Goal: Task Accomplishment & Management: Use online tool/utility

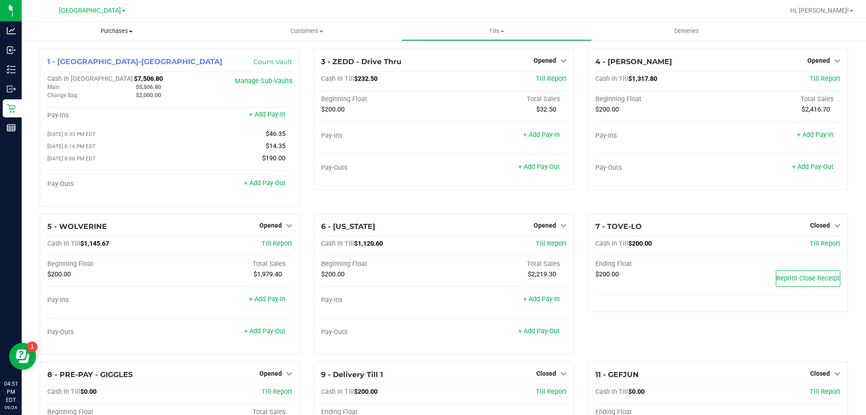
click at [120, 32] on span "Purchases" at bounding box center [117, 31] width 190 height 8
click at [43, 66] on span "Fulfillment" at bounding box center [50, 65] width 56 height 8
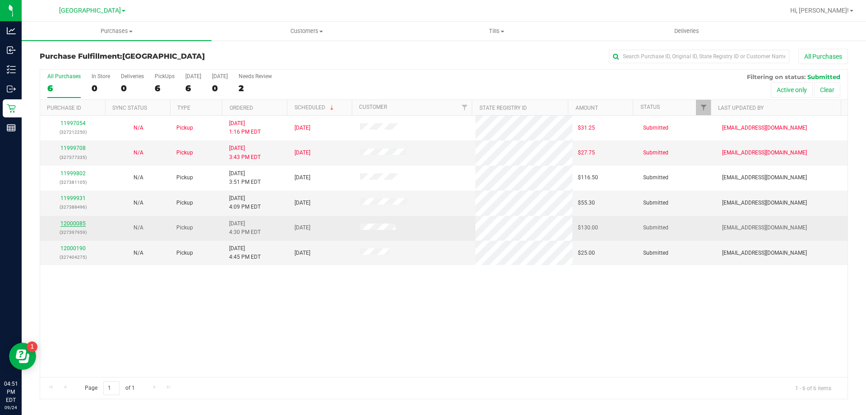
click at [68, 222] on link "12000085" at bounding box center [72, 223] width 25 height 6
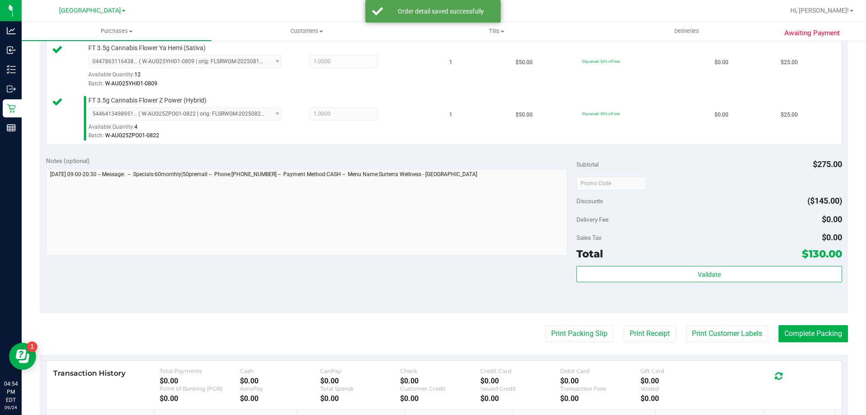
scroll to position [406, 0]
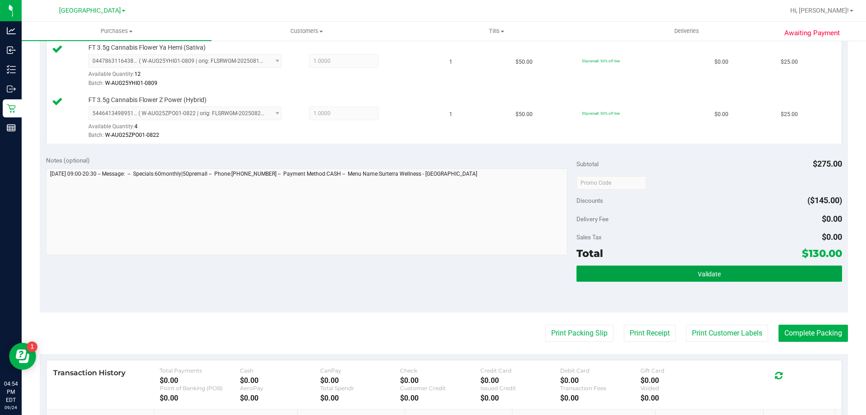
click at [740, 276] on button "Validate" at bounding box center [709, 273] width 265 height 16
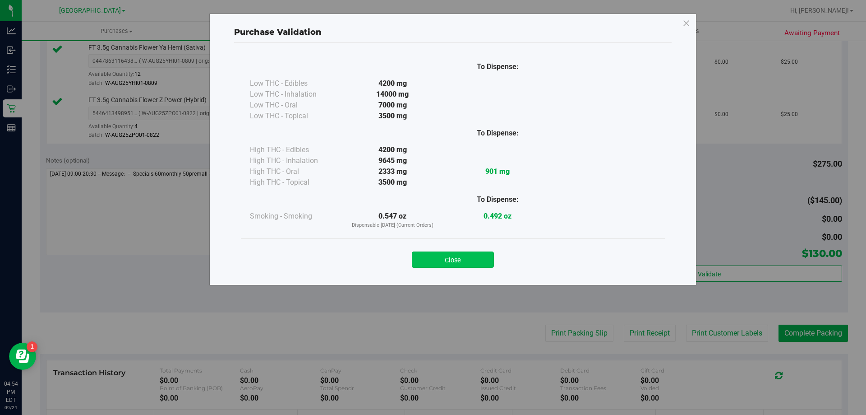
click at [426, 262] on button "Close" at bounding box center [453, 259] width 82 height 16
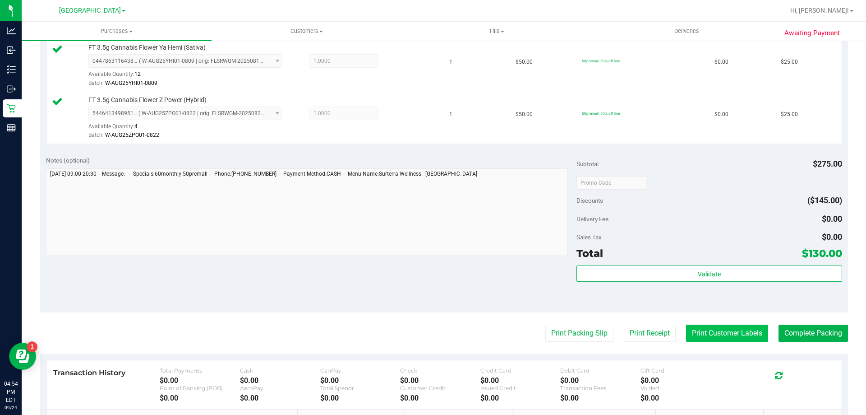
click at [690, 335] on button "Print Customer Labels" at bounding box center [727, 332] width 82 height 17
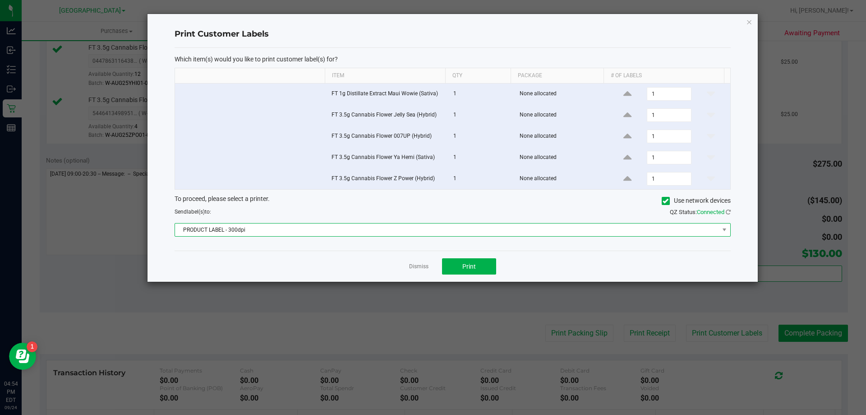
click at [440, 229] on span "PRODUCT LABEL - 300dpi" at bounding box center [447, 229] width 544 height 13
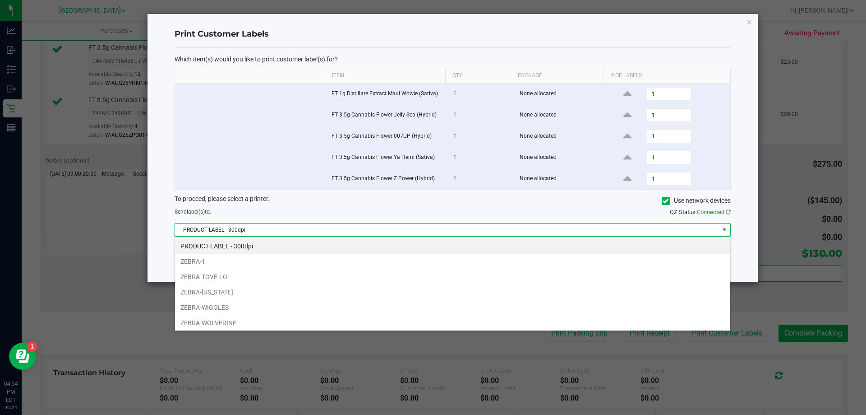
scroll to position [14, 556]
click at [279, 306] on li "ZEBRA-WIGGLES" at bounding box center [453, 307] width 556 height 15
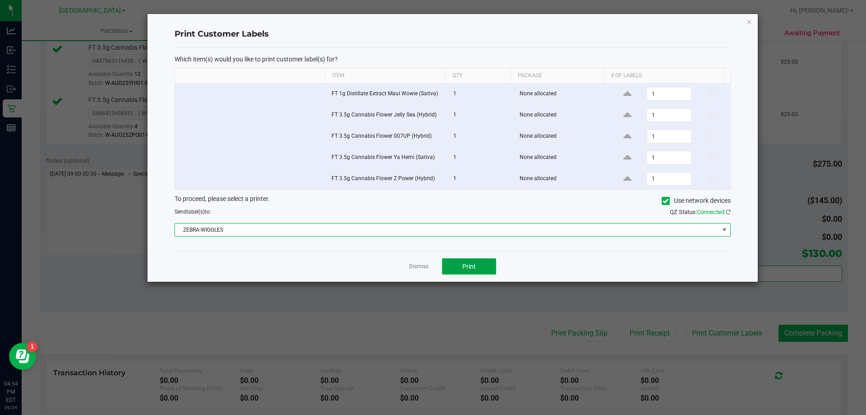
click at [468, 264] on span "Print" at bounding box center [470, 266] width 14 height 7
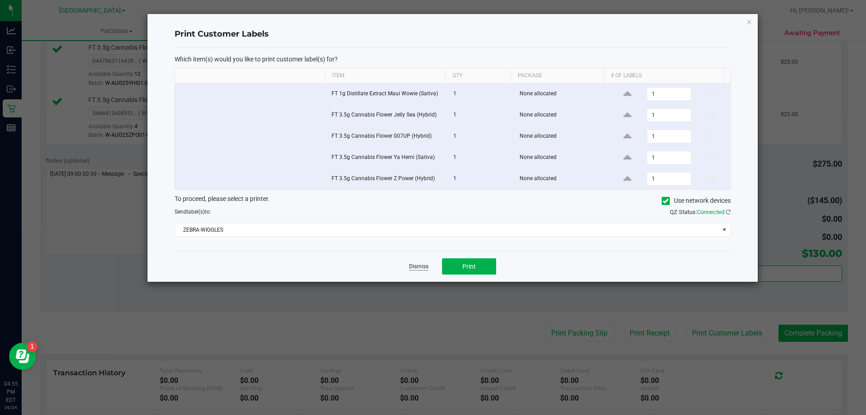
click at [425, 266] on link "Dismiss" at bounding box center [418, 267] width 19 height 8
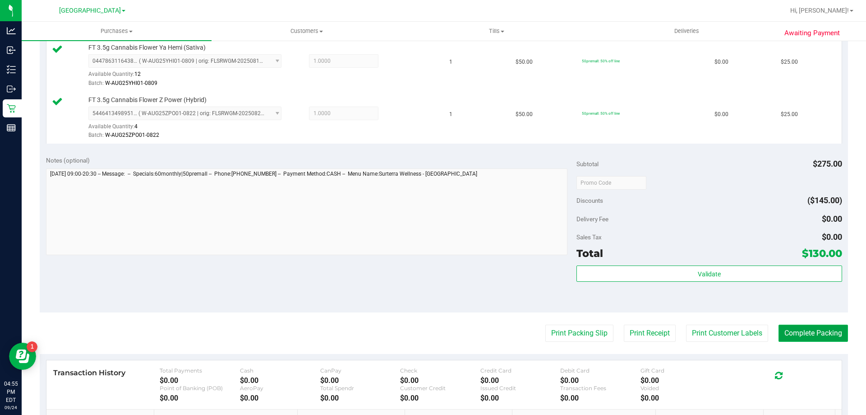
click at [804, 338] on button "Complete Packing" at bounding box center [813, 332] width 69 height 17
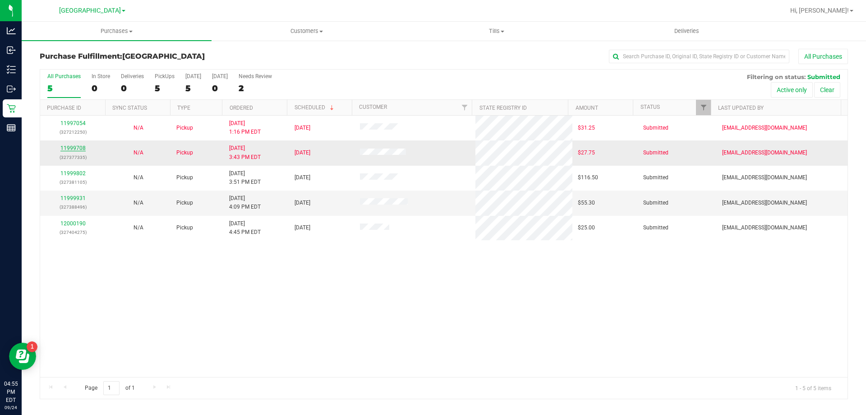
click at [71, 149] on link "11999708" at bounding box center [72, 148] width 25 height 6
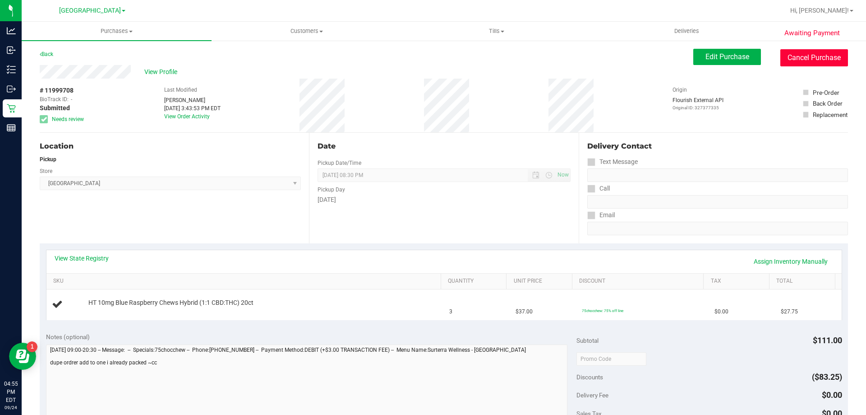
click at [819, 63] on button "Cancel Purchase" at bounding box center [815, 57] width 68 height 17
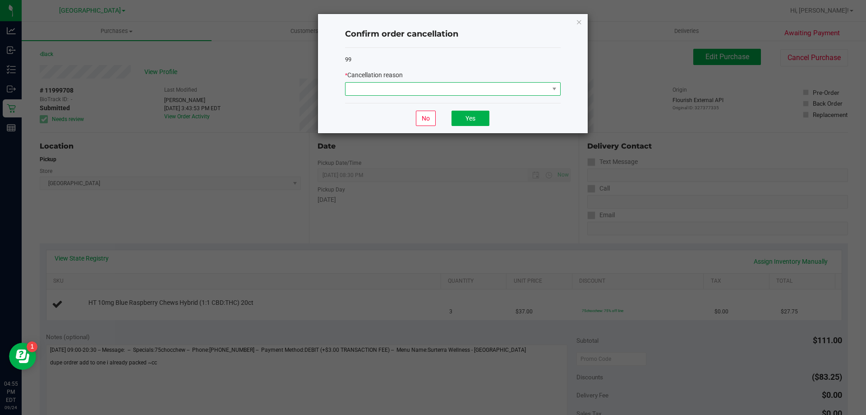
click at [504, 94] on span at bounding box center [448, 89] width 204 height 13
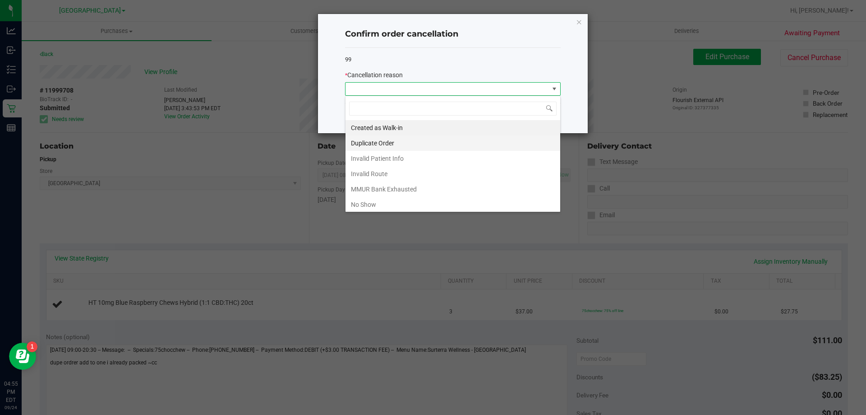
scroll to position [14, 216]
click at [363, 148] on li "Duplicate Order" at bounding box center [453, 142] width 215 height 15
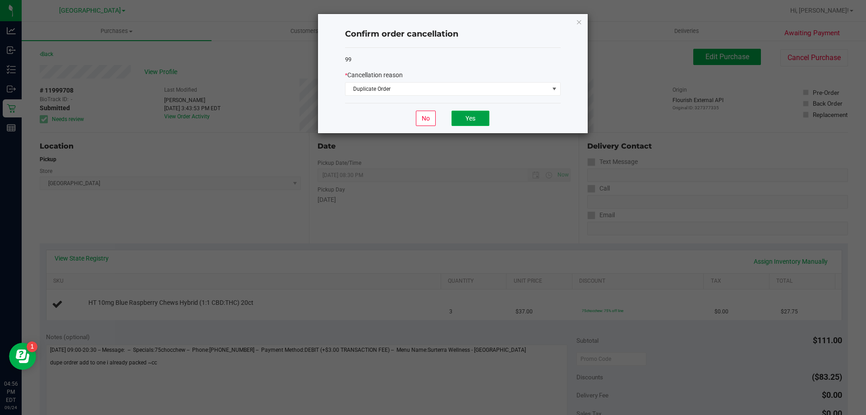
click at [470, 117] on button "Yes" at bounding box center [471, 118] width 38 height 15
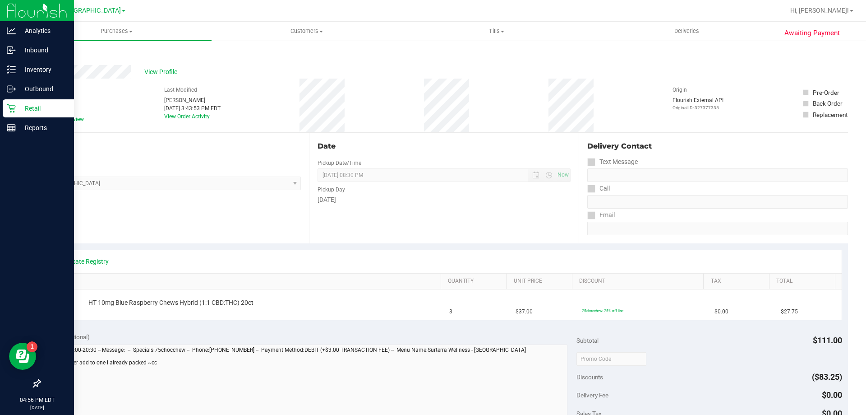
click at [17, 110] on p "Retail" at bounding box center [43, 108] width 54 height 11
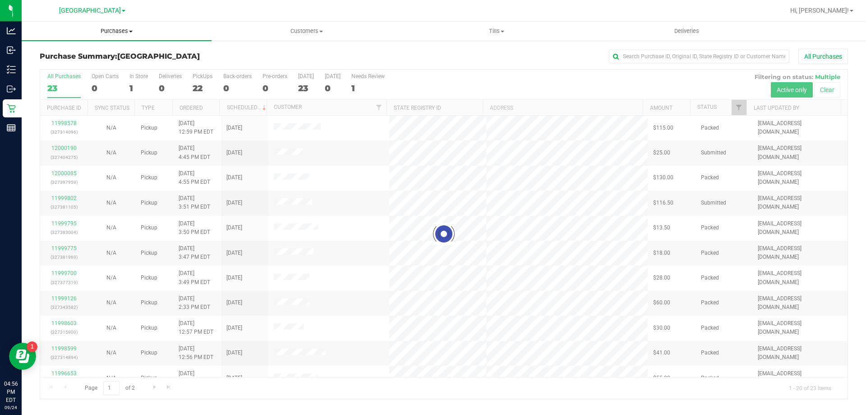
click at [110, 30] on span "Purchases" at bounding box center [117, 31] width 190 height 8
click at [71, 66] on span "Fulfillment" at bounding box center [50, 65] width 56 height 8
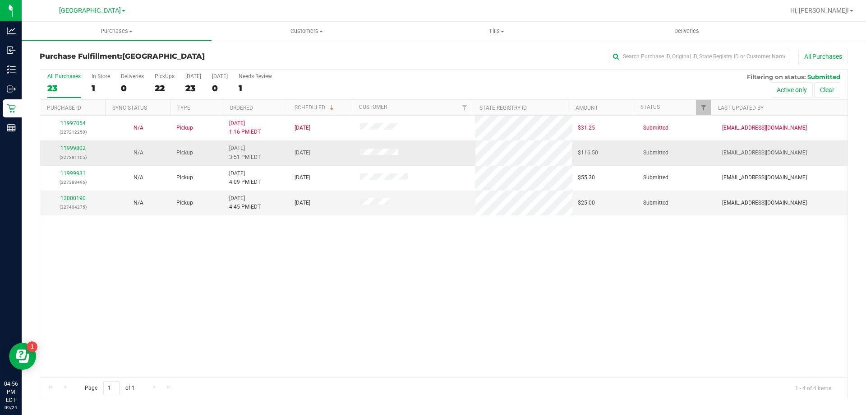
click at [73, 151] on div "11999802 (327381105)" at bounding box center [73, 152] width 55 height 17
click at [82, 148] on link "11999802" at bounding box center [72, 148] width 25 height 6
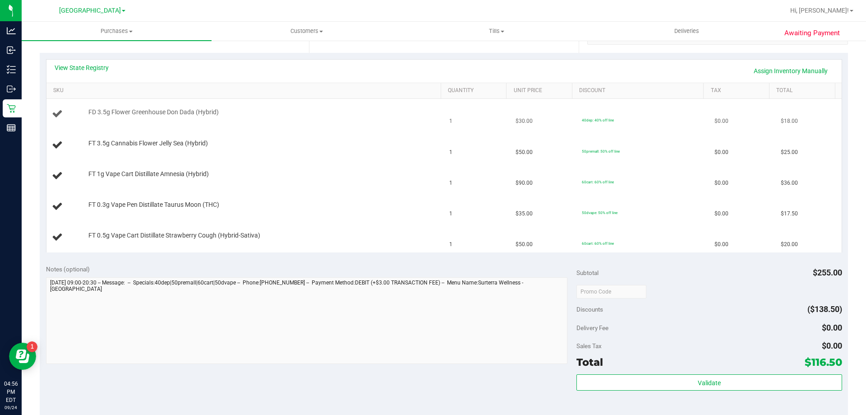
scroll to position [271, 0]
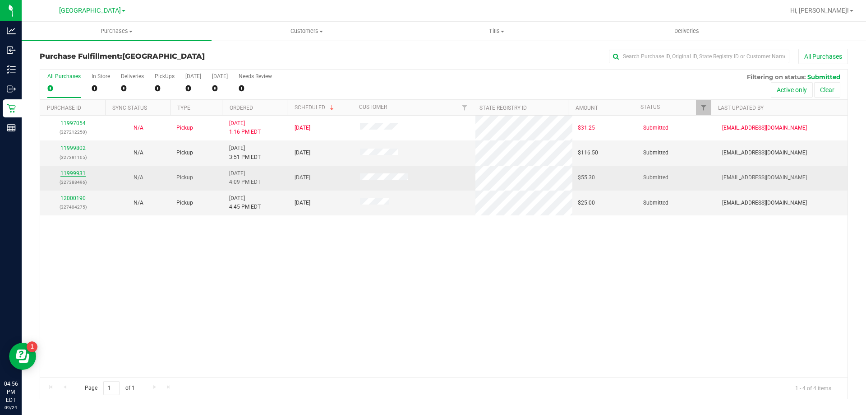
click at [76, 176] on link "11999931" at bounding box center [72, 173] width 25 height 6
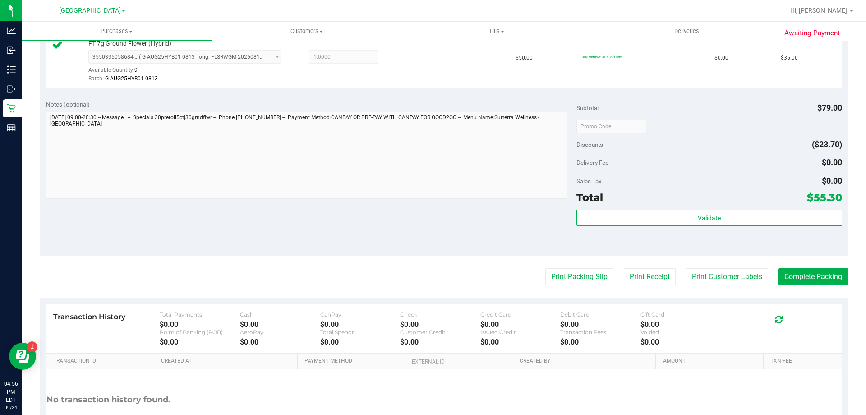
scroll to position [316, 0]
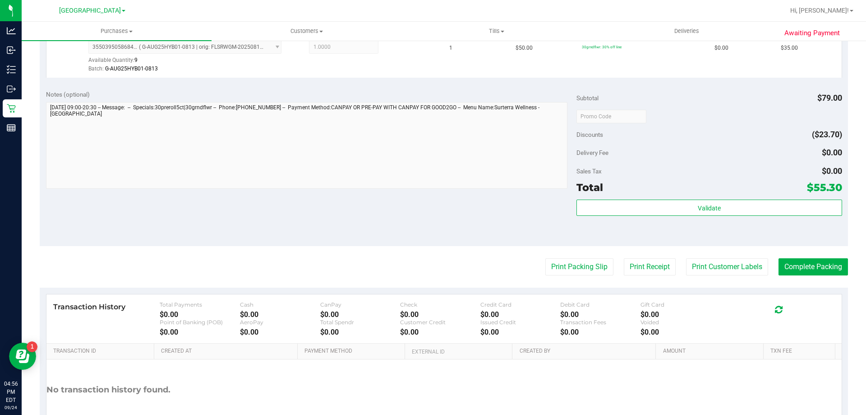
click at [748, 197] on div "Subtotal $79.00 Discounts ($23.70) Delivery Fee $0.00 Sales Tax $0.00 Total $55…" at bounding box center [709, 165] width 265 height 150
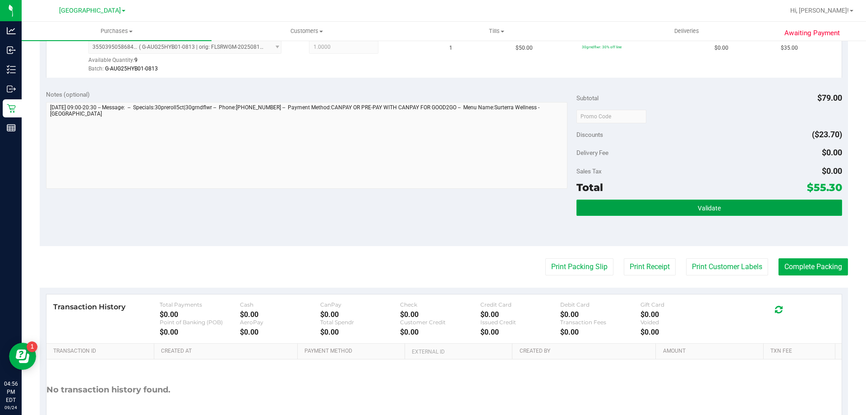
click at [748, 202] on button "Validate" at bounding box center [709, 207] width 265 height 16
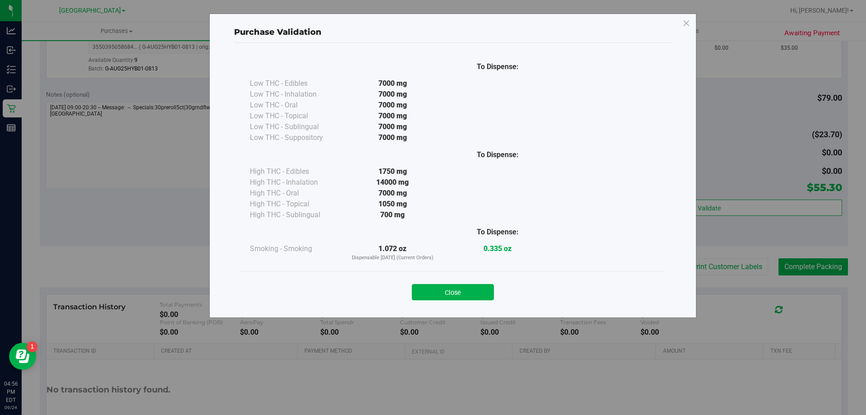
click at [444, 301] on div "Close" at bounding box center [453, 289] width 424 height 37
click at [465, 284] on button "Close" at bounding box center [453, 292] width 82 height 16
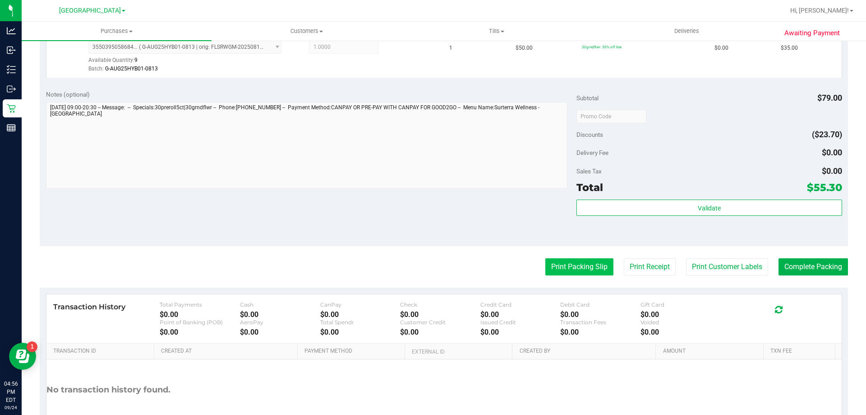
click at [559, 264] on button "Print Packing Slip" at bounding box center [580, 266] width 68 height 17
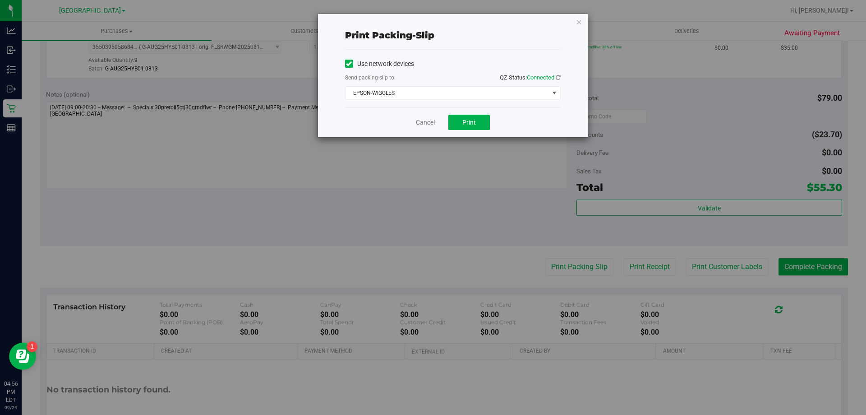
click at [477, 131] on div "Cancel Print" at bounding box center [453, 122] width 216 height 30
click at [477, 120] on button "Print" at bounding box center [470, 122] width 42 height 15
click at [580, 24] on icon "button" at bounding box center [579, 21] width 6 height 11
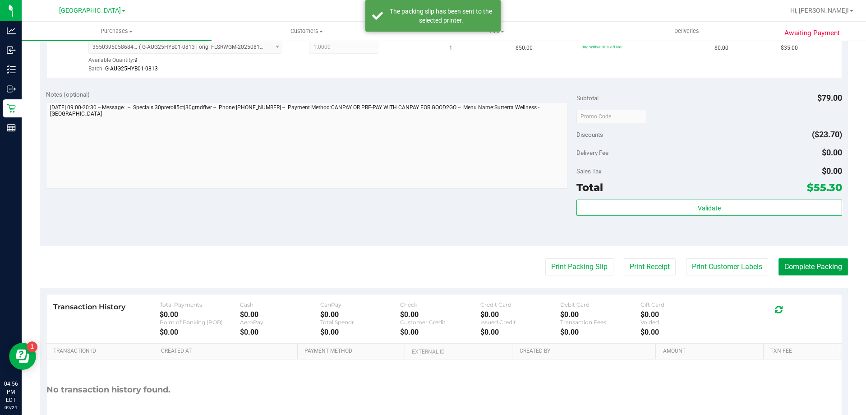
click at [813, 259] on button "Complete Packing" at bounding box center [813, 266] width 69 height 17
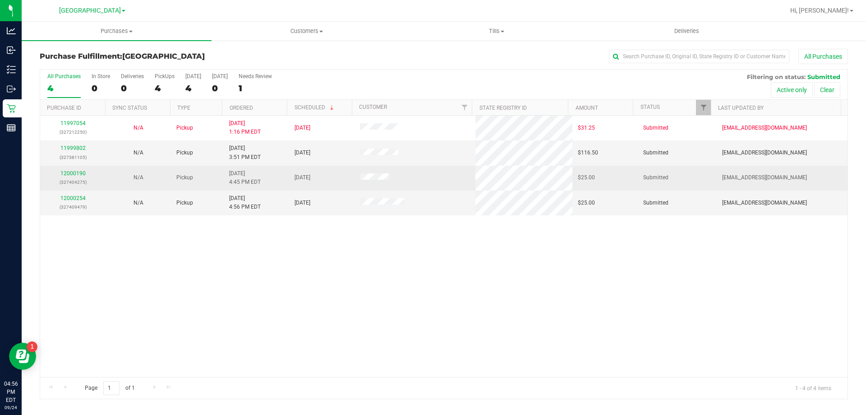
click at [80, 178] on p "(327404275)" at bounding box center [73, 182] width 55 height 9
click at [83, 175] on link "12000190" at bounding box center [72, 173] width 25 height 6
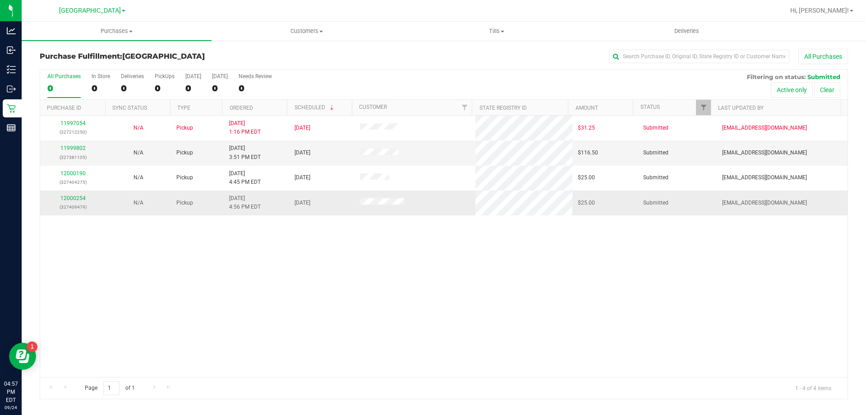
click at [54, 191] on td "12000254 (327409479)" at bounding box center [72, 202] width 65 height 24
click at [509, 37] on uib-tab-heading "Tills Manage tills Reconcile e-payments" at bounding box center [496, 31] width 189 height 18
click at [470, 56] on li "Manage tills" at bounding box center [497, 54] width 190 height 11
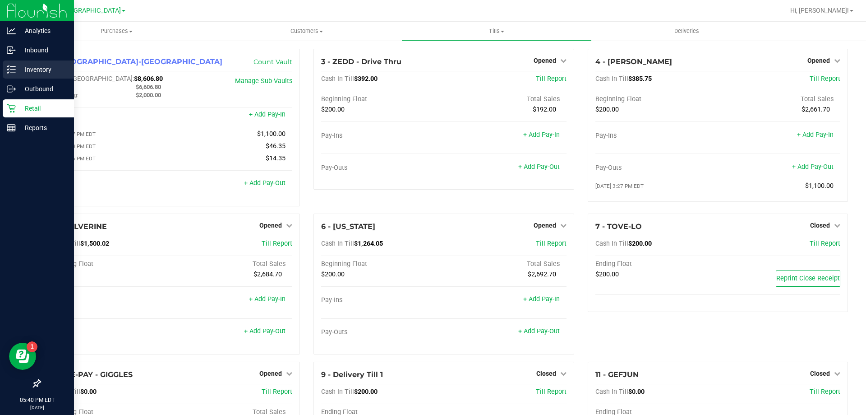
click at [45, 68] on p "Inventory" at bounding box center [43, 69] width 54 height 11
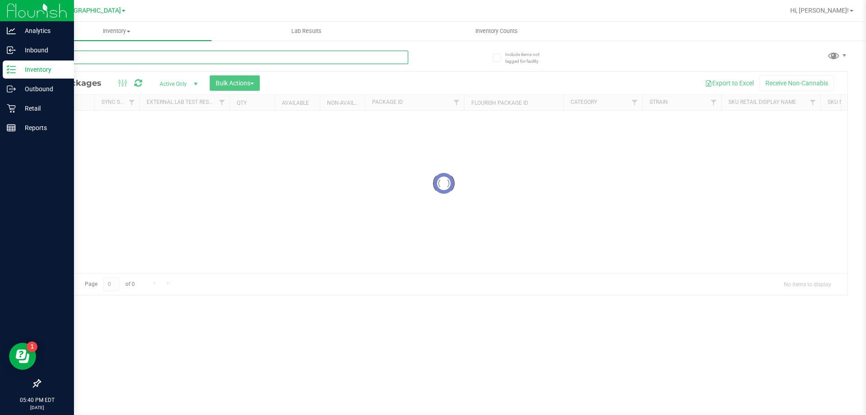
click at [210, 58] on input "text" at bounding box center [224, 58] width 369 height 14
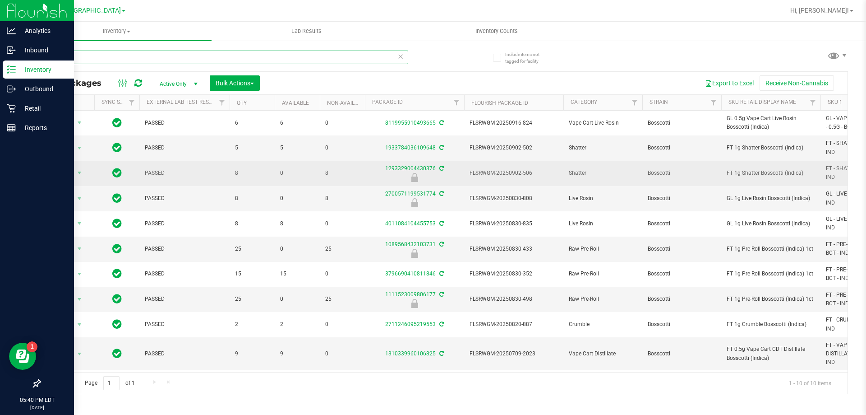
scroll to position [5, 0]
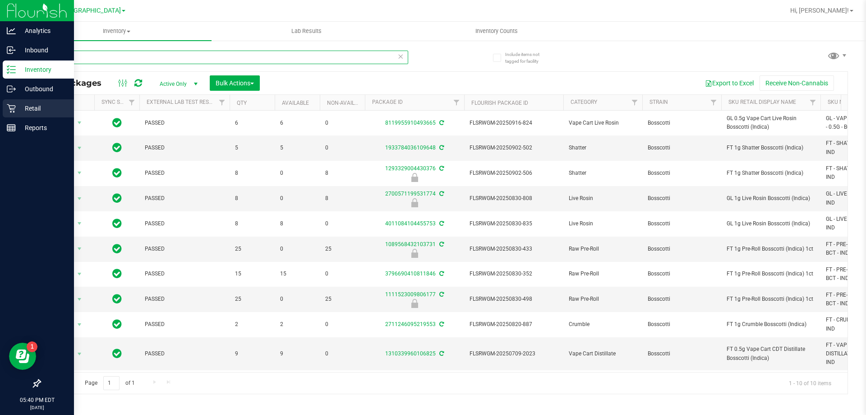
type input "bct"
click at [11, 101] on div "Retail" at bounding box center [38, 108] width 71 height 18
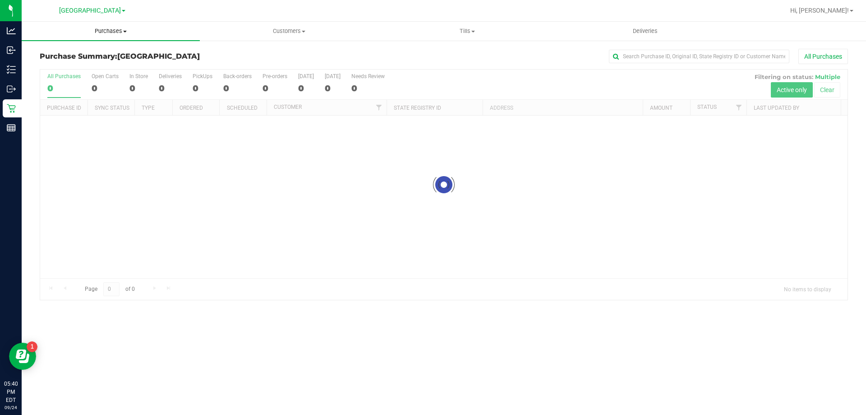
click at [108, 24] on uib-tab-heading "Purchases Summary of purchases Fulfillment All purchases" at bounding box center [111, 31] width 178 height 19
click at [84, 62] on li "Fulfillment" at bounding box center [111, 65] width 178 height 11
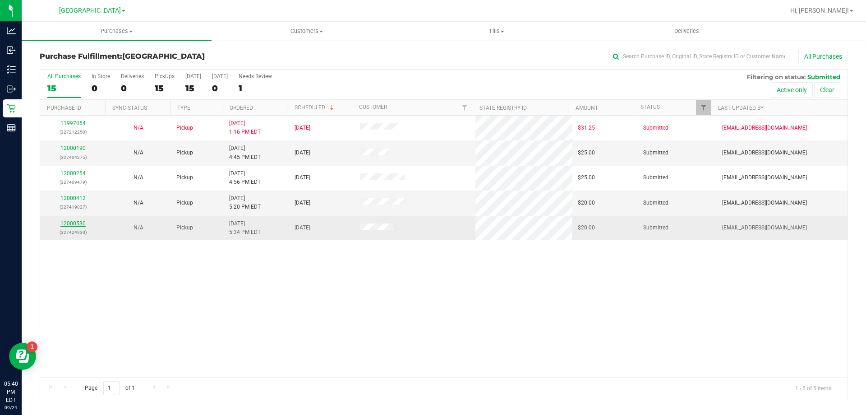
click at [80, 225] on link "12000530" at bounding box center [72, 223] width 25 height 6
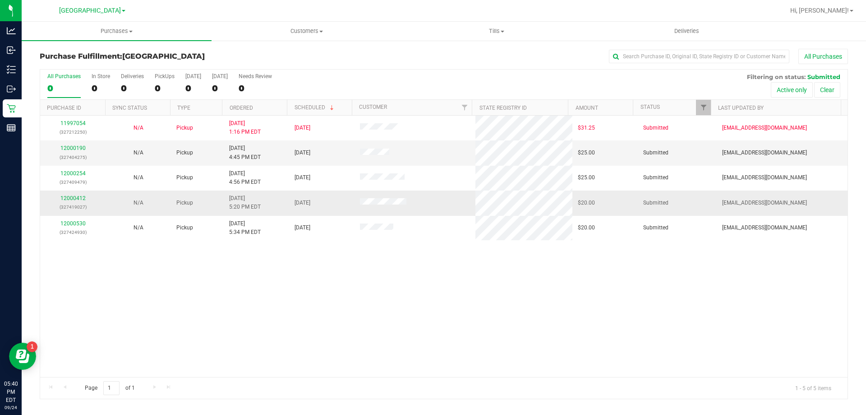
click at [72, 210] on p "(327419027)" at bounding box center [73, 207] width 55 height 9
click at [77, 202] on div "12000412 (327419027)" at bounding box center [73, 202] width 55 height 17
click at [77, 198] on link "12000412" at bounding box center [72, 198] width 25 height 6
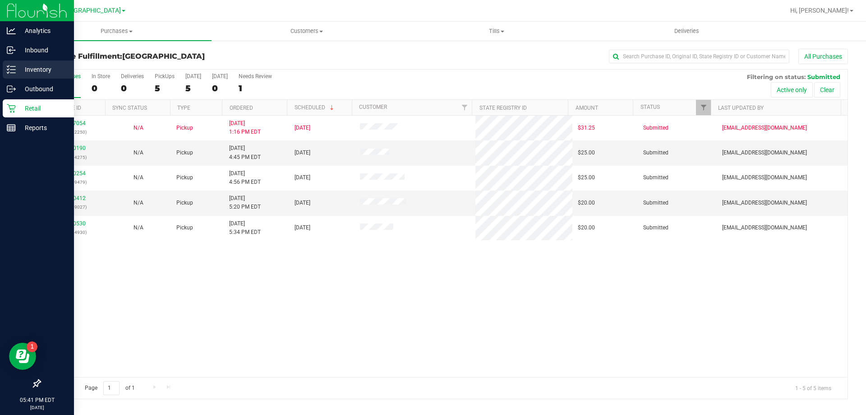
click at [37, 65] on p "Inventory" at bounding box center [43, 69] width 54 height 11
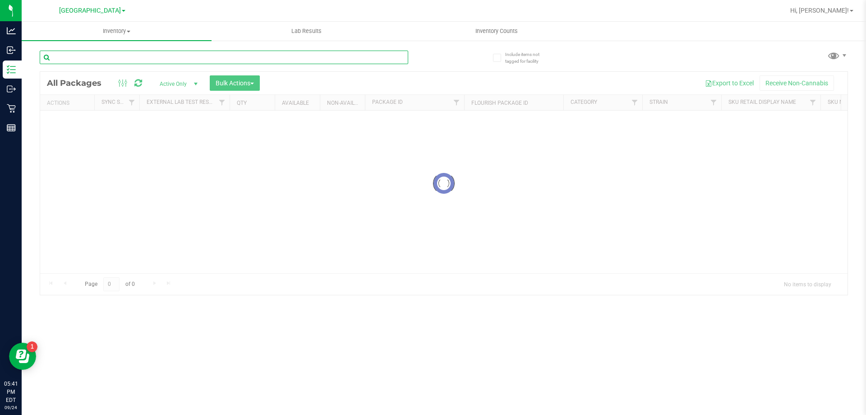
drag, startPoint x: 248, startPoint y: 67, endPoint x: 253, endPoint y: 53, distance: 15.1
click at [253, 53] on input "text" at bounding box center [224, 58] width 369 height 14
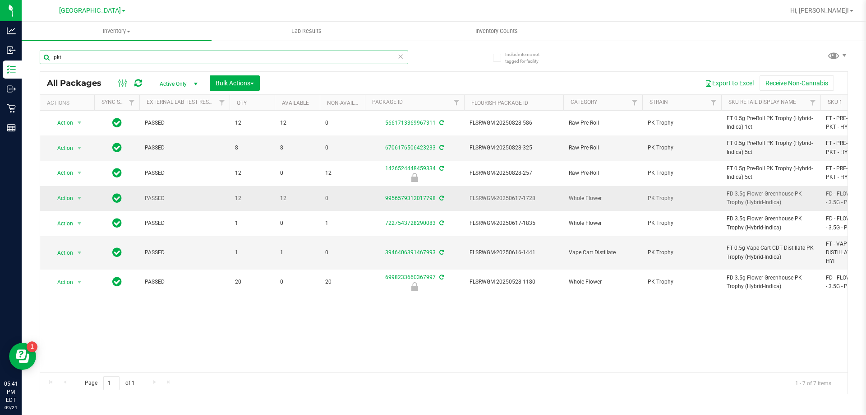
type input "pkt"
click at [65, 195] on span "Action" at bounding box center [61, 198] width 24 height 13
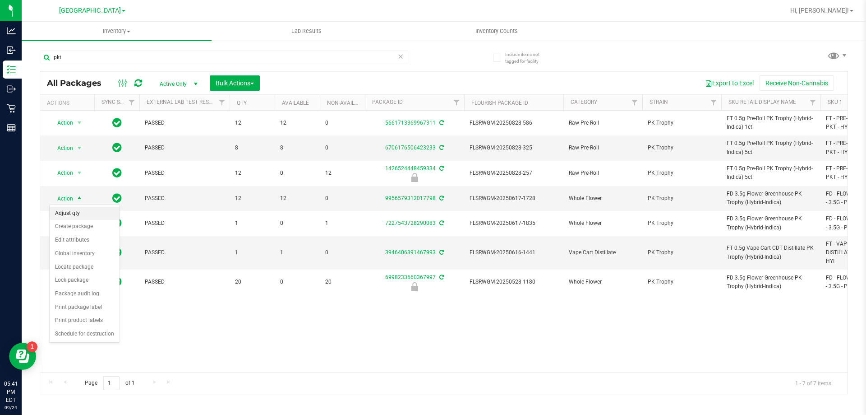
click at [76, 216] on li "Adjust qty" at bounding box center [85, 214] width 70 height 14
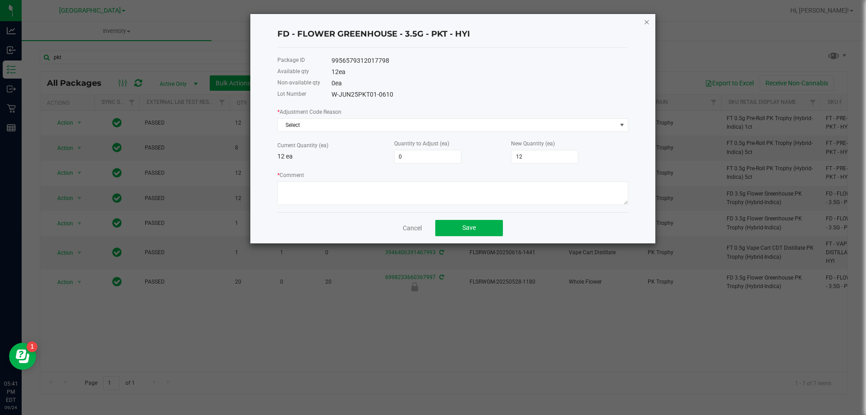
click at [650, 22] on icon "button" at bounding box center [647, 21] width 6 height 11
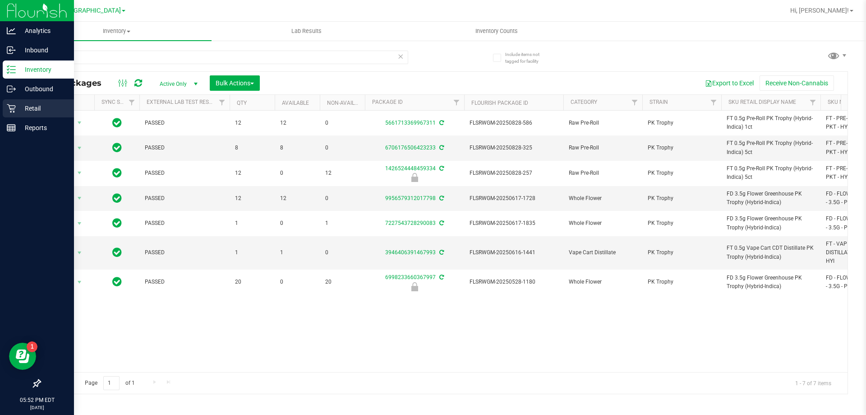
drag, startPoint x: 650, startPoint y: 22, endPoint x: 6, endPoint y: 110, distance: 650.0
click at [6, 110] on div "Retail" at bounding box center [38, 108] width 71 height 18
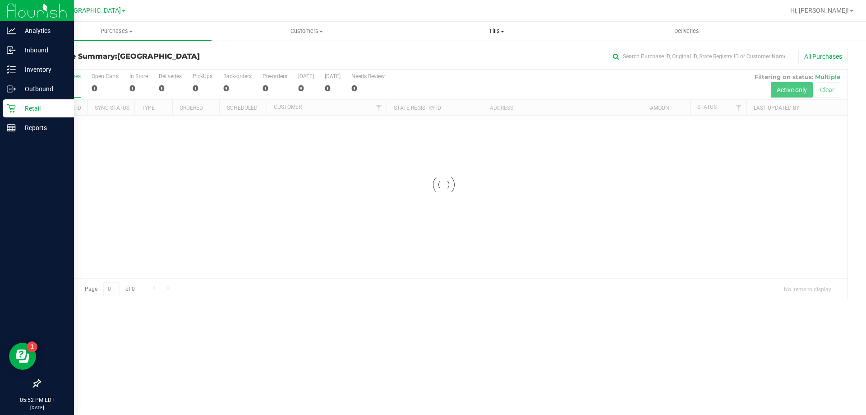
click at [524, 31] on span "Tills" at bounding box center [496, 31] width 189 height 8
click at [480, 53] on li "Manage tills" at bounding box center [497, 54] width 190 height 11
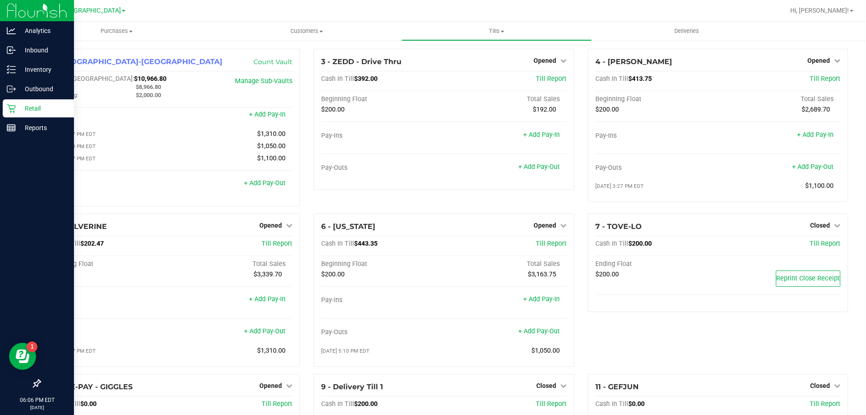
click at [36, 99] on div "Retail" at bounding box center [38, 108] width 71 height 18
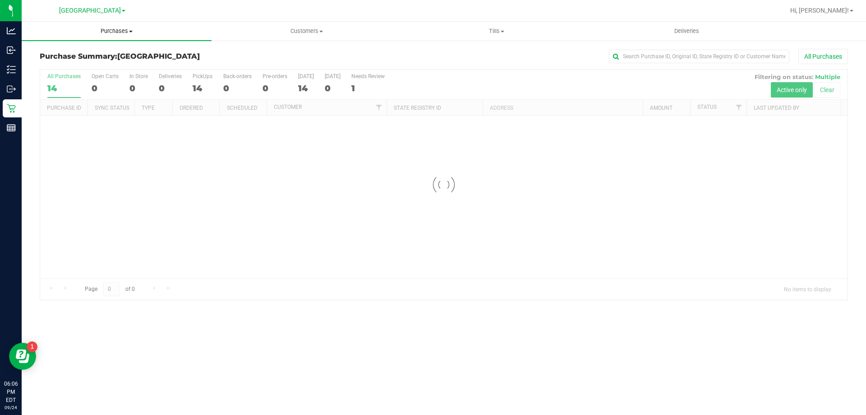
click at [133, 32] on span "Purchases" at bounding box center [117, 31] width 190 height 8
click at [84, 66] on li "Fulfillment" at bounding box center [117, 65] width 190 height 11
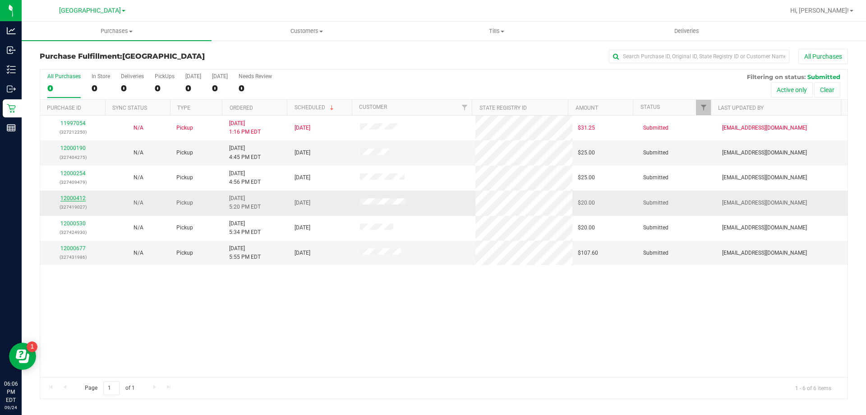
click at [69, 195] on link "12000412" at bounding box center [72, 198] width 25 height 6
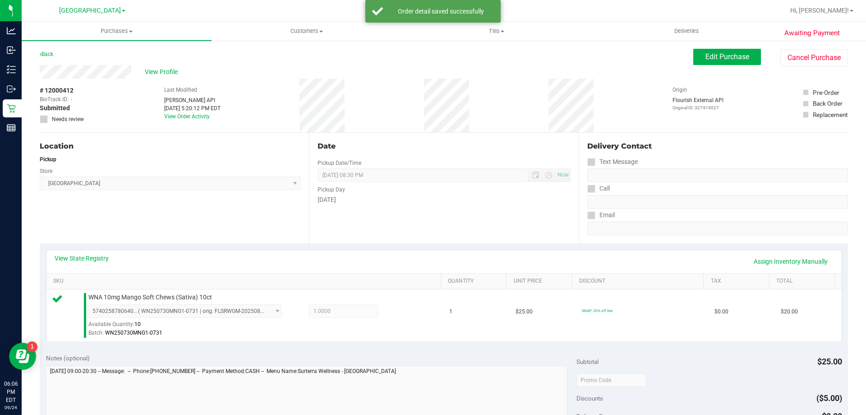
scroll to position [226, 0]
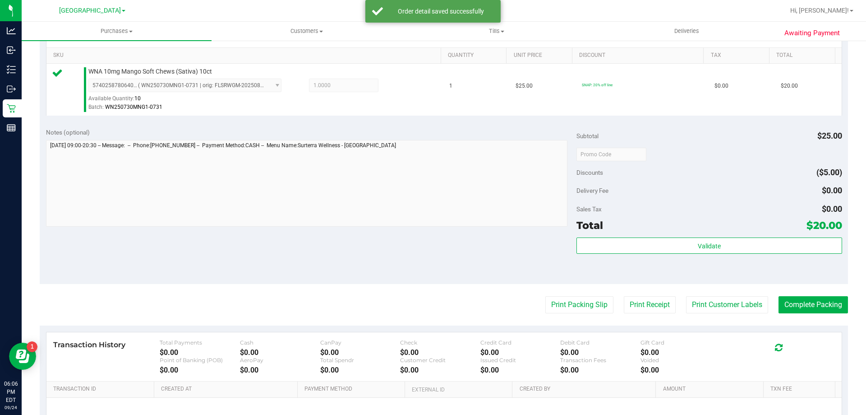
click at [834, 321] on purchase-details "Back Edit Purchase Cancel Purchase View Profile # 12000412 BioTrack ID: - Submi…" at bounding box center [444, 158] width 809 height 671
click at [834, 305] on button "Complete Packing" at bounding box center [813, 304] width 69 height 17
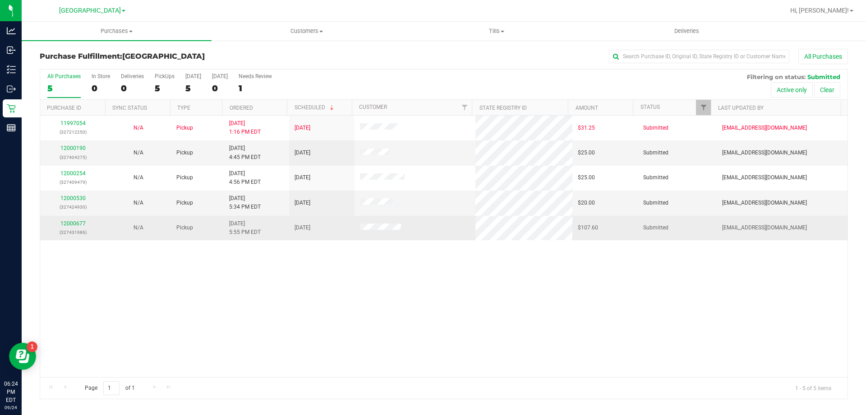
click at [76, 228] on p "(327431986)" at bounding box center [73, 232] width 55 height 9
click at [77, 220] on link "12000677" at bounding box center [72, 223] width 25 height 6
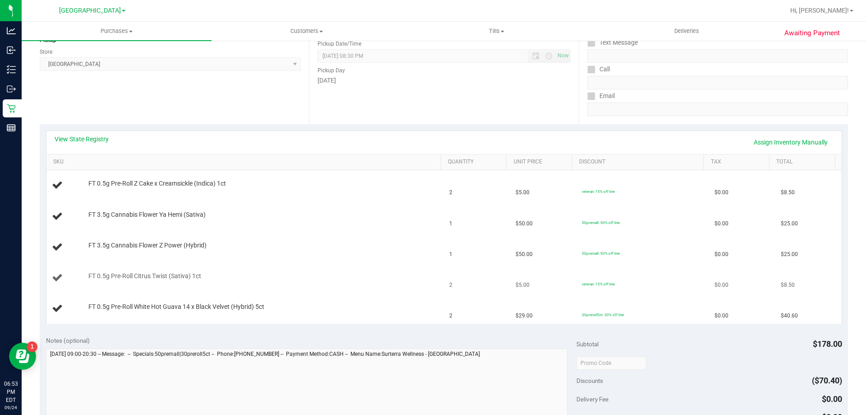
scroll to position [135, 0]
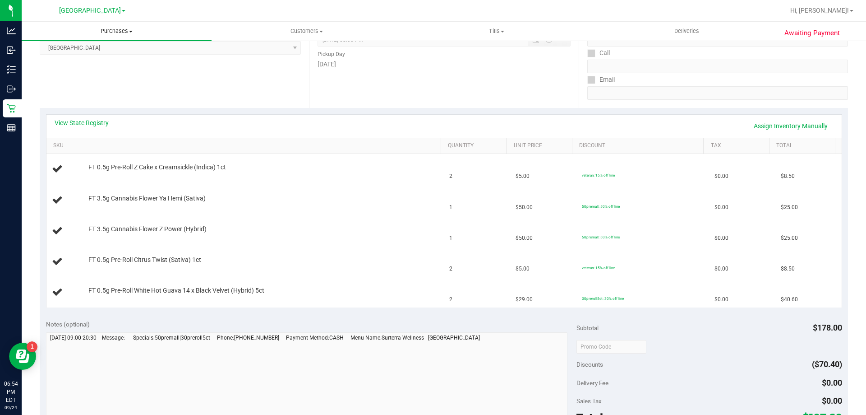
click at [131, 31] on span at bounding box center [131, 32] width 4 height 2
click at [87, 65] on li "Fulfillment" at bounding box center [117, 65] width 190 height 11
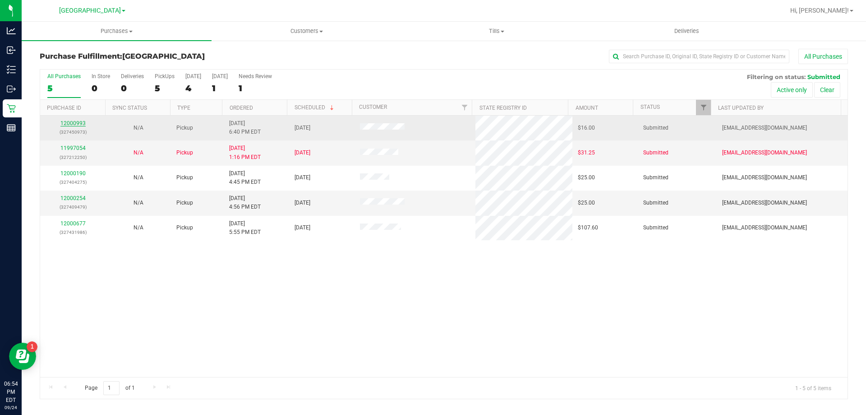
click at [74, 123] on link "12000993" at bounding box center [72, 123] width 25 height 6
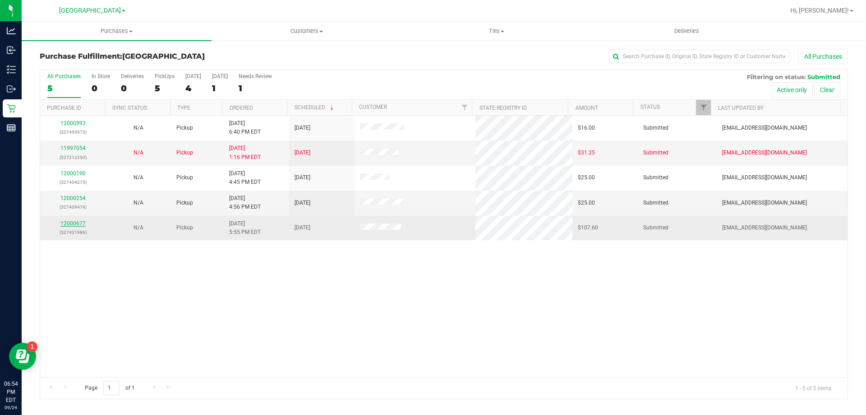
click at [67, 224] on link "12000677" at bounding box center [72, 223] width 25 height 6
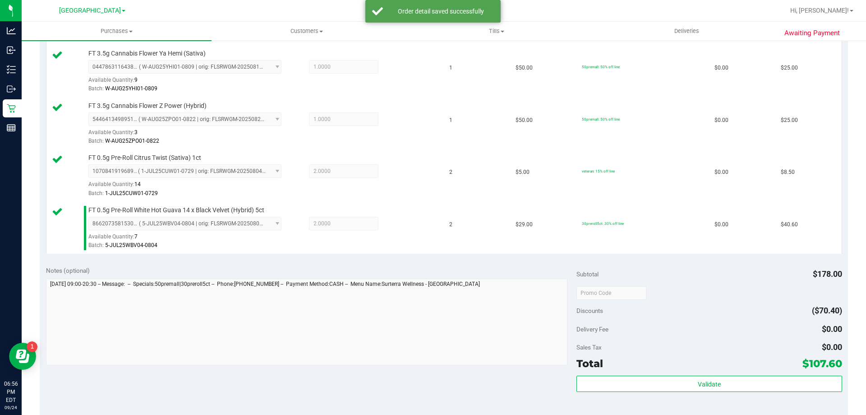
scroll to position [361, 0]
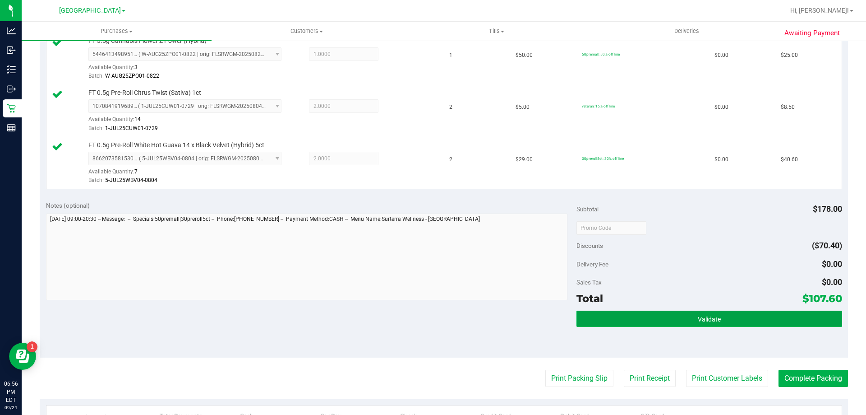
click at [706, 320] on span "Validate" at bounding box center [709, 318] width 23 height 7
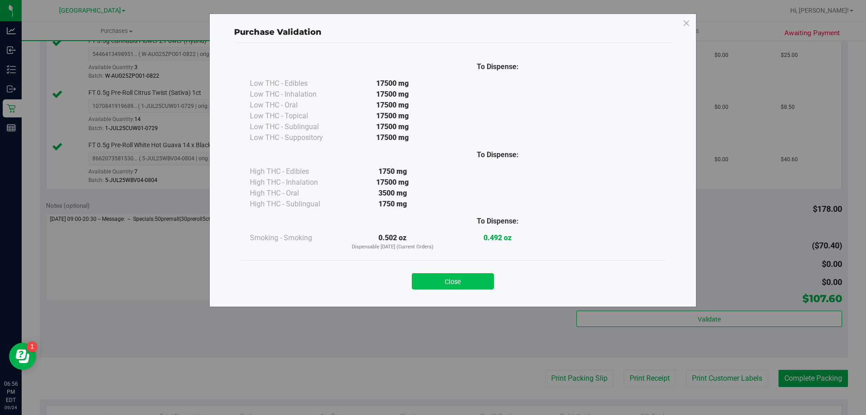
click at [437, 286] on button "Close" at bounding box center [453, 281] width 82 height 16
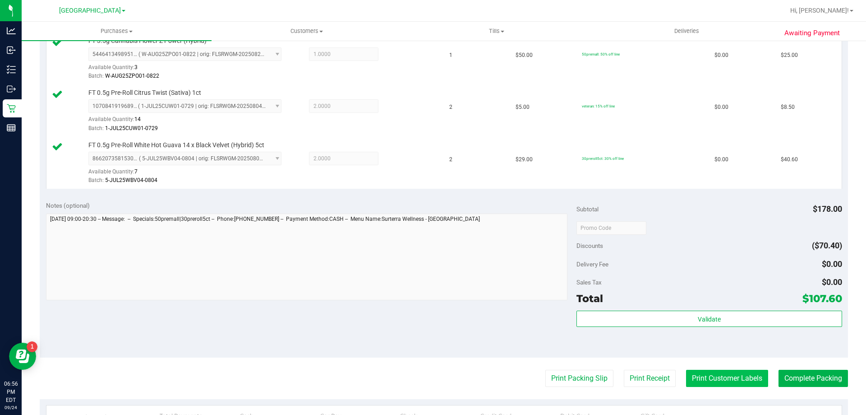
click at [728, 380] on button "Print Customer Labels" at bounding box center [727, 378] width 82 height 17
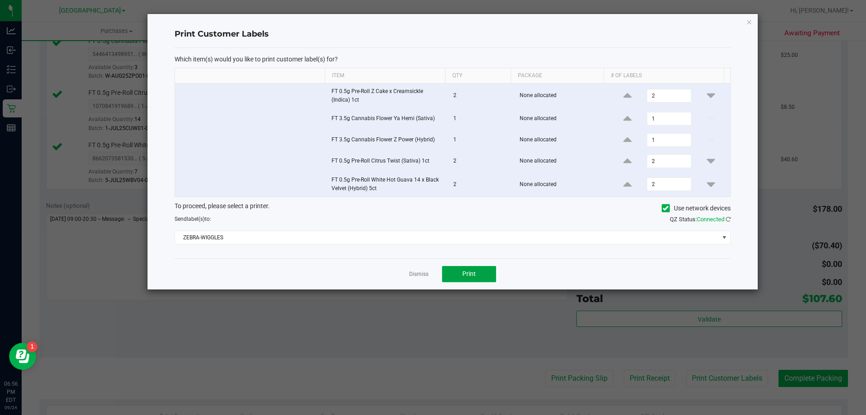
click at [469, 271] on span "Print" at bounding box center [470, 273] width 14 height 7
click at [421, 275] on link "Dismiss" at bounding box center [418, 274] width 19 height 8
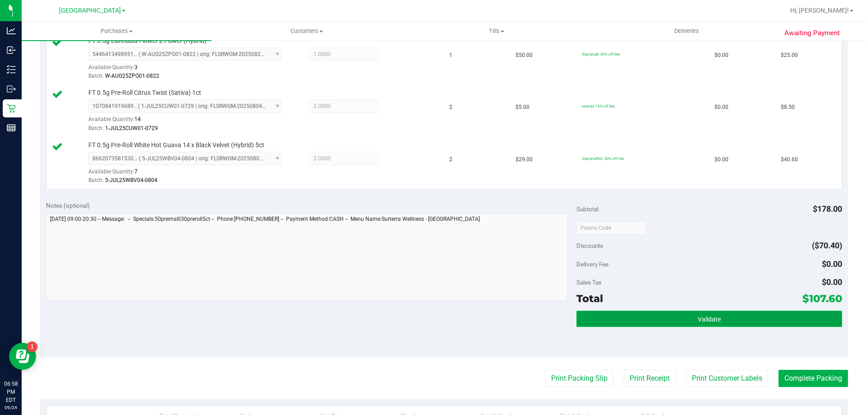
click at [688, 321] on button "Validate" at bounding box center [709, 318] width 265 height 16
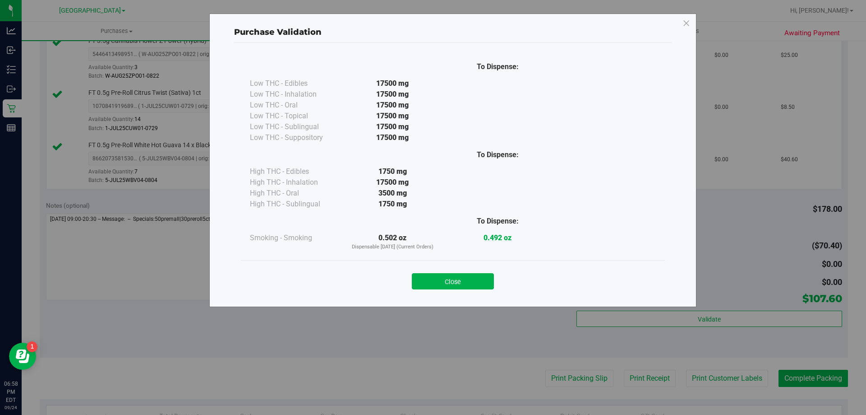
click at [465, 283] on button "Close" at bounding box center [453, 281] width 82 height 16
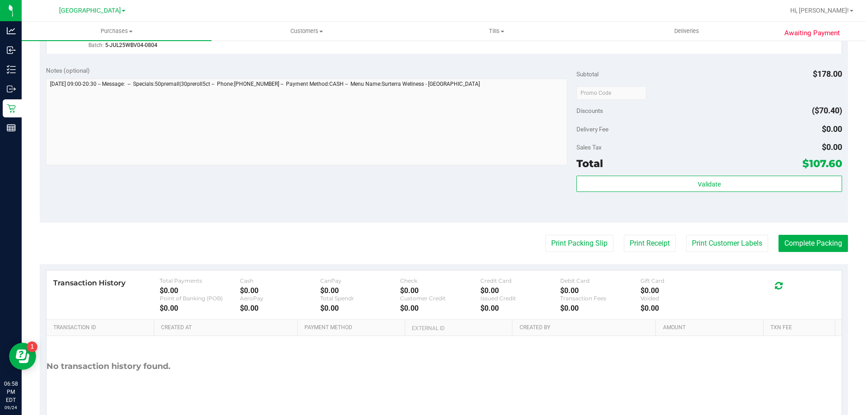
scroll to position [496, 0]
click at [801, 241] on button "Complete Packing" at bounding box center [813, 242] width 69 height 17
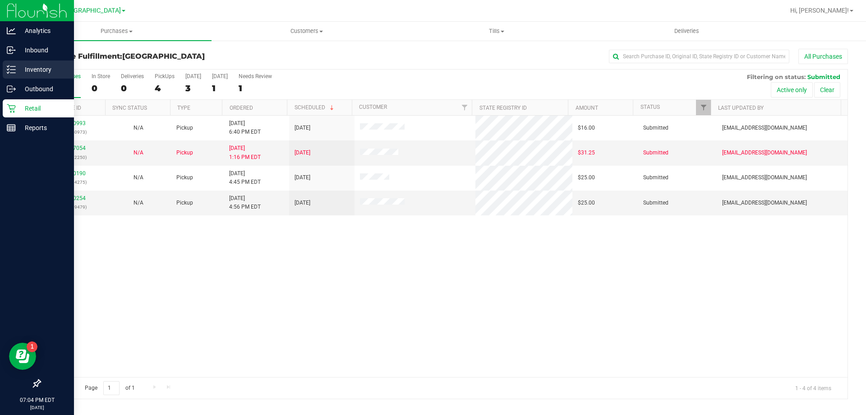
click at [35, 61] on div "Inventory" at bounding box center [38, 69] width 71 height 18
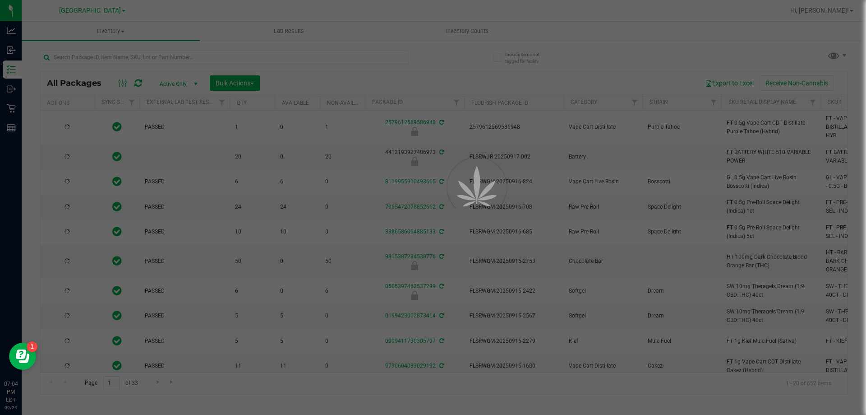
click at [252, 56] on div at bounding box center [433, 207] width 866 height 415
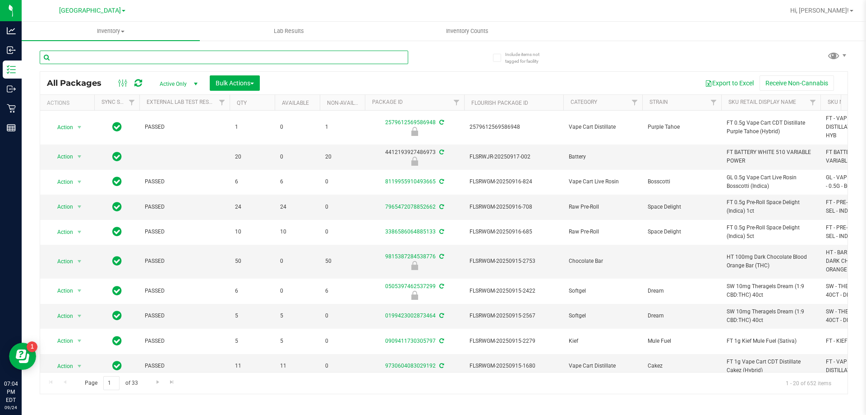
click at [252, 56] on input "text" at bounding box center [224, 58] width 369 height 14
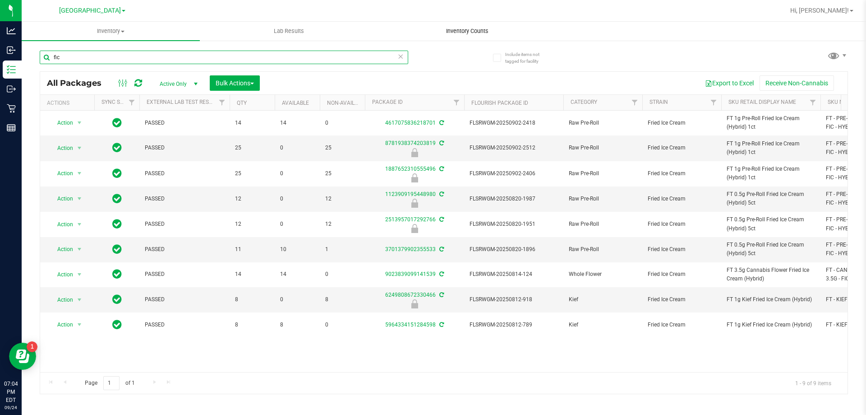
type input "fic"
click at [473, 28] on span "Inventory Counts" at bounding box center [467, 31] width 67 height 8
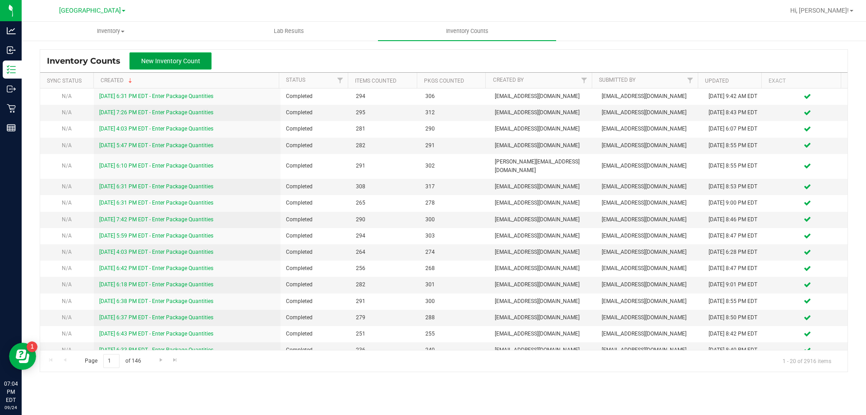
click at [195, 60] on span "New Inventory Count" at bounding box center [170, 60] width 59 height 7
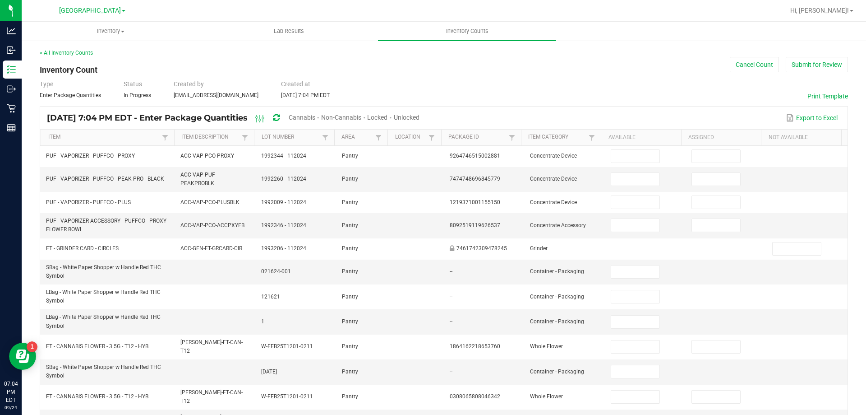
click at [315, 116] on span "Cannabis" at bounding box center [302, 117] width 27 height 7
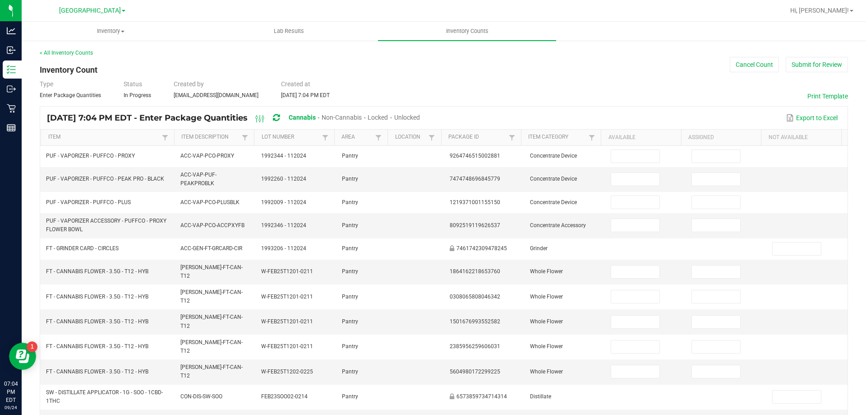
click at [420, 112] on div "Unlocked" at bounding box center [407, 118] width 26 height 17
click at [420, 119] on span "Unlocked" at bounding box center [407, 117] width 26 height 7
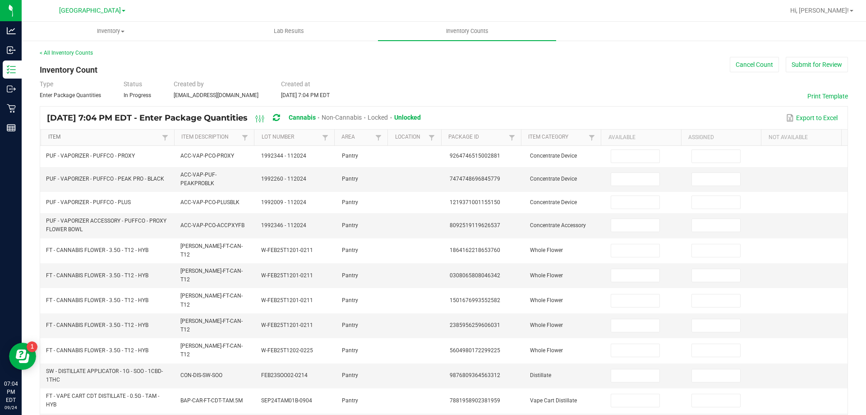
click at [113, 139] on link "Item" at bounding box center [103, 137] width 111 height 7
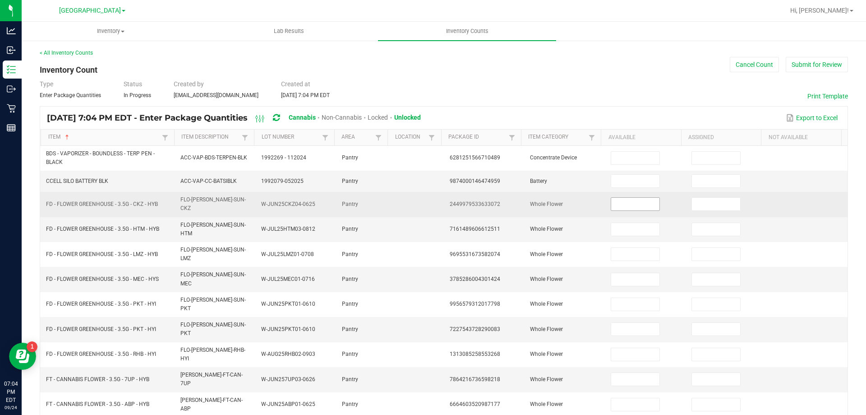
click at [615, 207] on input at bounding box center [635, 204] width 48 height 13
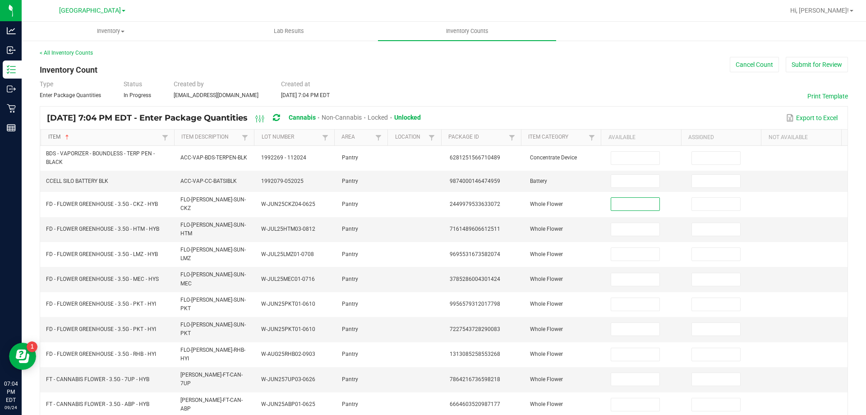
click at [88, 135] on link "Item" at bounding box center [103, 137] width 111 height 7
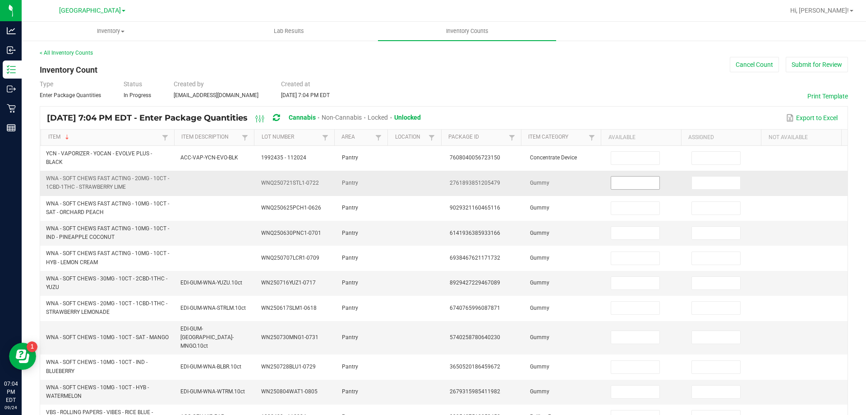
click at [642, 180] on input at bounding box center [635, 182] width 48 height 13
type input "4"
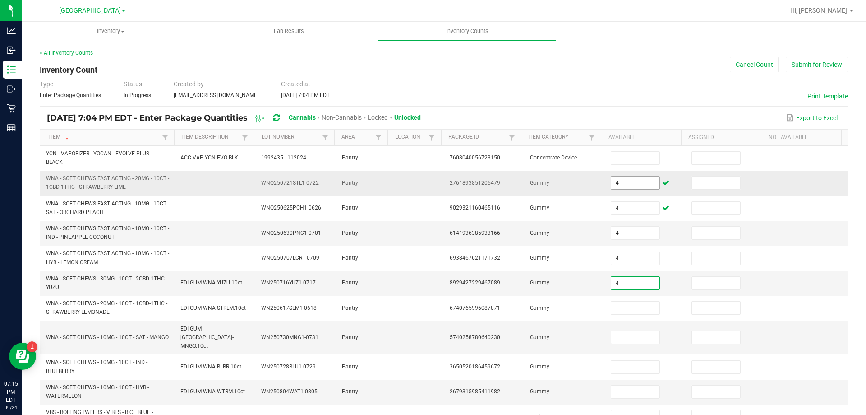
type input "4"
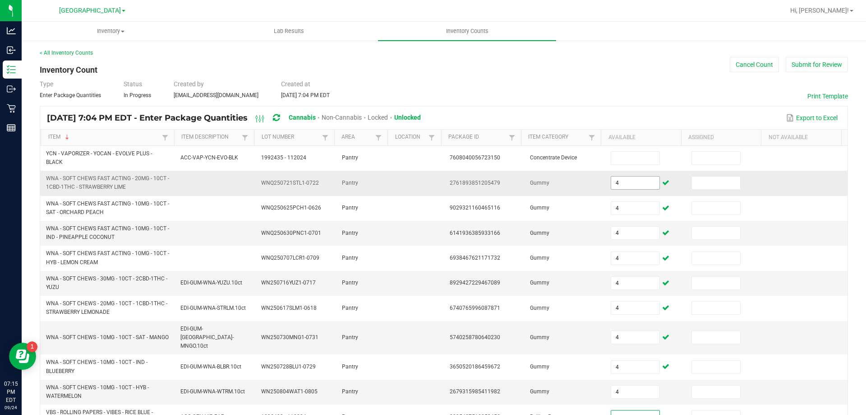
scroll to position [226, 0]
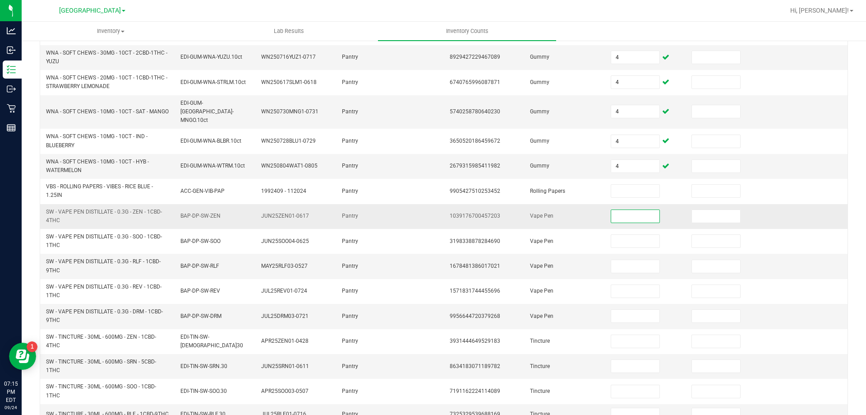
click at [611, 210] on input at bounding box center [635, 216] width 48 height 13
type input "0"
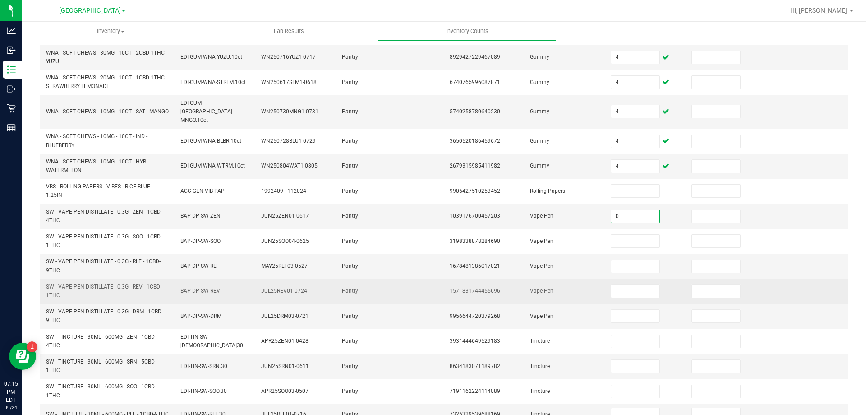
scroll to position [263, 0]
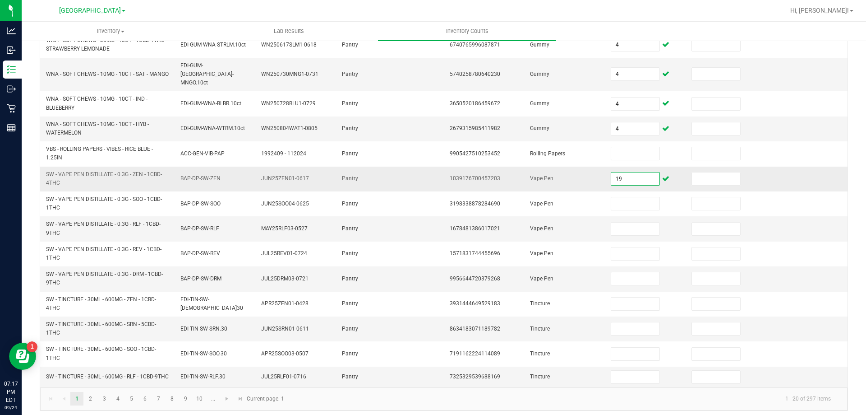
type input "19"
type input "11"
type input "9"
type input "13"
type input "20"
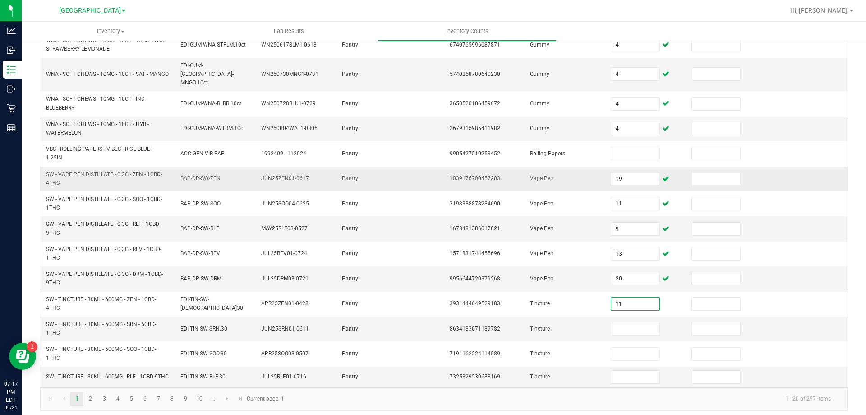
type input "11"
type input "6"
type input "14"
type input "17"
click at [91, 398] on link "2" at bounding box center [90, 399] width 13 height 14
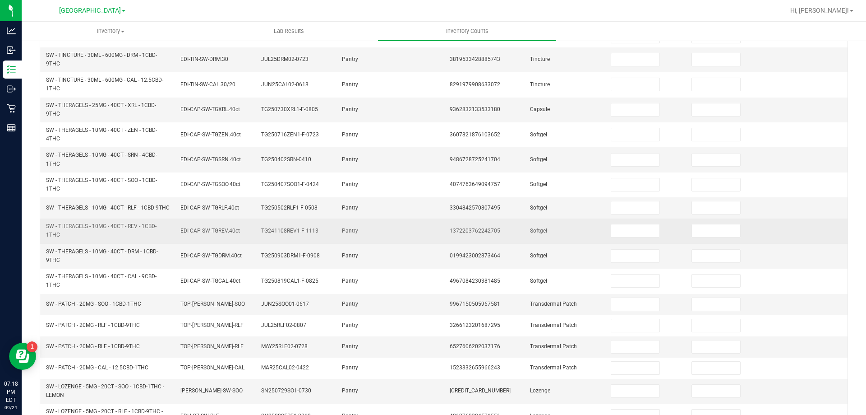
scroll to position [0, 0]
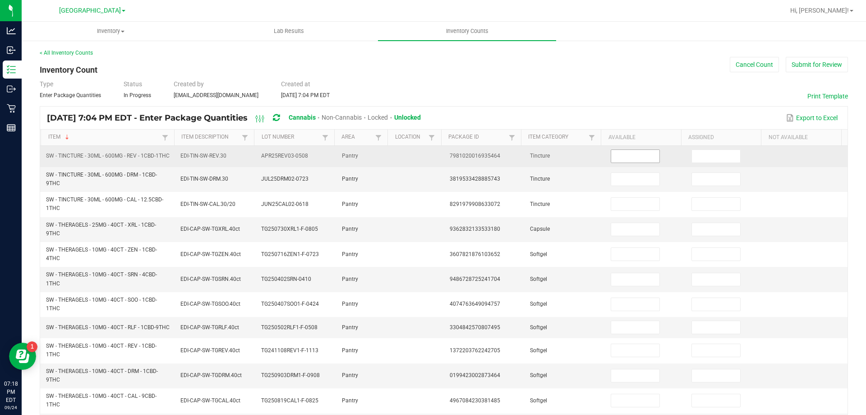
drag, startPoint x: 639, startPoint y: 151, endPoint x: 630, endPoint y: 158, distance: 10.3
click at [638, 152] on span at bounding box center [635, 156] width 49 height 14
click at [630, 158] on input at bounding box center [635, 156] width 48 height 13
type input "15"
type input "5"
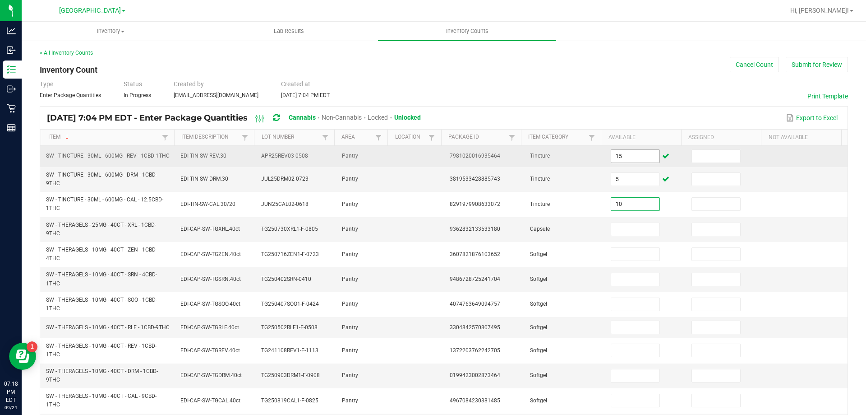
type input "10"
type input "2"
type input "6"
type input "4"
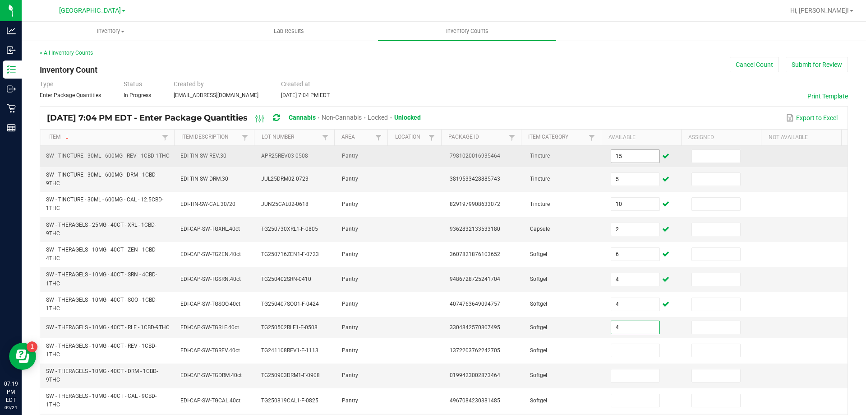
type input "4"
type input "1"
type input "3"
type input "5"
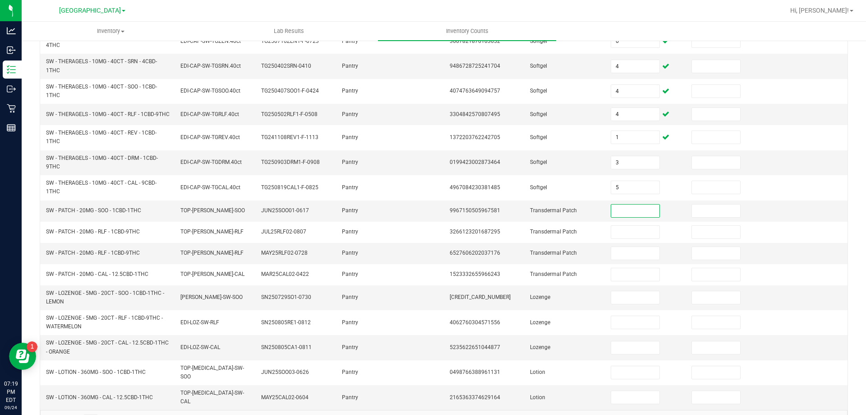
type input "4"
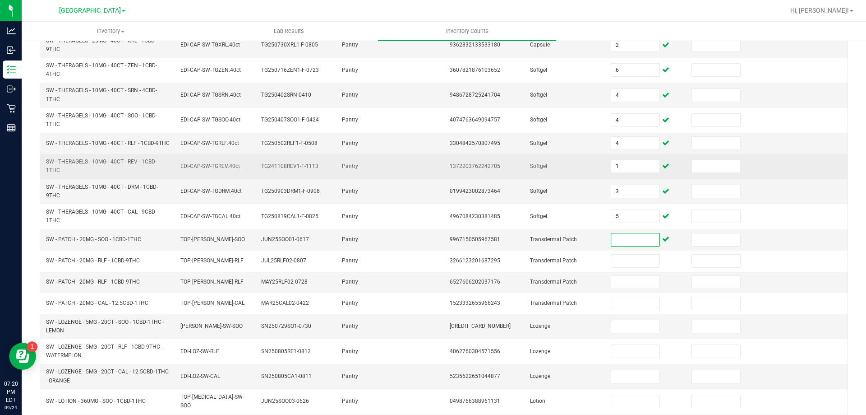
scroll to position [168, 0]
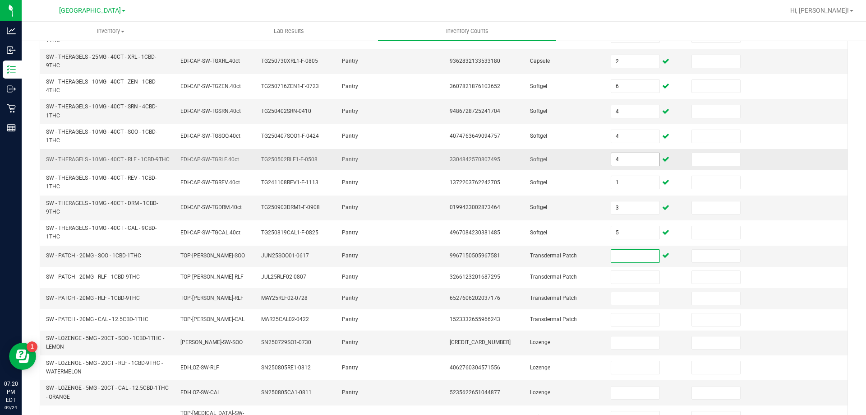
click at [620, 166] on input "4" at bounding box center [635, 159] width 48 height 13
type input "1"
type input "3"
type input "5"
type input "4"
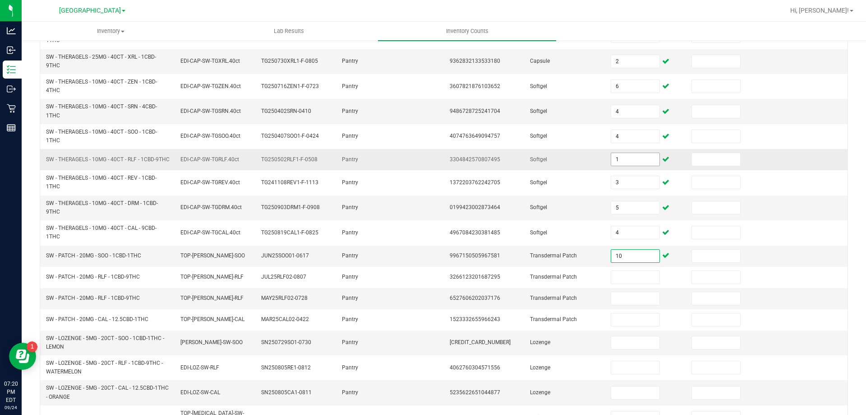
type input "10"
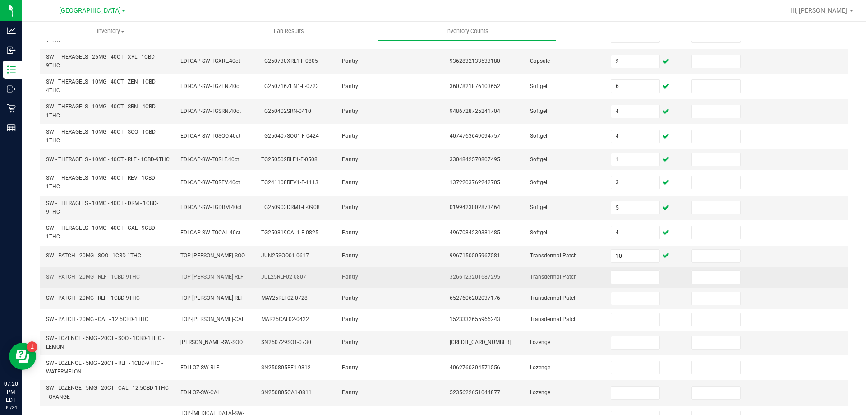
click at [120, 280] on span "SW - PATCH - 20MG - RLF - 1CBD-9THC" at bounding box center [93, 276] width 94 height 6
copy span "SW - PATCH - 20MG - RLF - 1CBD-9THC"
click at [611, 283] on input at bounding box center [635, 277] width 48 height 13
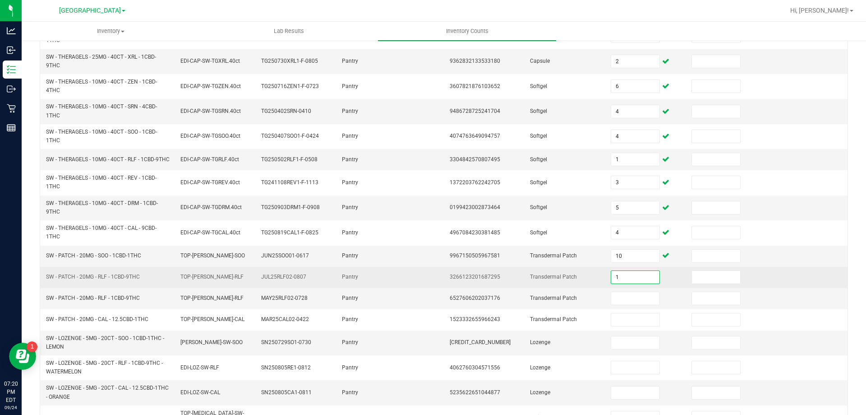
type input "1"
type input "16"
type input "14"
type input "5"
type input "20"
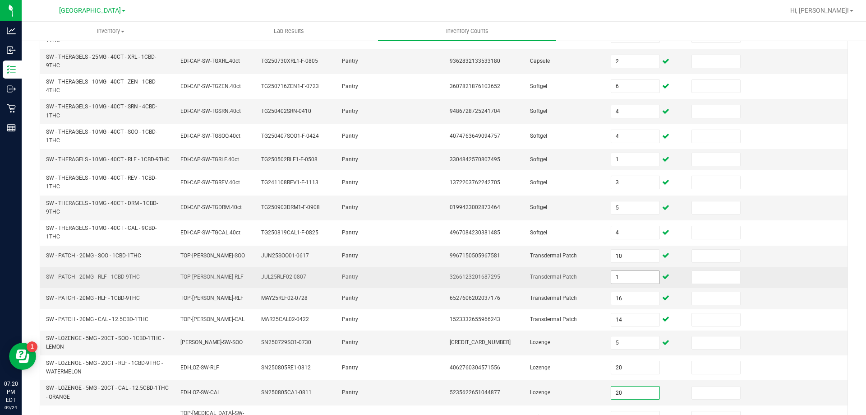
type input "20"
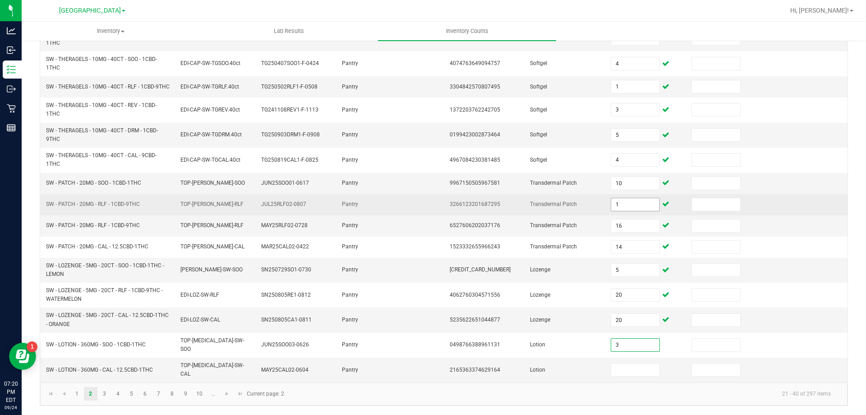
type input "3"
type input "5"
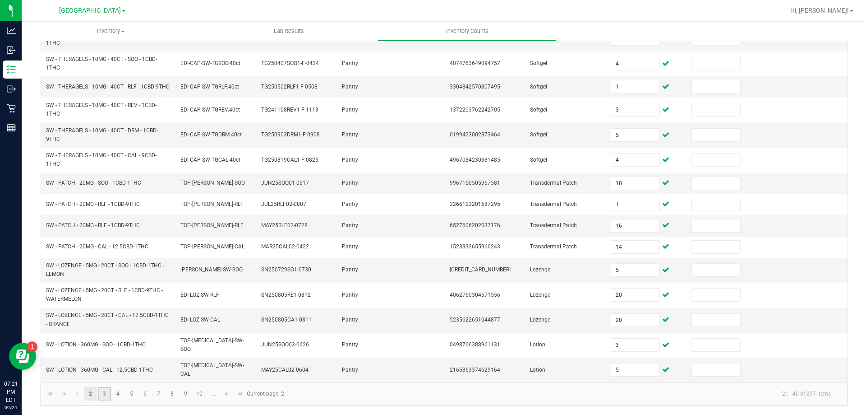
click at [109, 393] on link "3" at bounding box center [104, 394] width 13 height 14
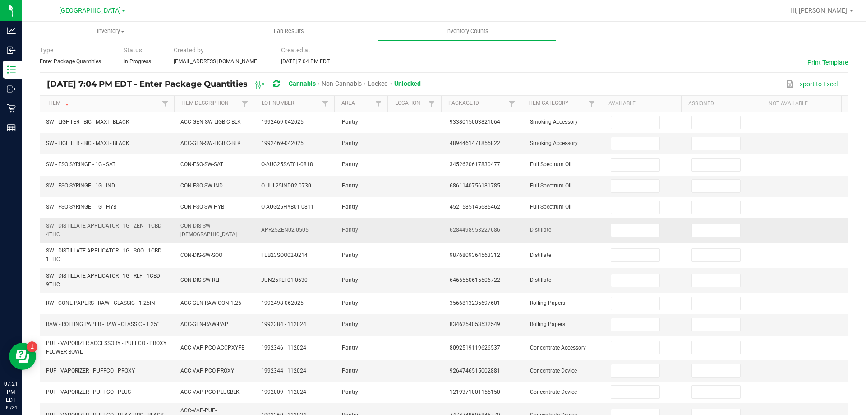
scroll to position [0, 0]
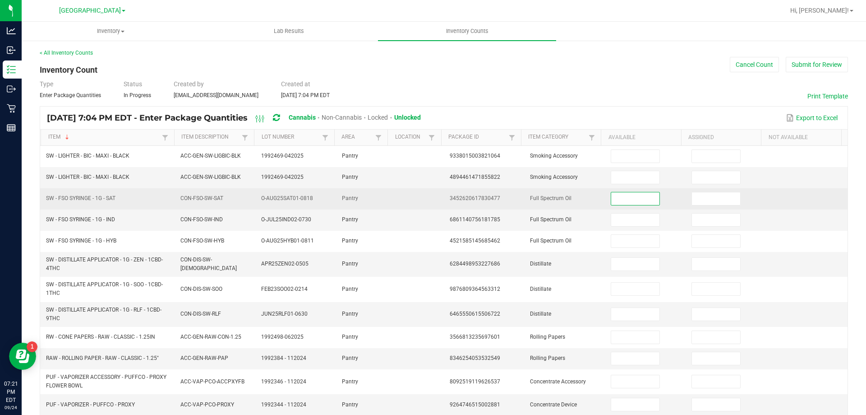
click at [626, 203] on input at bounding box center [635, 198] width 48 height 13
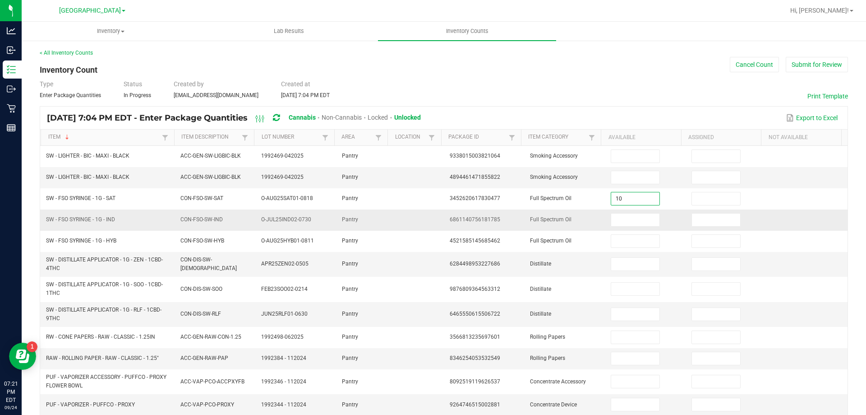
type input "10"
type input "11"
type input "2"
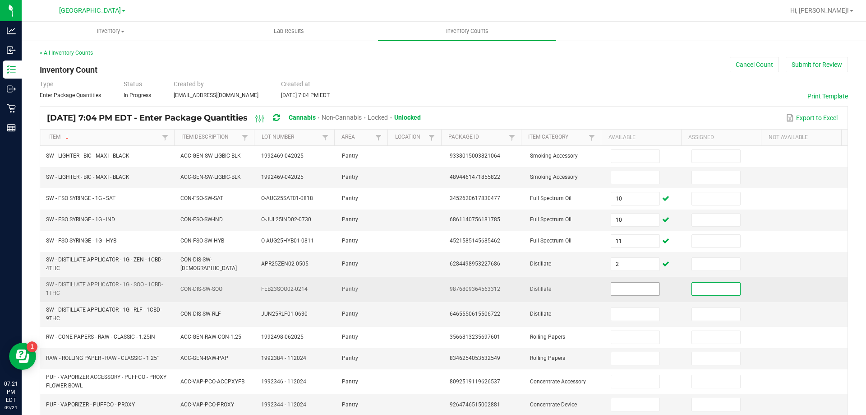
click at [611, 286] on input at bounding box center [635, 289] width 48 height 13
type input "4"
type input "6"
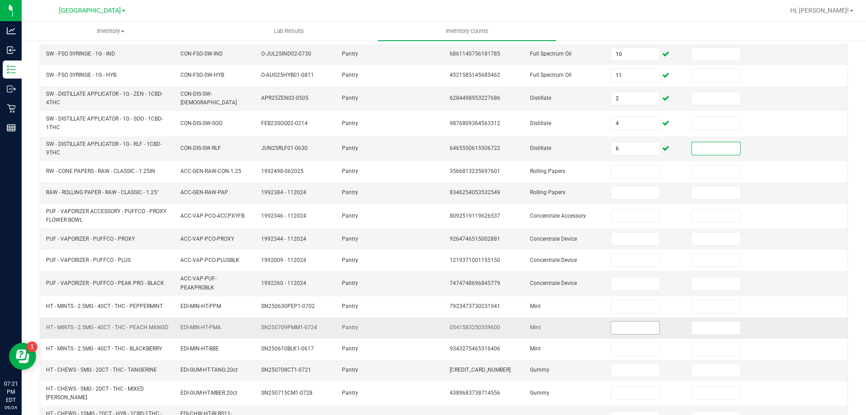
scroll to position [181, 0]
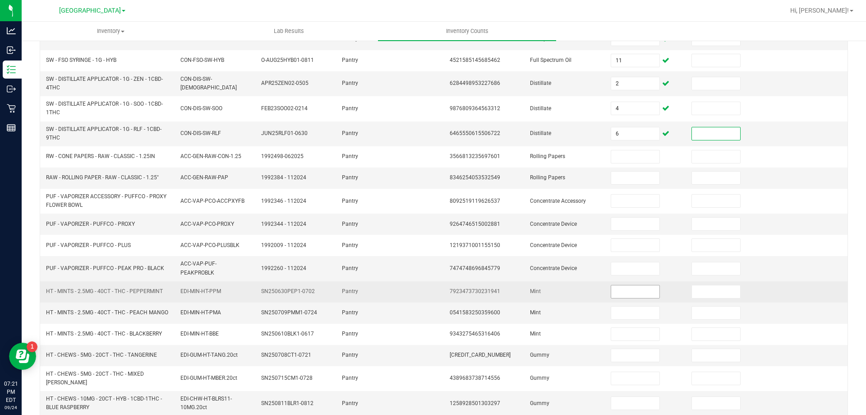
click at [613, 289] on input at bounding box center [635, 291] width 48 height 13
type input "12"
type input "13"
type input "7"
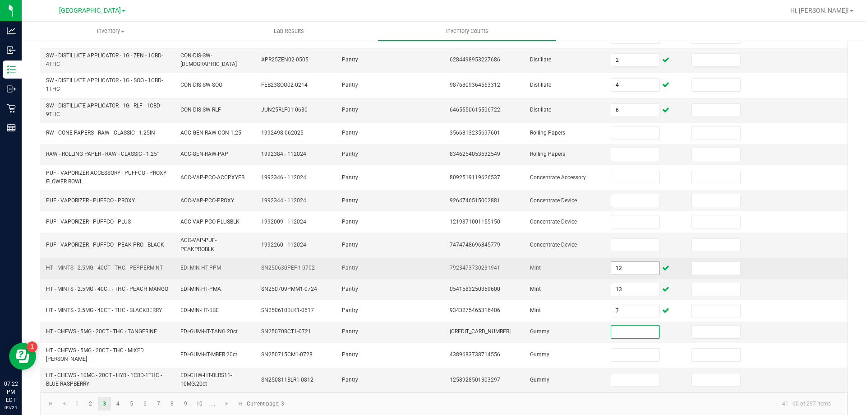
scroll to position [214, 0]
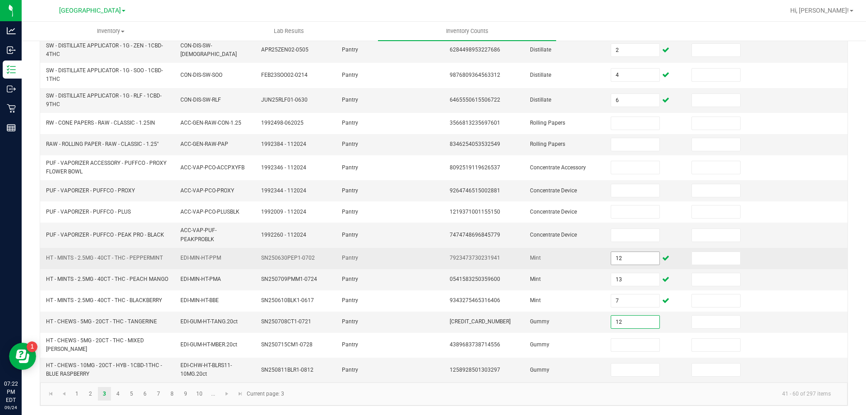
type input "12"
type input "6"
type input "2"
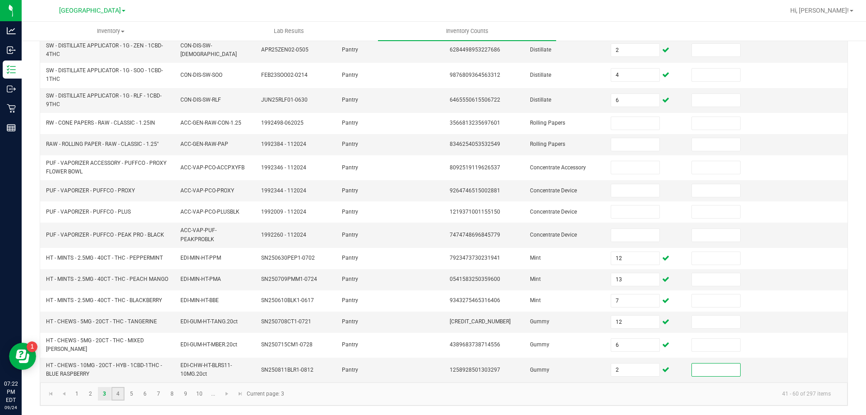
click at [119, 398] on link "4" at bounding box center [117, 394] width 13 height 14
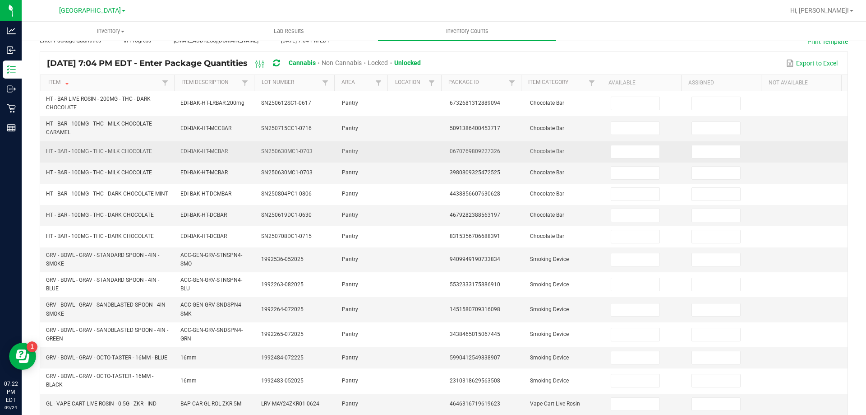
scroll to position [0, 0]
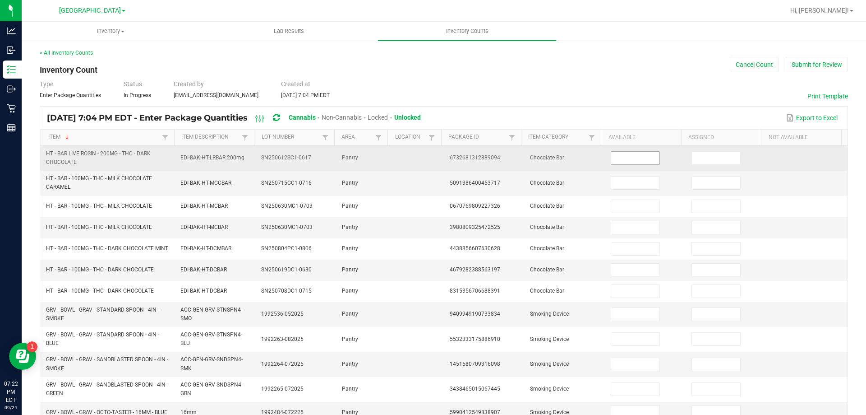
click at [643, 163] on input at bounding box center [635, 158] width 48 height 13
type input "4"
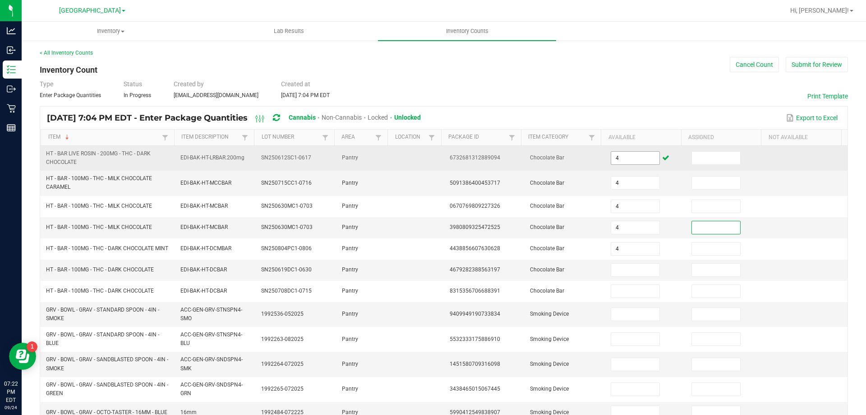
type input "4"
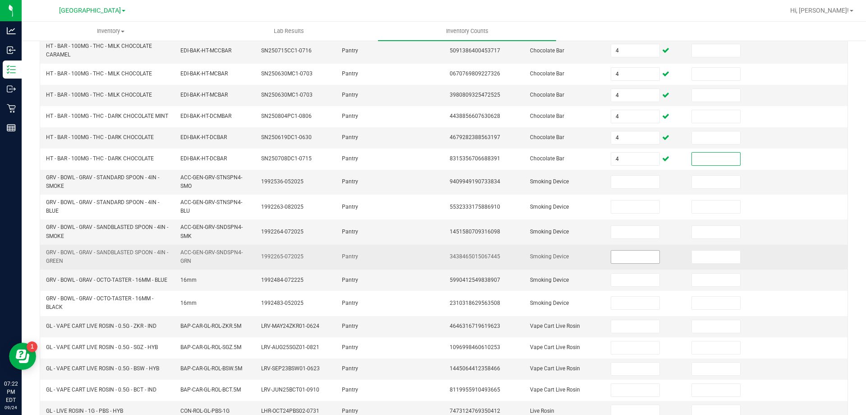
scroll to position [135, 0]
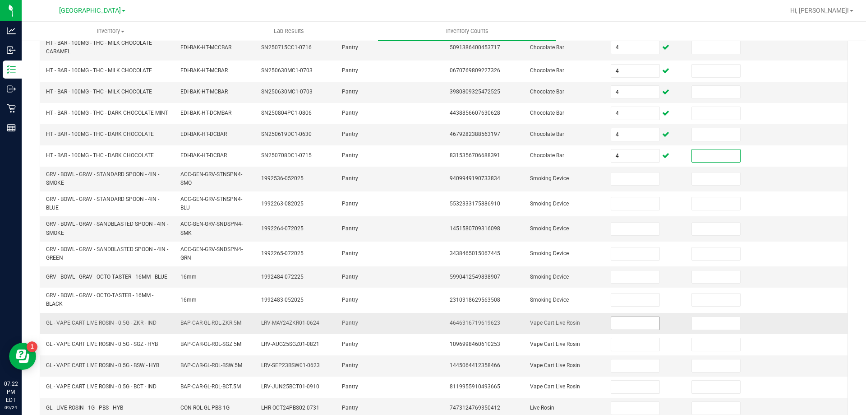
click at [618, 329] on input at bounding box center [635, 323] width 48 height 13
type input "0"
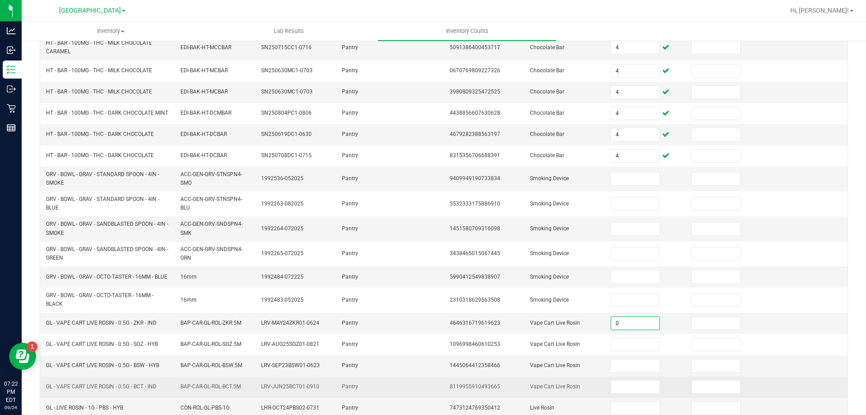
scroll to position [222, 0]
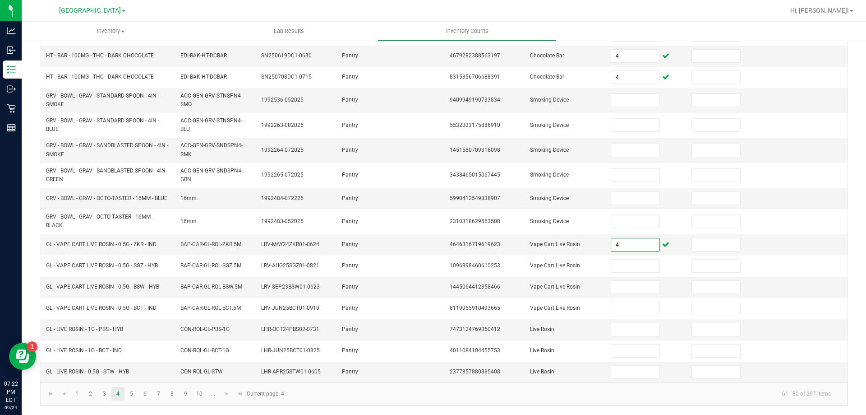
type input "4"
type input "7"
type input "4"
type input "6"
type input "7"
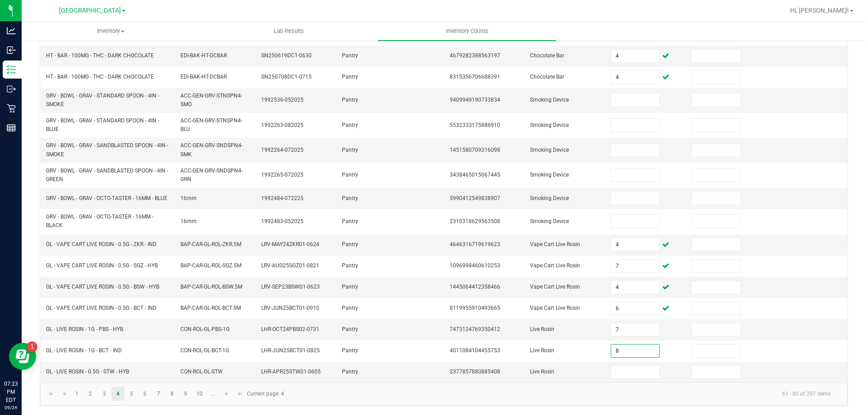
type input "8"
type input "2"
click at [130, 390] on link "5" at bounding box center [131, 394] width 13 height 14
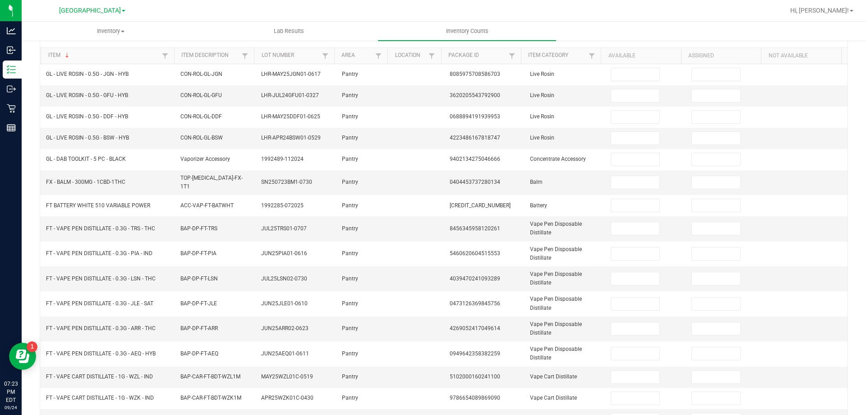
scroll to position [0, 0]
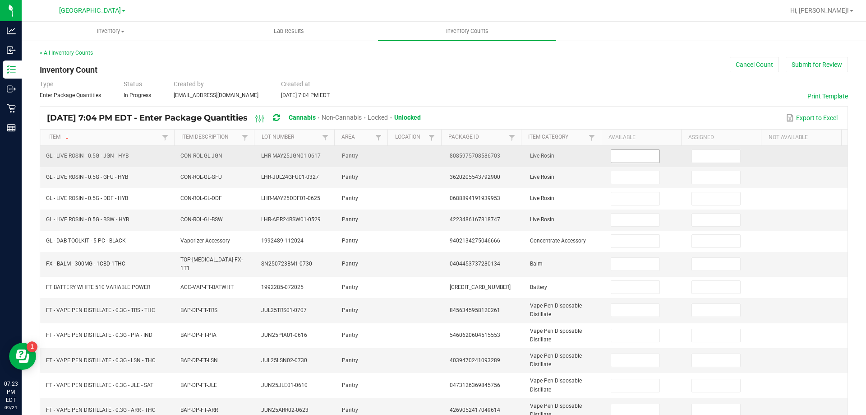
click at [634, 155] on input at bounding box center [635, 156] width 48 height 13
type input "5"
type input "2"
type input "6"
type input "3"
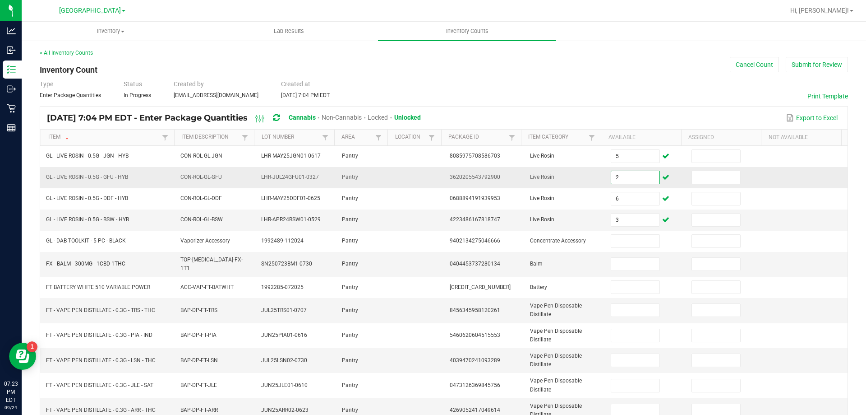
click at [623, 176] on input "2" at bounding box center [635, 177] width 48 height 13
type input "6"
type input "3"
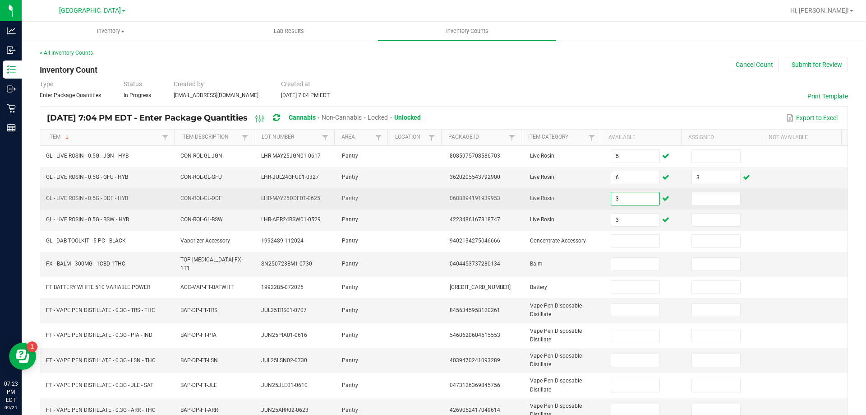
type input "3"
click at [703, 188] on td at bounding box center [726, 198] width 81 height 21
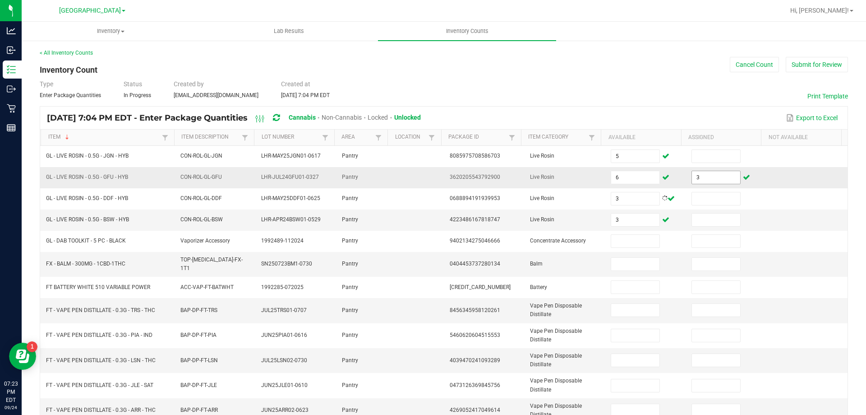
click at [702, 180] on input "3" at bounding box center [716, 177] width 48 height 13
type input "0"
type input "4"
type input "9"
type input "4"
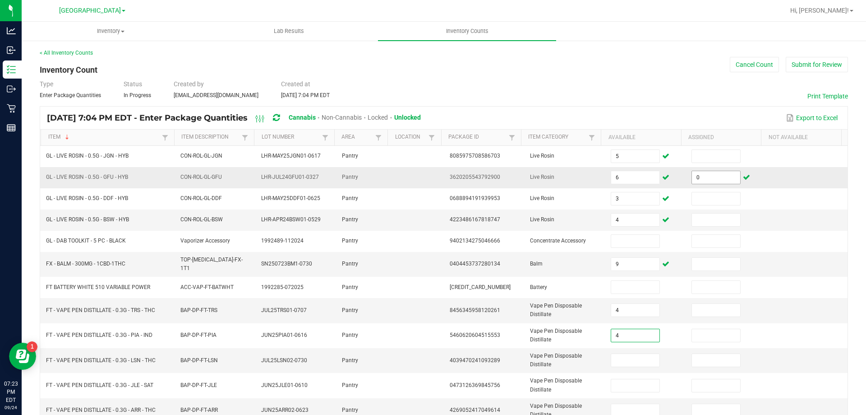
type input "4"
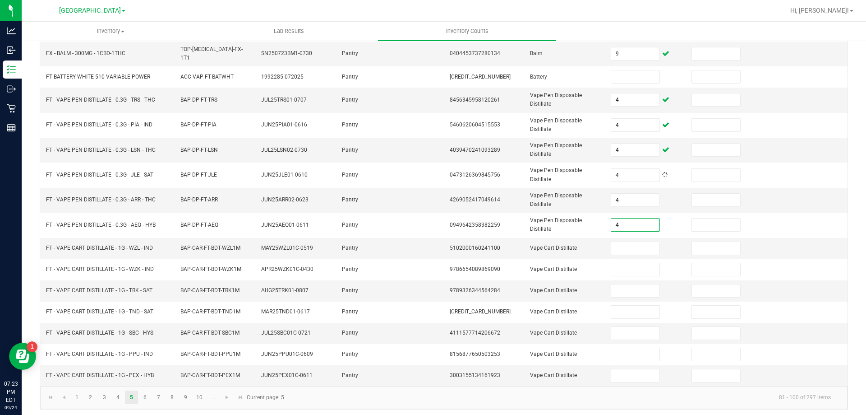
type input "4"
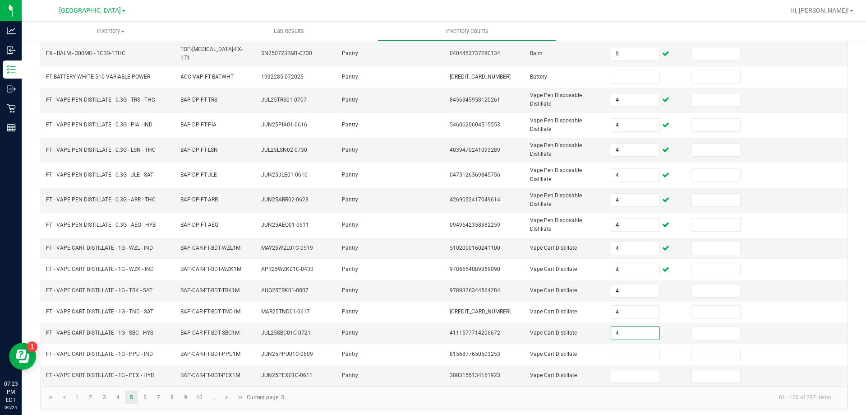
type input "4"
click at [611, 97] on input "4" at bounding box center [635, 99] width 48 height 13
click at [623, 100] on input "4" at bounding box center [635, 99] width 48 height 13
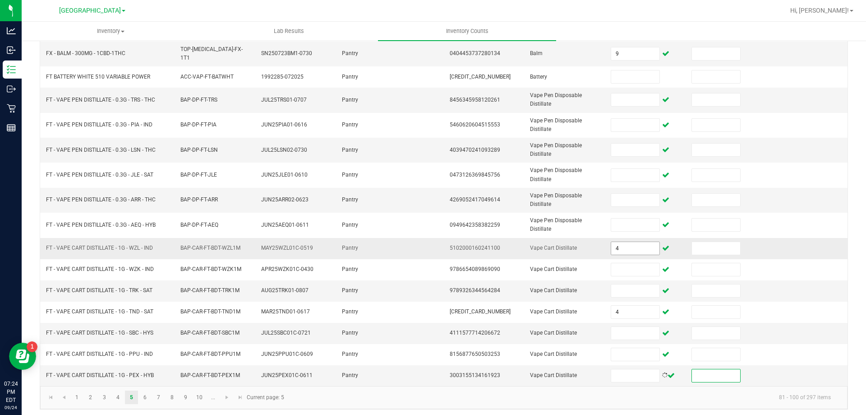
click at [625, 242] on input "4" at bounding box center [635, 248] width 48 height 13
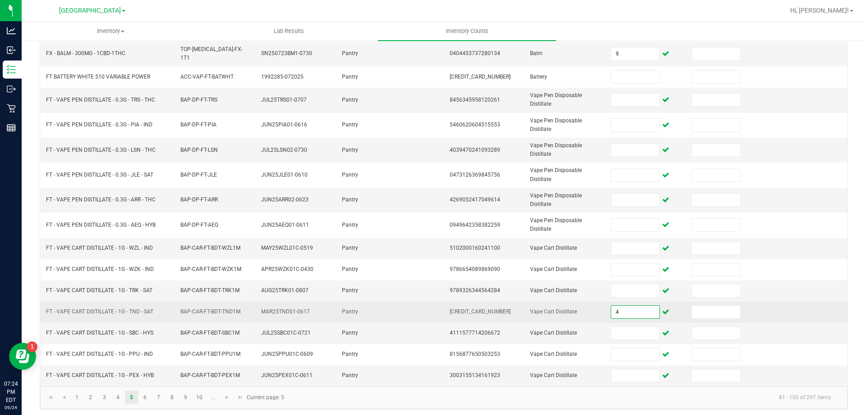
click at [639, 312] on input "4" at bounding box center [635, 312] width 48 height 13
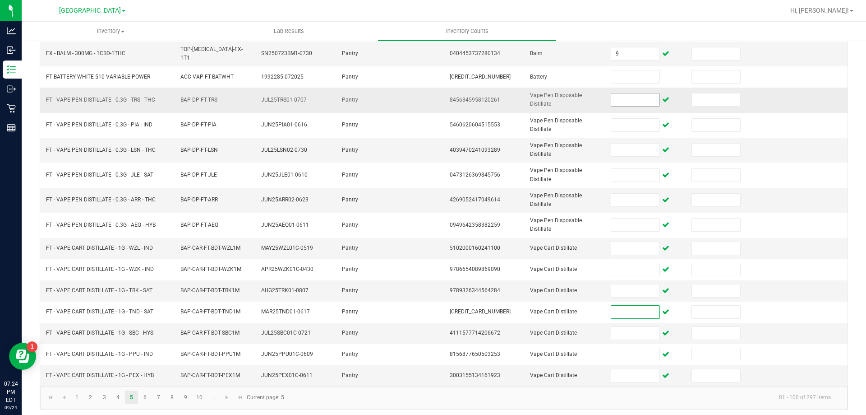
click at [614, 96] on input at bounding box center [635, 99] width 48 height 13
type input "5"
type input "13"
type input "2"
type input "4"
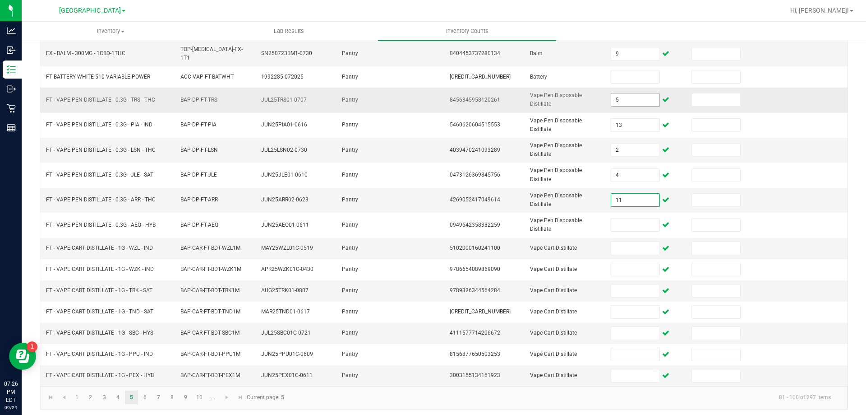
type input "11"
type input "4"
click at [639, 246] on input "74" at bounding box center [635, 248] width 48 height 13
type input "7"
type input "12"
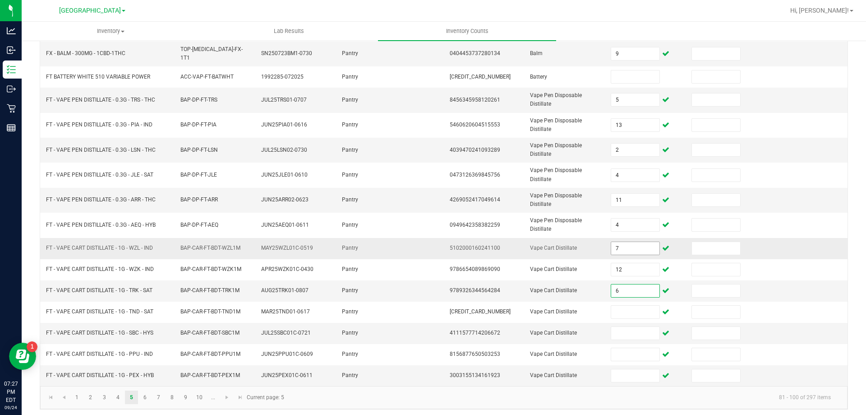
type input "6"
type input "9"
type input "11"
type input "6"
type input "8"
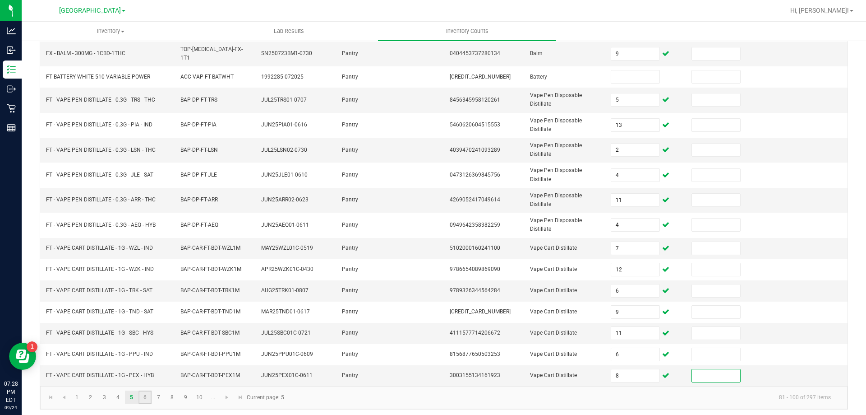
click at [152, 390] on link "6" at bounding box center [145, 397] width 13 height 14
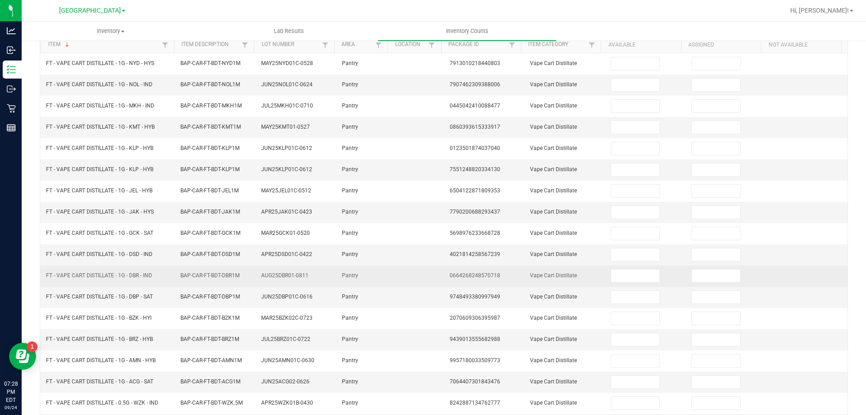
scroll to position [0, 0]
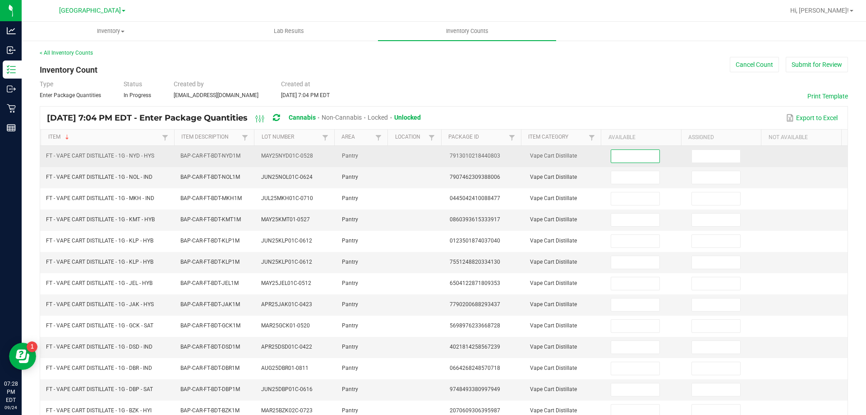
click at [611, 154] on input at bounding box center [635, 156] width 48 height 13
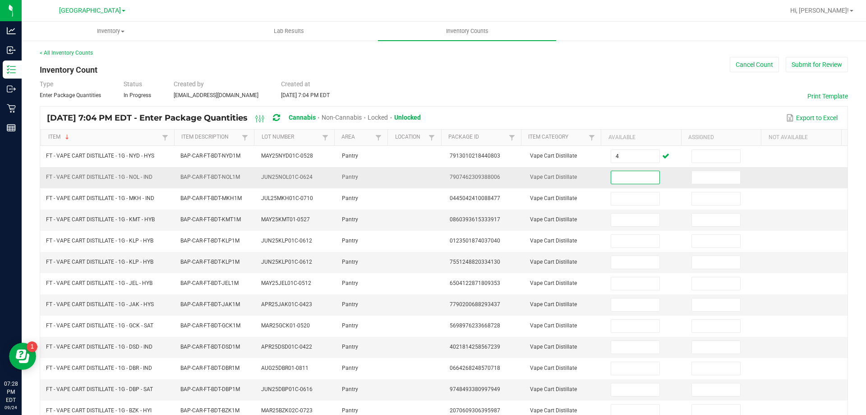
click at [616, 178] on input at bounding box center [635, 177] width 48 height 13
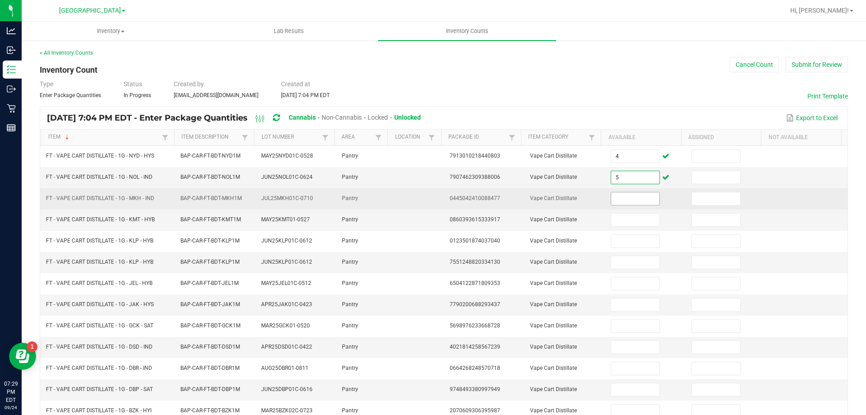
click at [618, 196] on input at bounding box center [635, 198] width 48 height 13
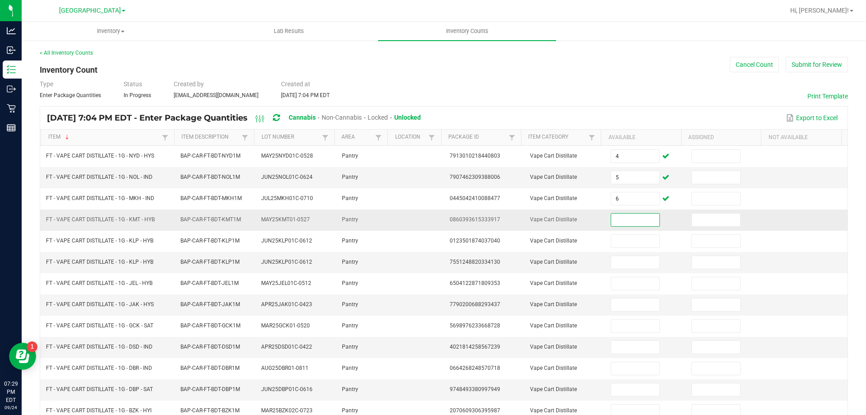
click at [619, 219] on input at bounding box center [635, 219] width 48 height 13
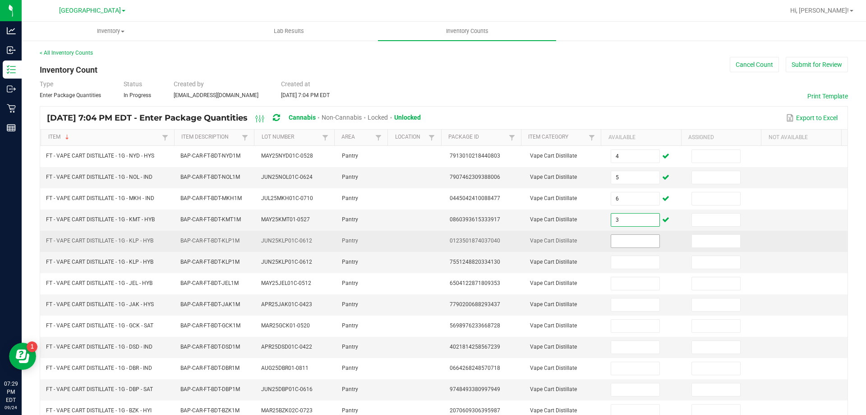
click at [618, 242] on input at bounding box center [635, 241] width 48 height 13
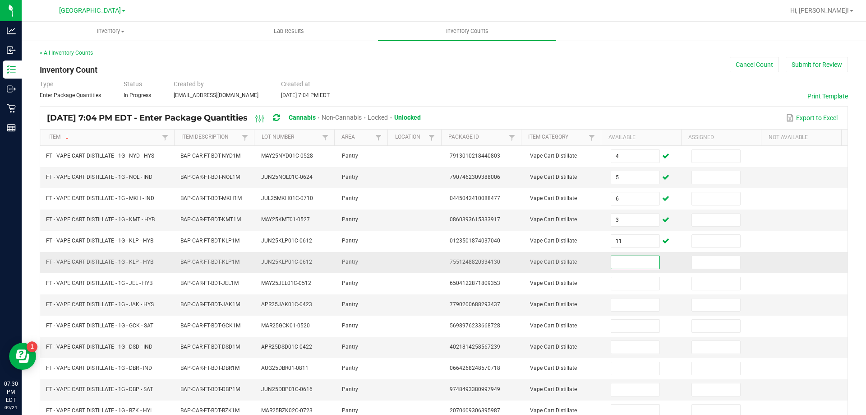
click at [614, 259] on input at bounding box center [635, 262] width 48 height 13
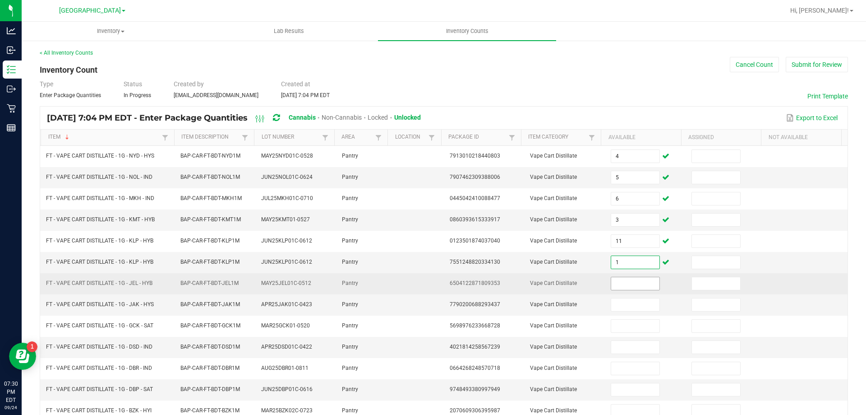
click at [614, 280] on input at bounding box center [635, 283] width 48 height 13
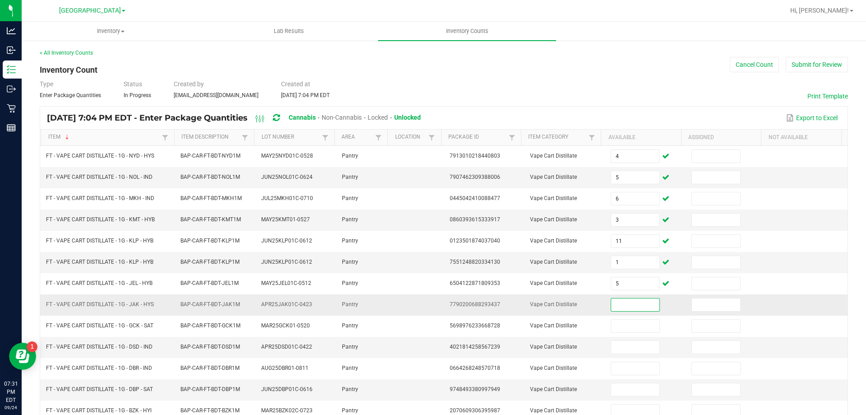
click at [617, 307] on input at bounding box center [635, 304] width 48 height 13
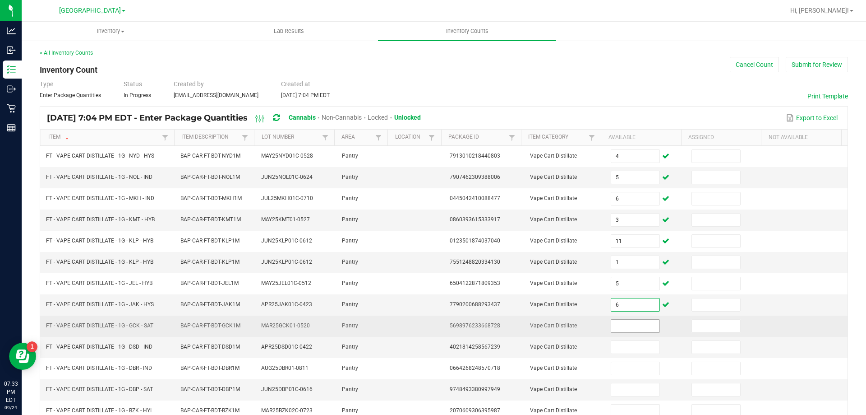
click at [619, 324] on input at bounding box center [635, 326] width 48 height 13
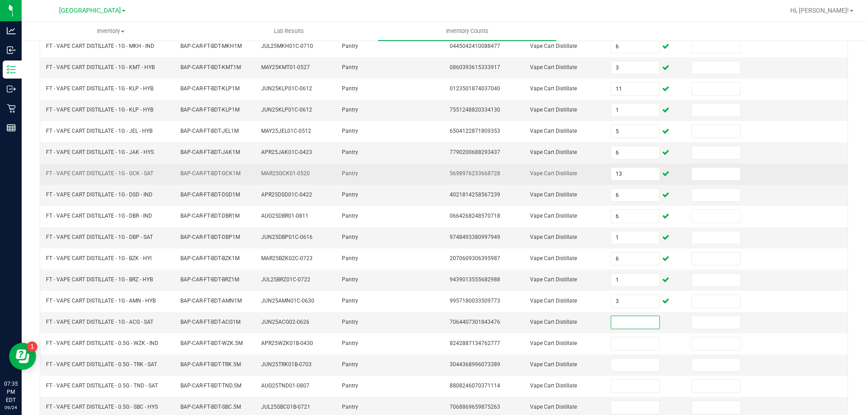
scroll to position [97, 0]
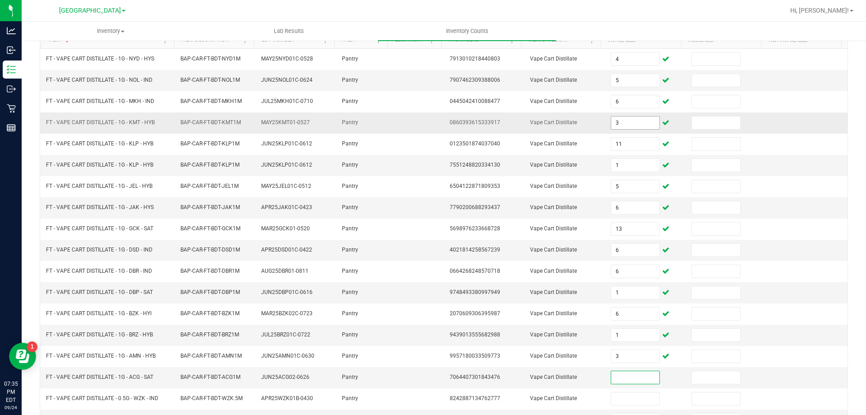
click at [627, 127] on input "3" at bounding box center [635, 122] width 48 height 13
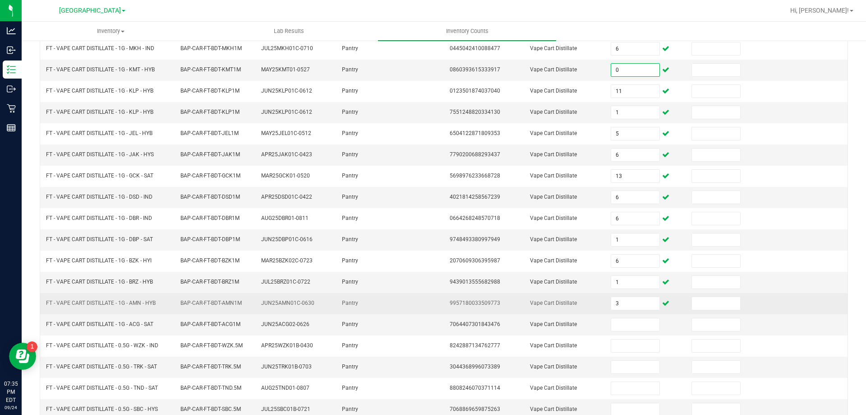
scroll to position [187, 0]
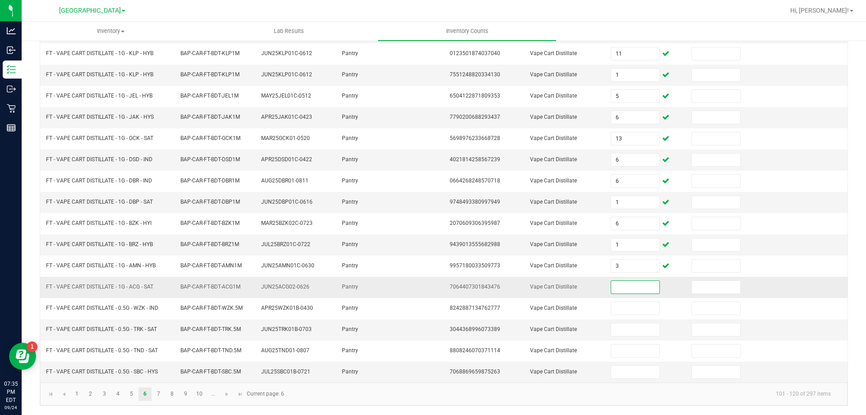
click at [625, 288] on input at bounding box center [635, 287] width 48 height 13
click at [164, 394] on link "7" at bounding box center [158, 394] width 13 height 14
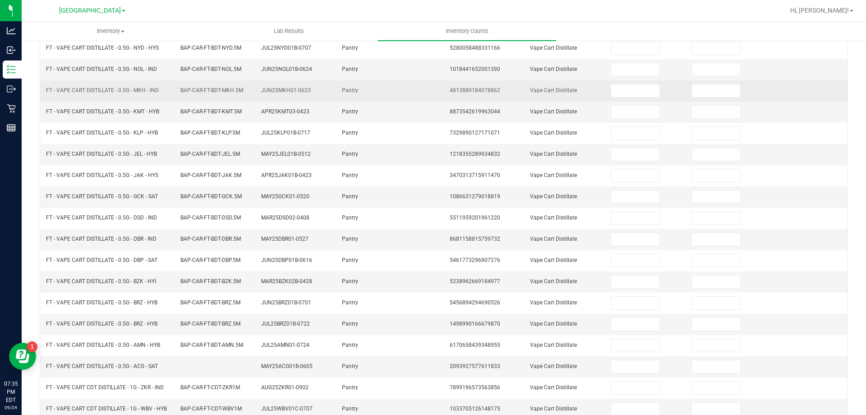
scroll to position [0, 0]
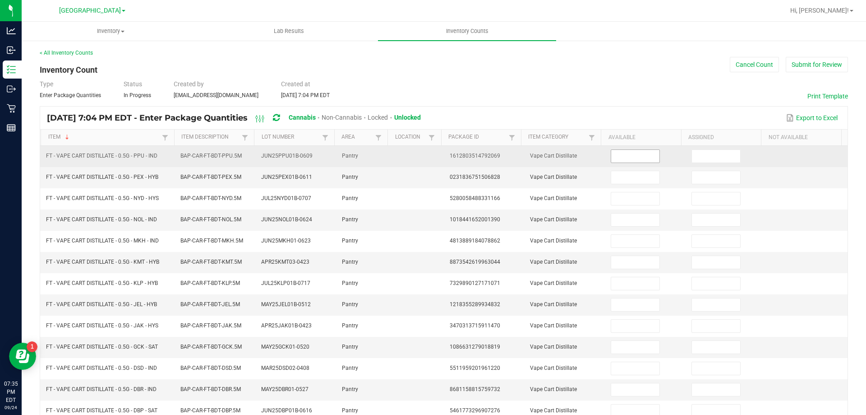
click at [637, 159] on input at bounding box center [635, 156] width 48 height 13
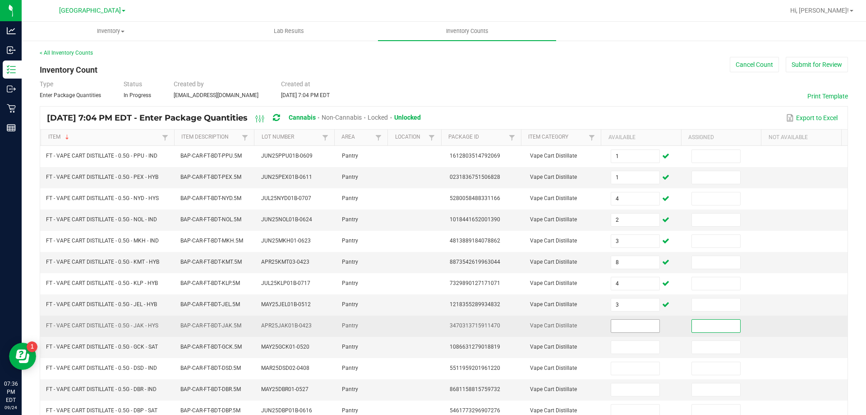
click at [629, 325] on input at bounding box center [635, 326] width 48 height 13
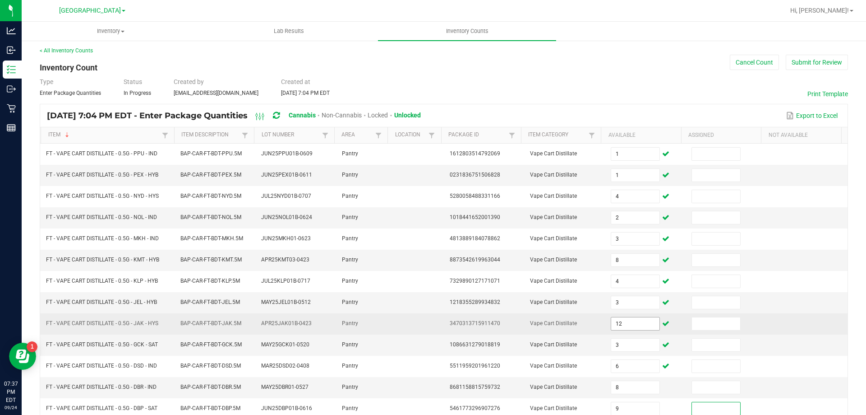
scroll to position [187, 0]
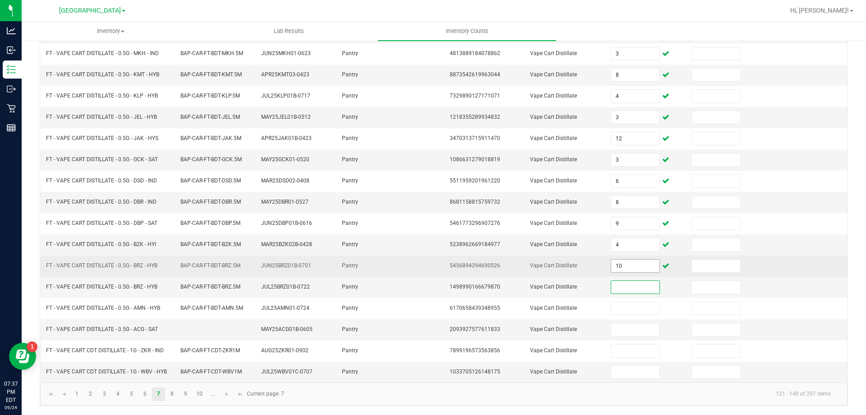
click at [625, 270] on input "10" at bounding box center [635, 265] width 48 height 13
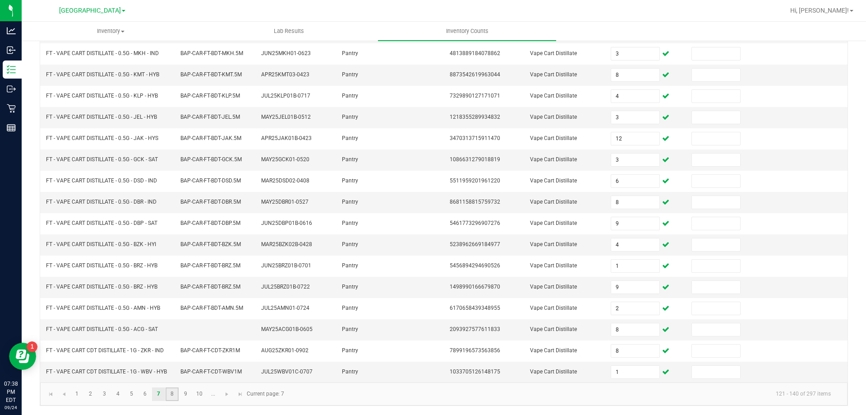
click at [169, 388] on link "8" at bounding box center [172, 394] width 13 height 14
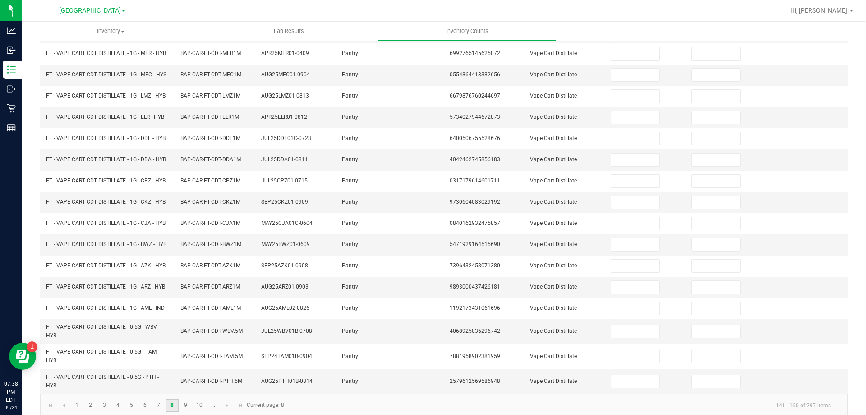
scroll to position [0, 0]
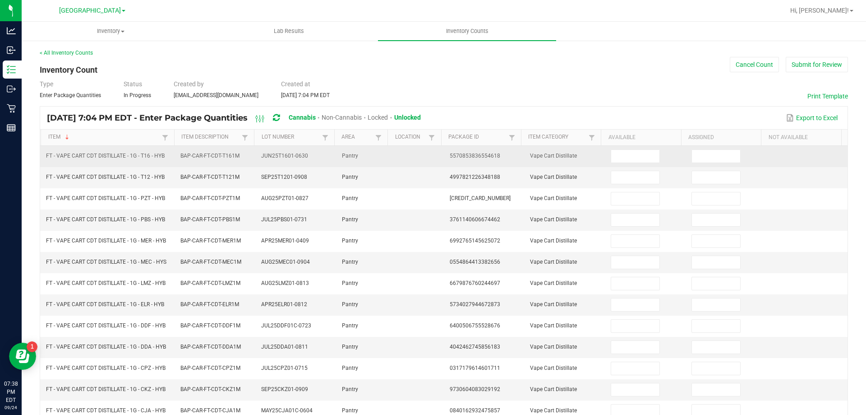
click at [625, 148] on td at bounding box center [646, 156] width 81 height 21
click at [625, 158] on input at bounding box center [635, 156] width 48 height 13
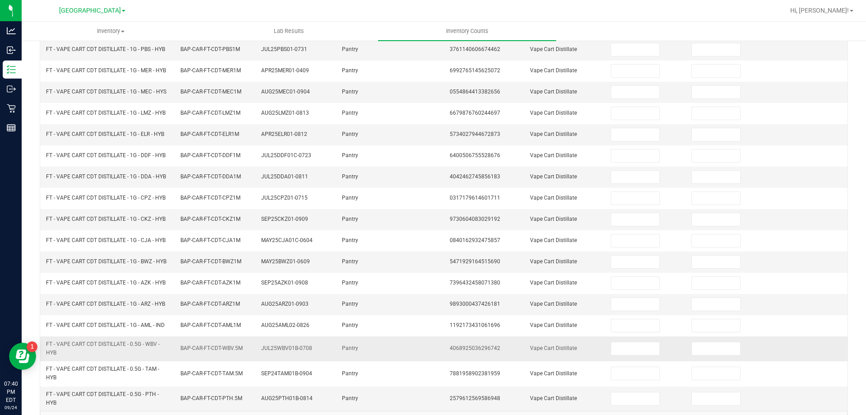
scroll to position [199, 0]
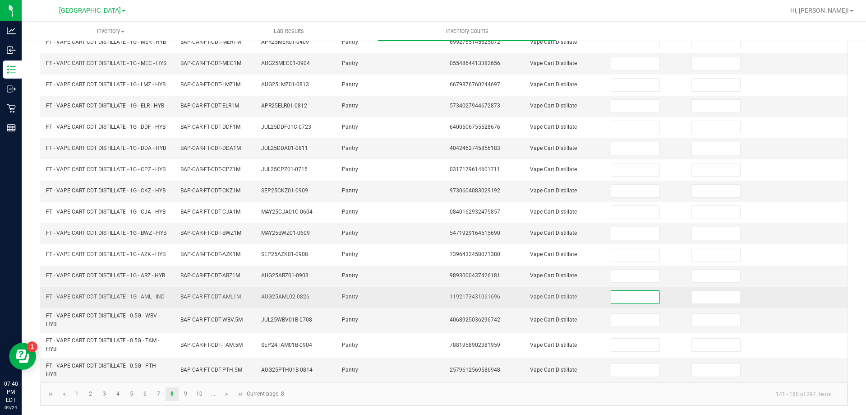
click at [628, 292] on input at bounding box center [635, 297] width 48 height 13
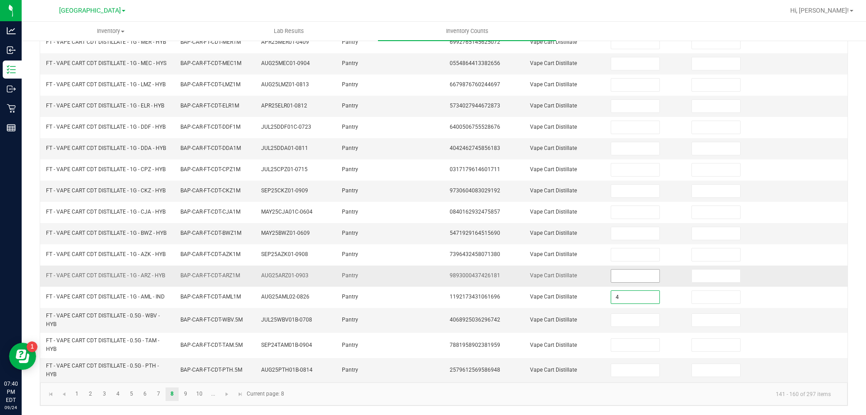
click at [634, 276] on input at bounding box center [635, 275] width 48 height 13
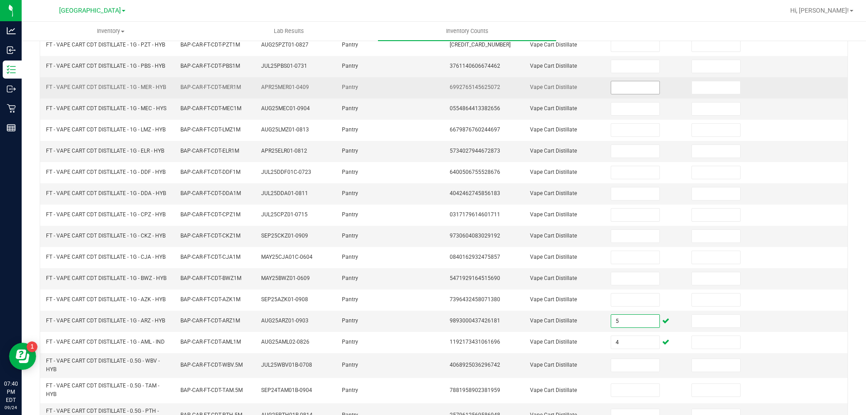
scroll to position [0, 0]
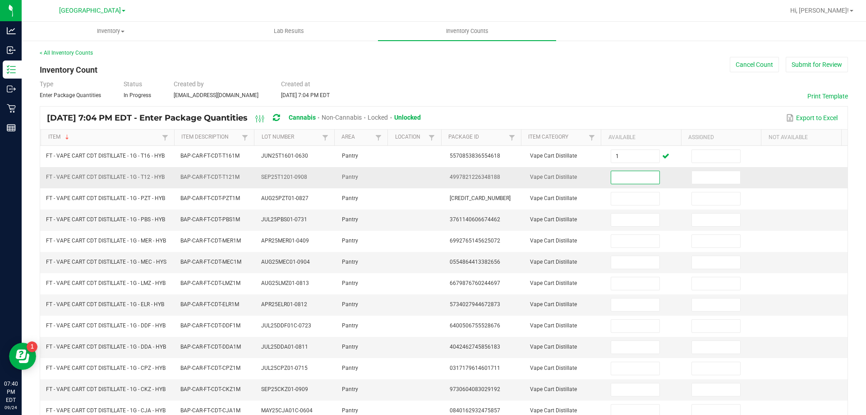
click at [624, 171] on input at bounding box center [635, 177] width 48 height 13
click at [625, 176] on input at bounding box center [635, 177] width 48 height 13
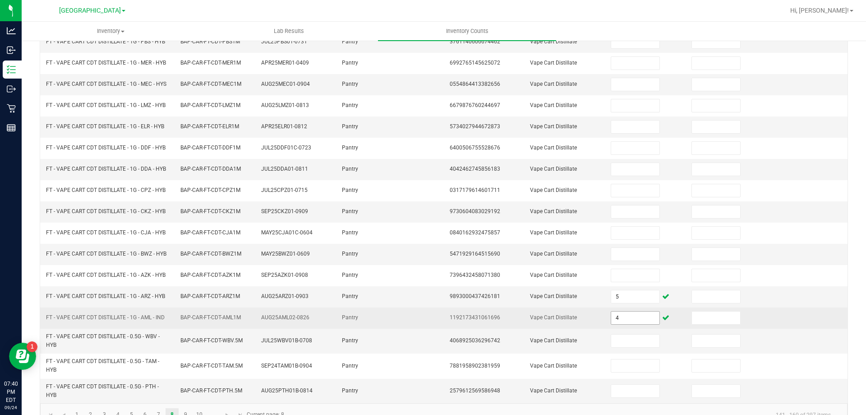
scroll to position [199, 0]
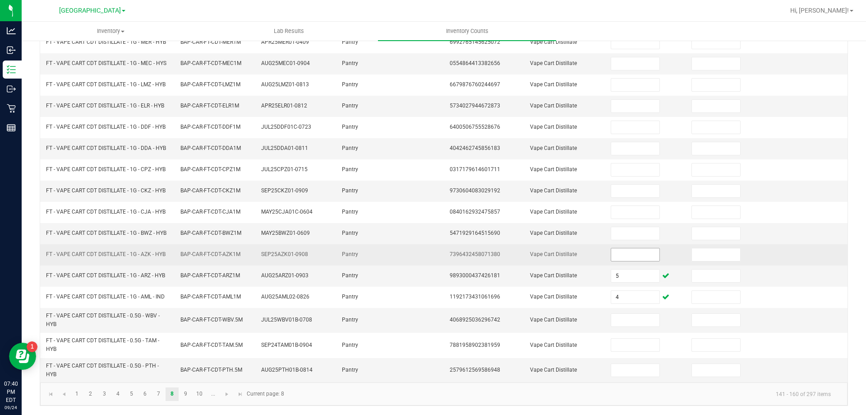
click at [632, 253] on input at bounding box center [635, 254] width 48 height 13
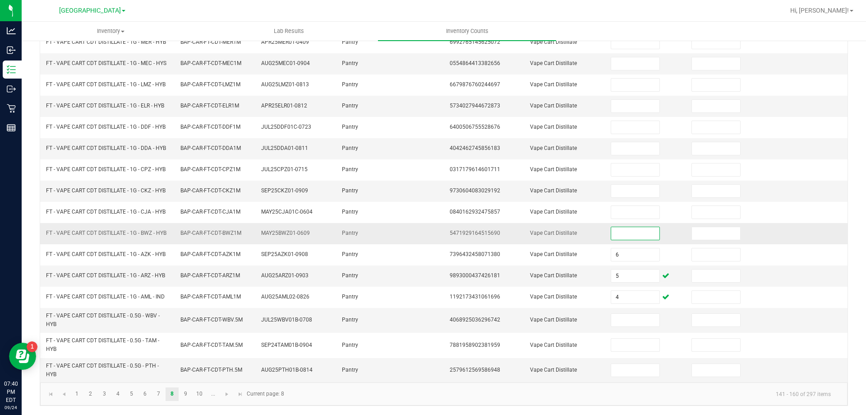
click at [629, 234] on input at bounding box center [635, 233] width 48 height 13
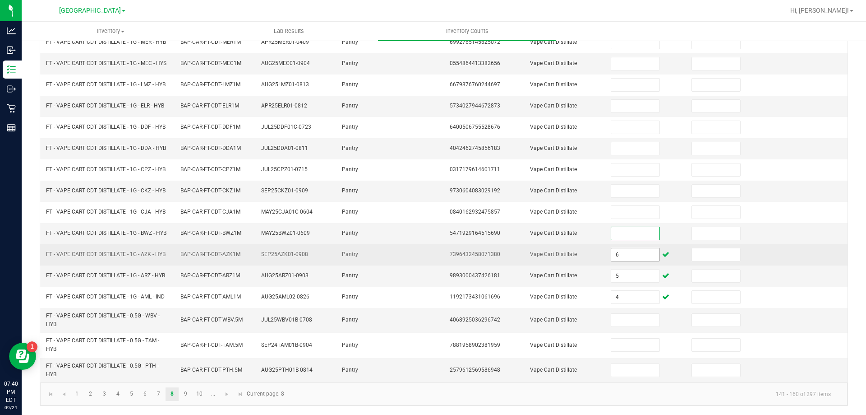
click at [627, 252] on input "6" at bounding box center [635, 254] width 48 height 13
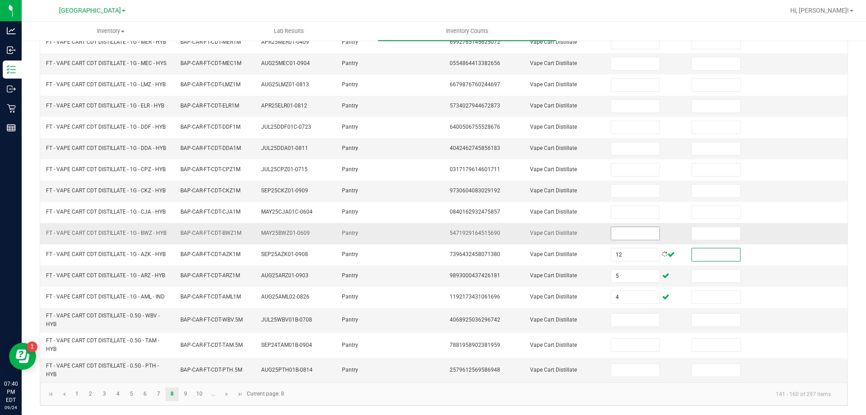
click at [617, 232] on input at bounding box center [635, 233] width 48 height 13
click at [615, 278] on input "5" at bounding box center [635, 275] width 48 height 13
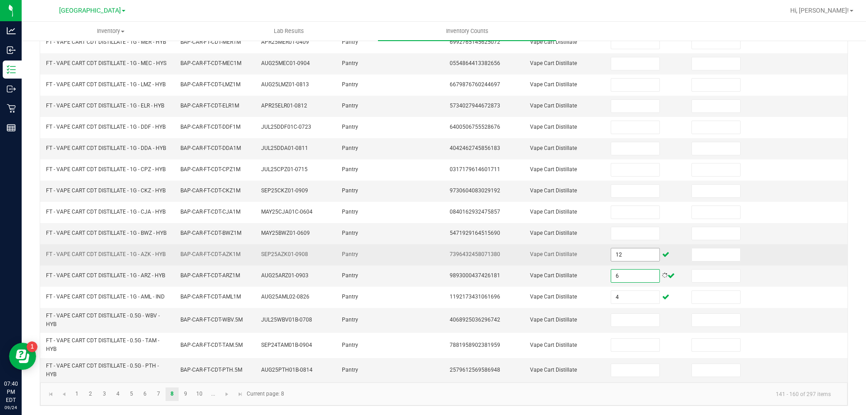
click at [611, 258] on input "12" at bounding box center [635, 254] width 48 height 13
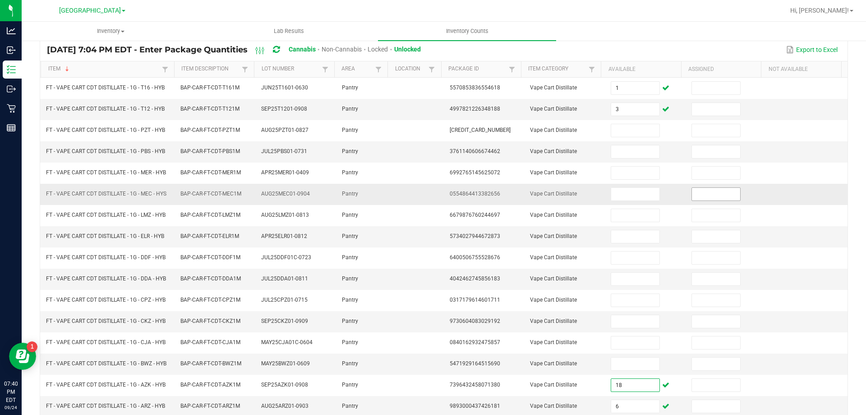
scroll to position [63, 0]
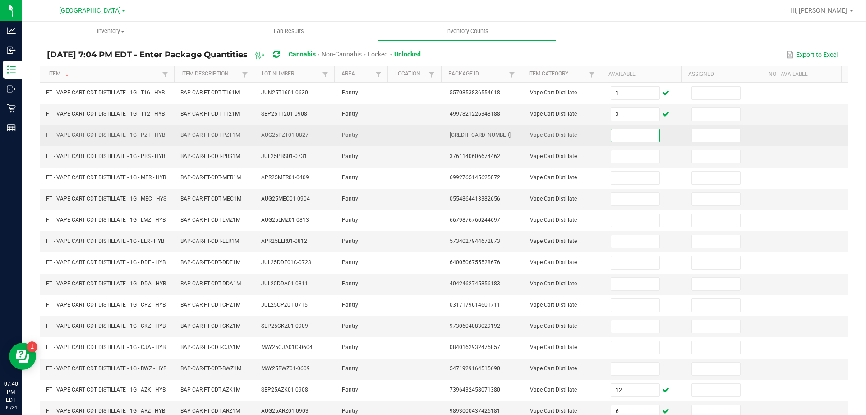
click at [631, 132] on input at bounding box center [635, 135] width 48 height 13
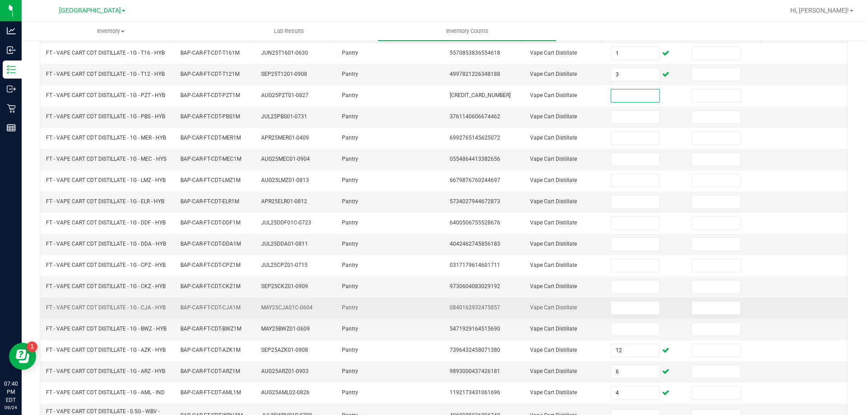
scroll to position [153, 0]
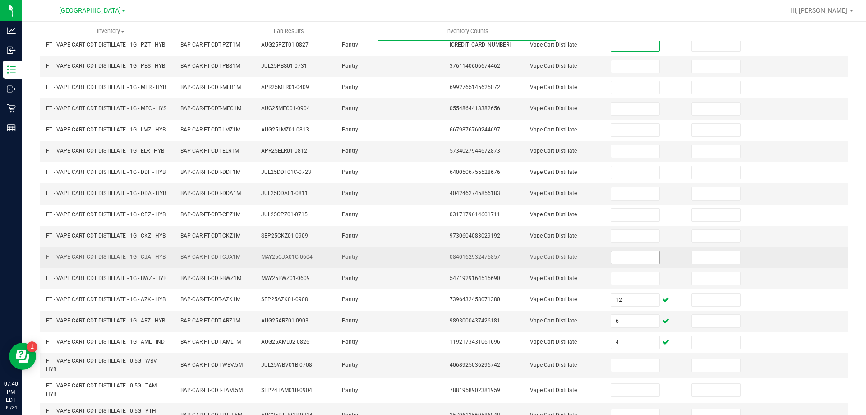
click at [625, 259] on input at bounding box center [635, 257] width 48 height 13
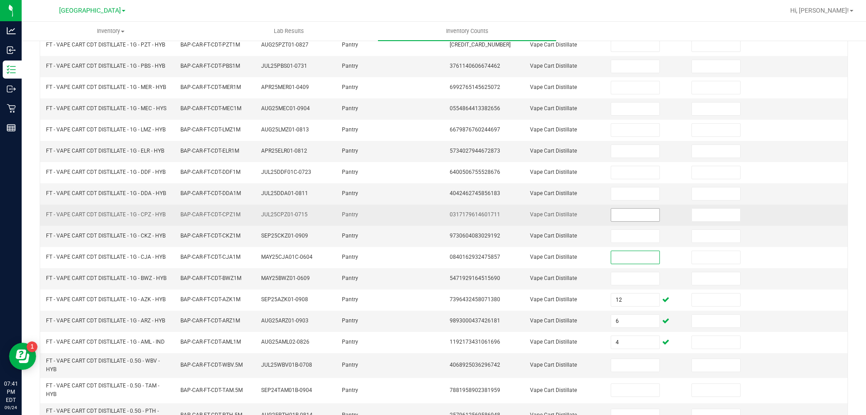
click at [630, 209] on input at bounding box center [635, 214] width 48 height 13
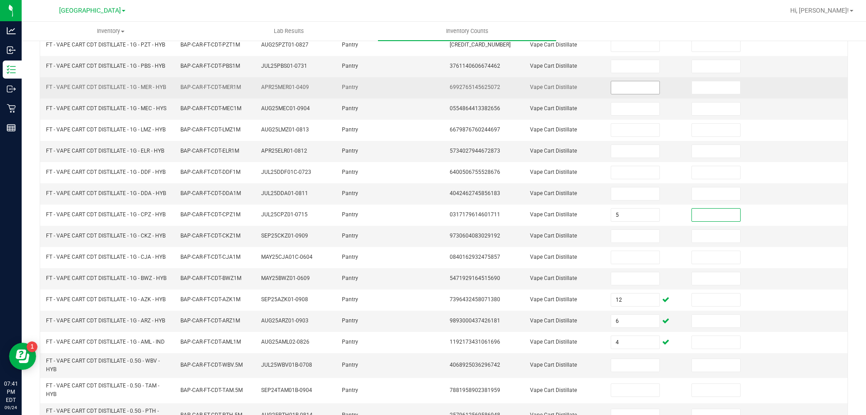
scroll to position [18, 0]
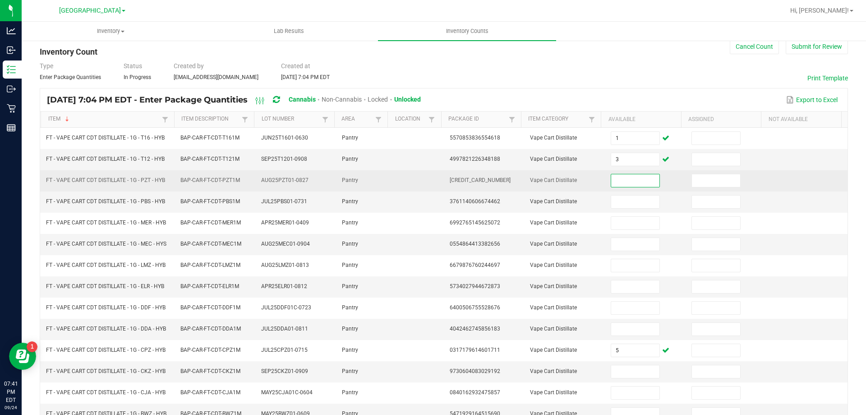
click at [637, 181] on input at bounding box center [635, 180] width 48 height 13
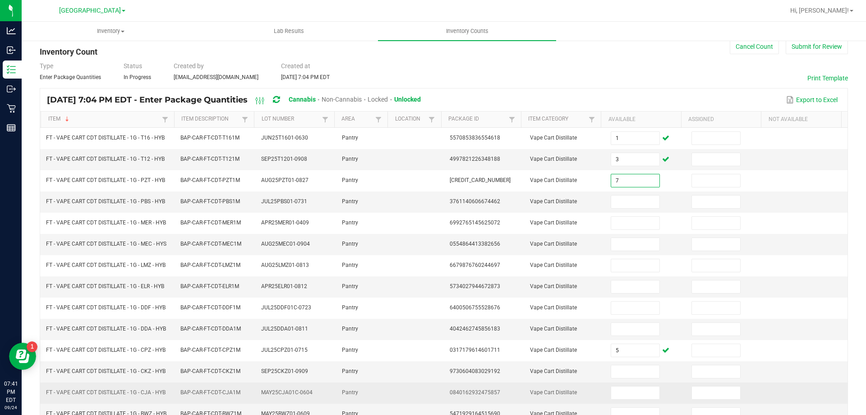
scroll to position [108, 0]
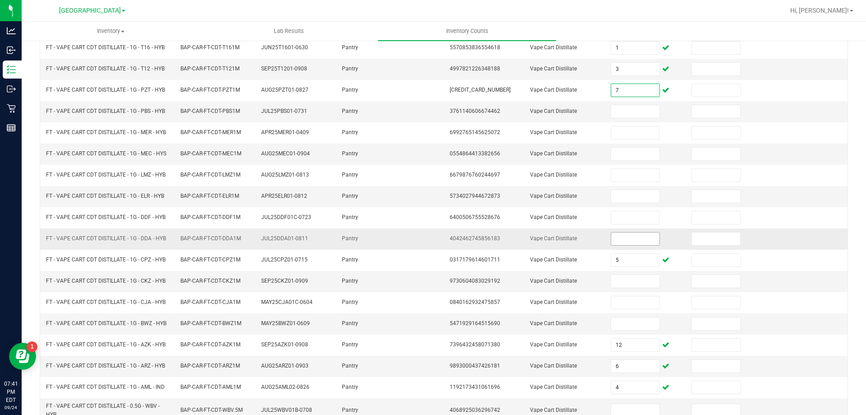
click at [621, 241] on input at bounding box center [635, 238] width 48 height 13
click at [627, 106] on input at bounding box center [635, 111] width 48 height 13
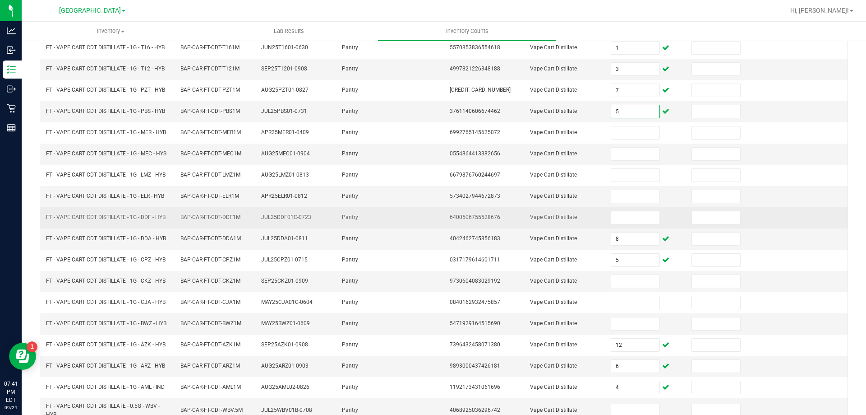
click at [622, 208] on td at bounding box center [646, 217] width 81 height 21
click at [619, 220] on input at bounding box center [635, 217] width 48 height 13
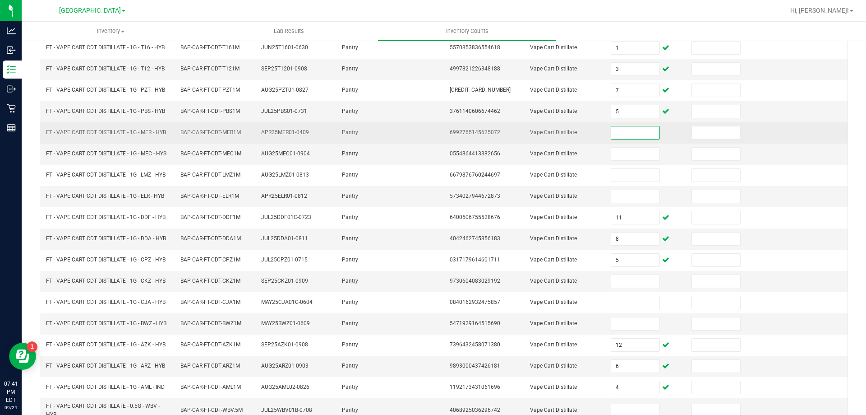
click at [611, 135] on input at bounding box center [635, 132] width 48 height 13
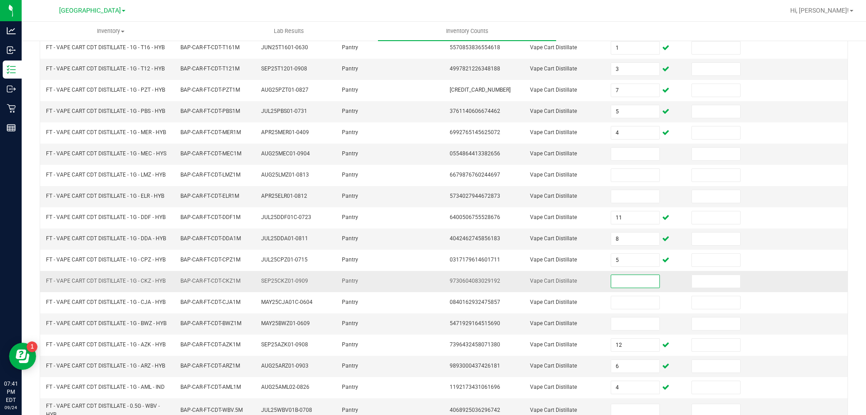
click at [624, 285] on input at bounding box center [635, 281] width 48 height 13
click at [621, 145] on td at bounding box center [646, 154] width 81 height 21
click at [621, 150] on input at bounding box center [635, 154] width 48 height 13
click at [643, 320] on input at bounding box center [635, 323] width 48 height 13
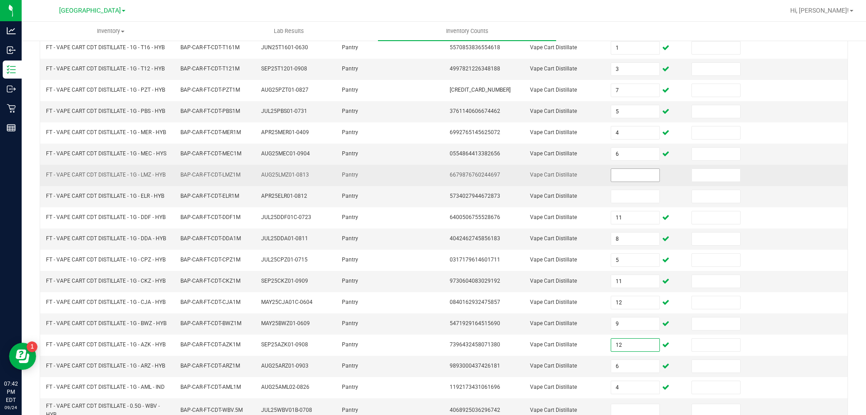
click at [631, 172] on input at bounding box center [635, 175] width 48 height 13
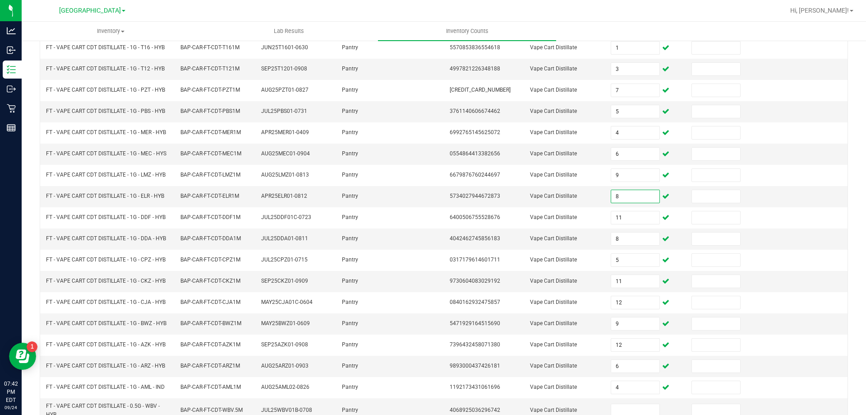
scroll to position [199, 0]
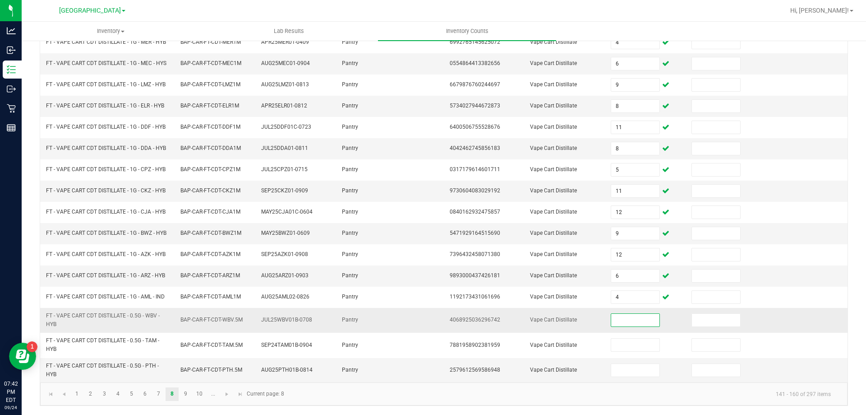
click at [616, 319] on input at bounding box center [635, 320] width 48 height 13
click at [188, 393] on link "9" at bounding box center [185, 394] width 13 height 14
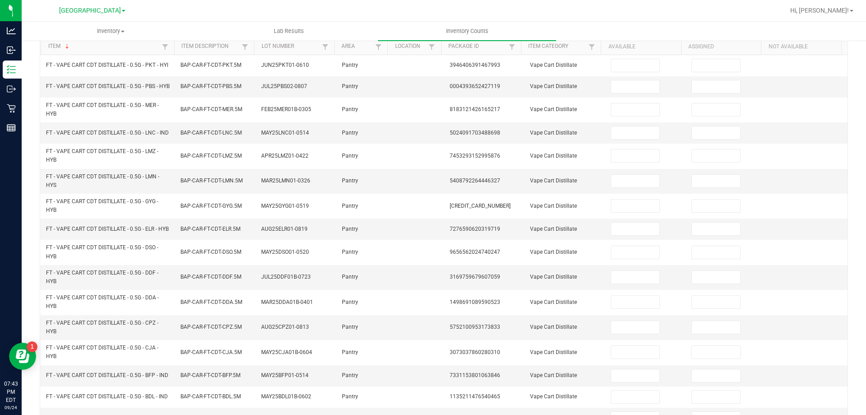
scroll to position [0, 0]
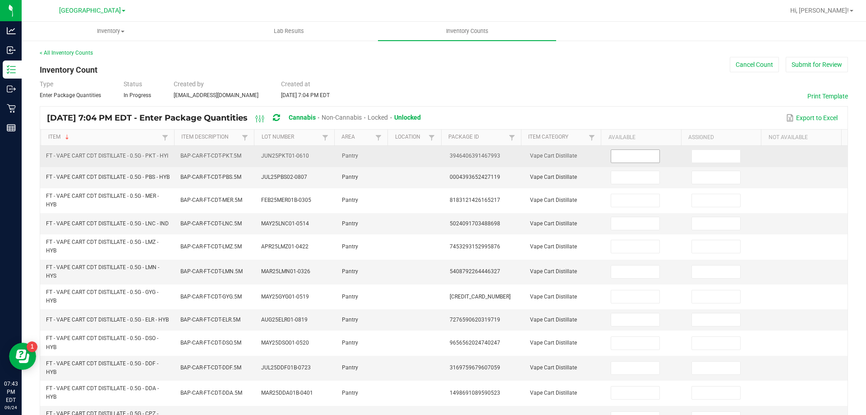
click at [638, 158] on input at bounding box center [635, 156] width 48 height 13
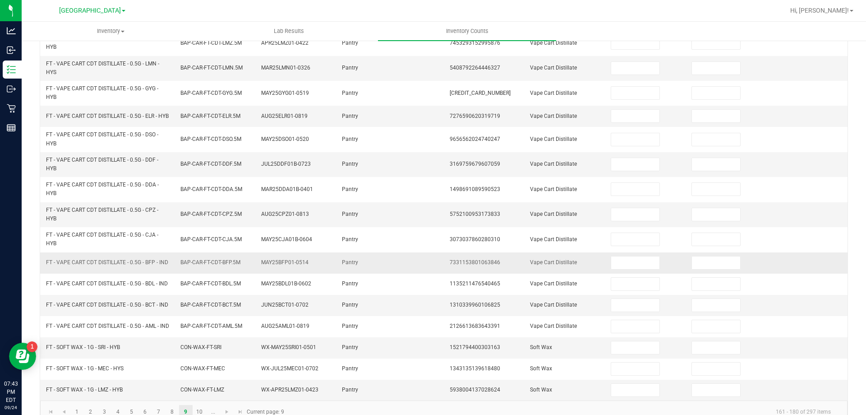
scroll to position [252, 0]
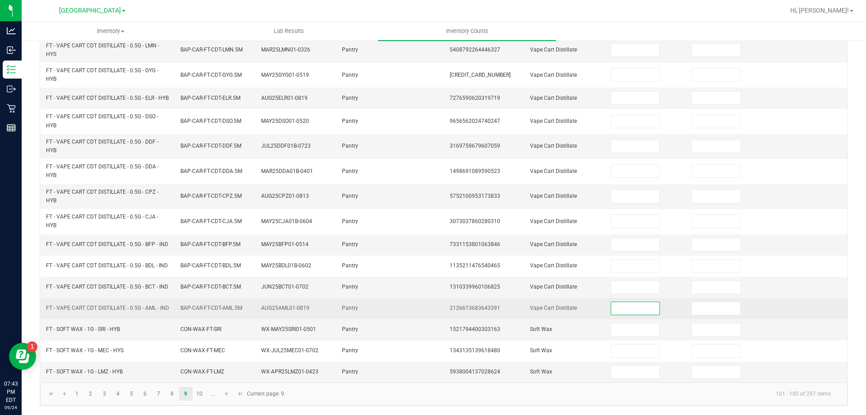
click at [624, 307] on input at bounding box center [635, 308] width 48 height 13
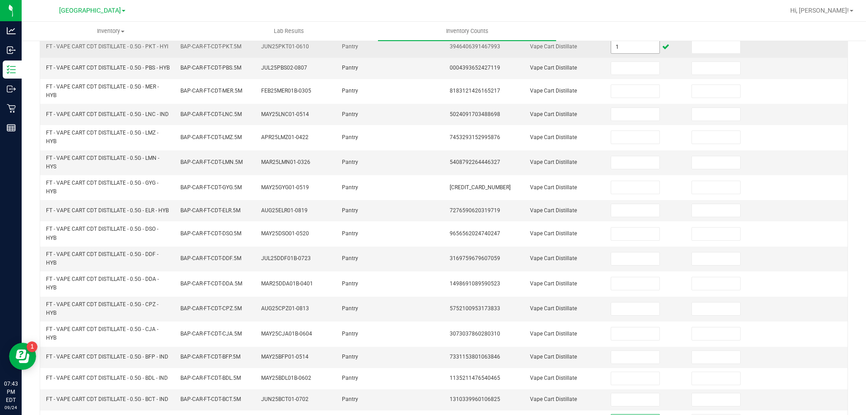
scroll to position [0, 0]
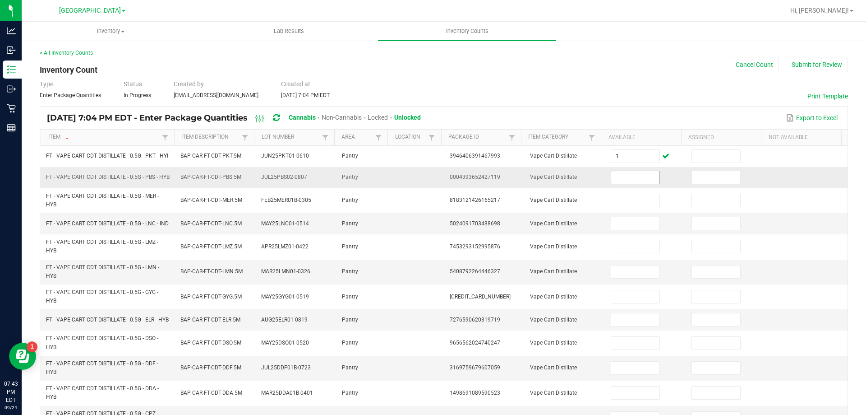
click at [618, 184] on input at bounding box center [635, 177] width 48 height 13
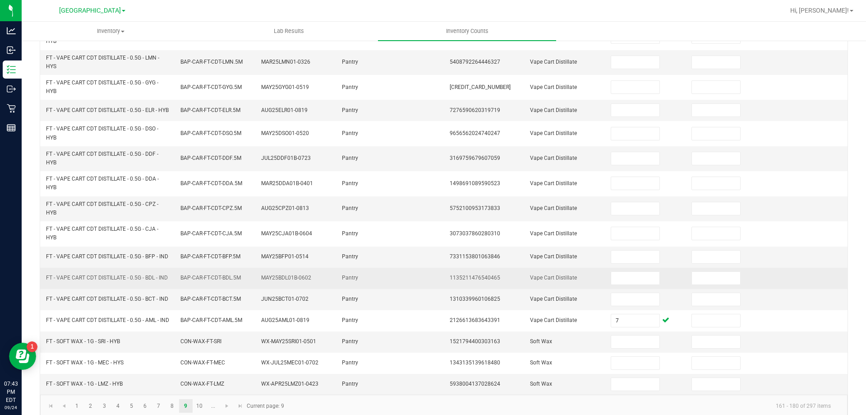
scroll to position [226, 0]
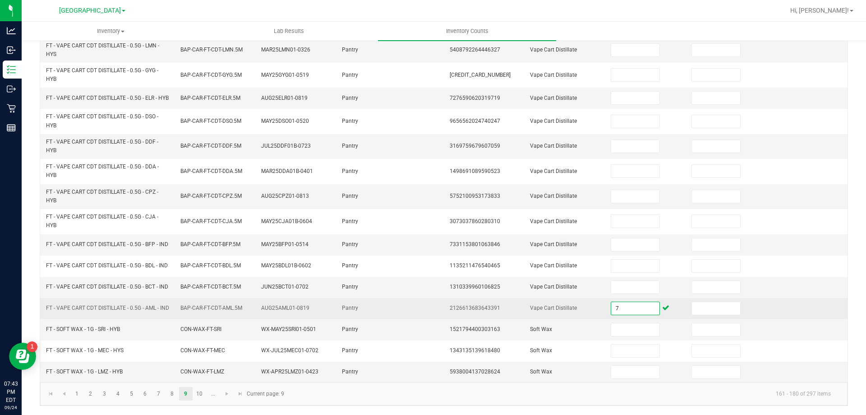
click at [625, 315] on input "7" at bounding box center [635, 308] width 48 height 13
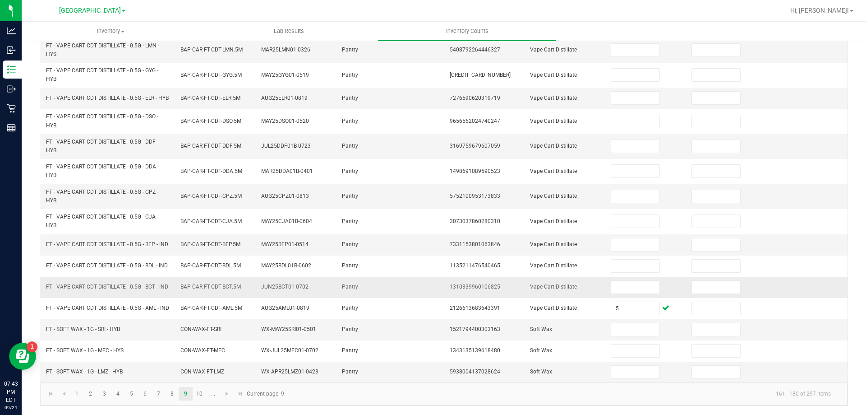
click at [639, 298] on td at bounding box center [646, 287] width 81 height 21
click at [638, 293] on input at bounding box center [635, 287] width 48 height 13
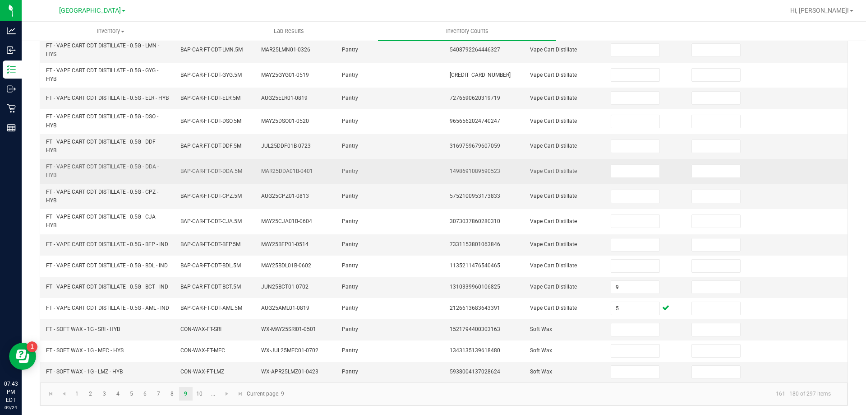
click at [814, 178] on td at bounding box center [807, 171] width 81 height 25
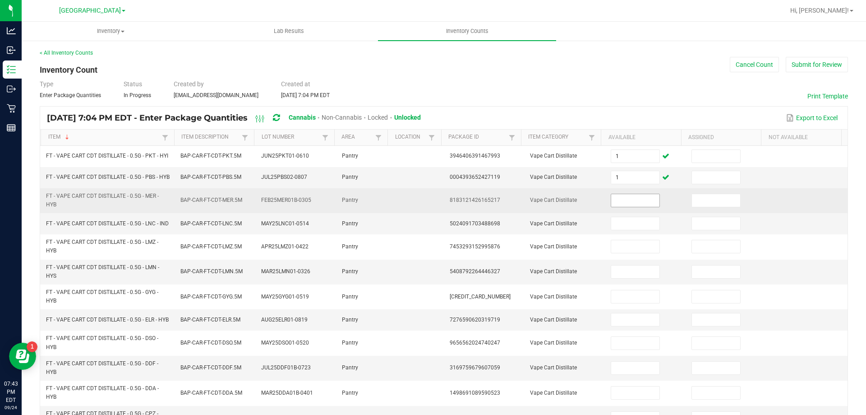
click at [625, 203] on input at bounding box center [635, 200] width 48 height 13
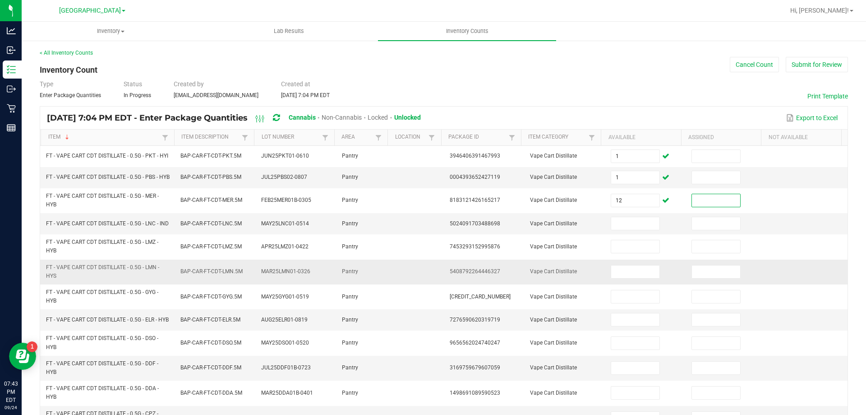
click at [801, 284] on td at bounding box center [807, 271] width 81 height 25
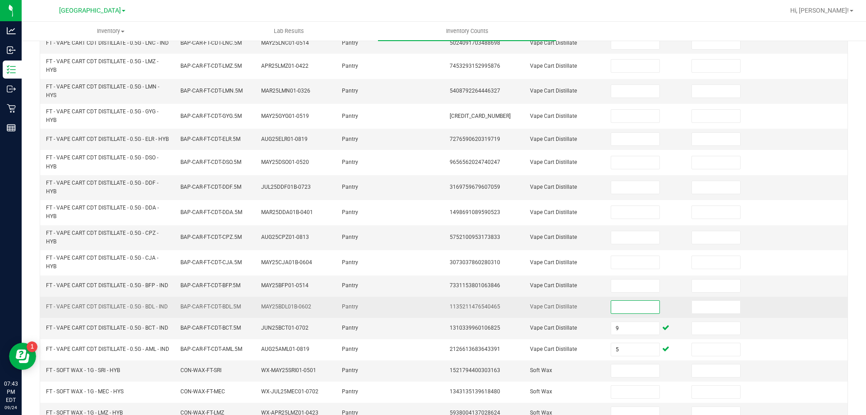
click at [613, 313] on input at bounding box center [635, 307] width 48 height 13
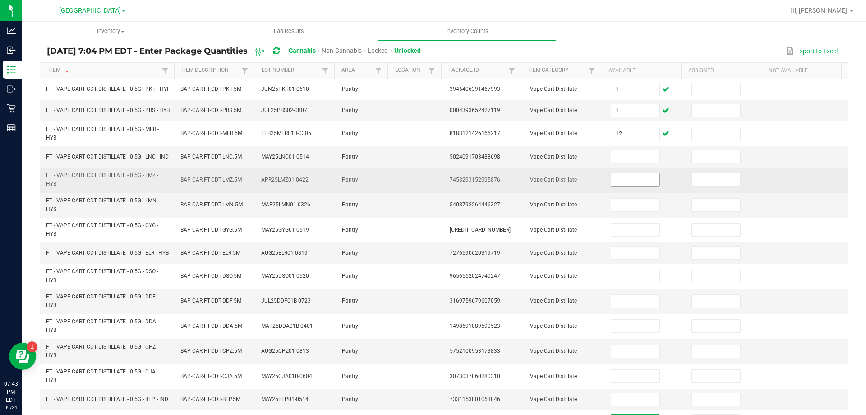
scroll to position [66, 0]
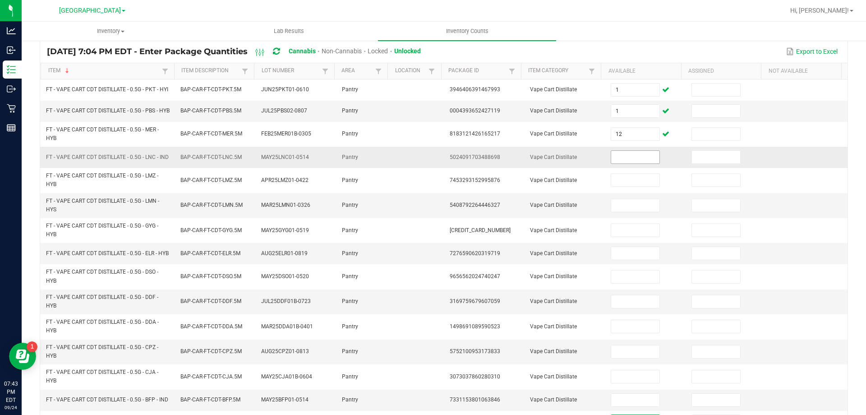
click at [620, 163] on input at bounding box center [635, 157] width 48 height 13
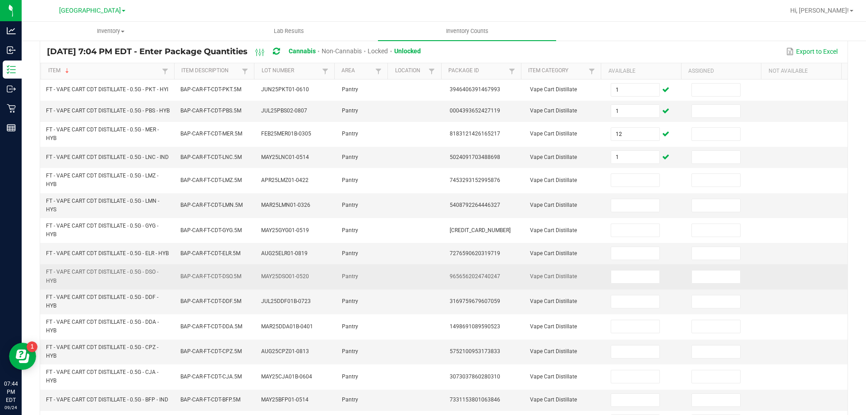
click at [268, 279] on span "MAY25DSO01-0520" at bounding box center [285, 276] width 48 height 6
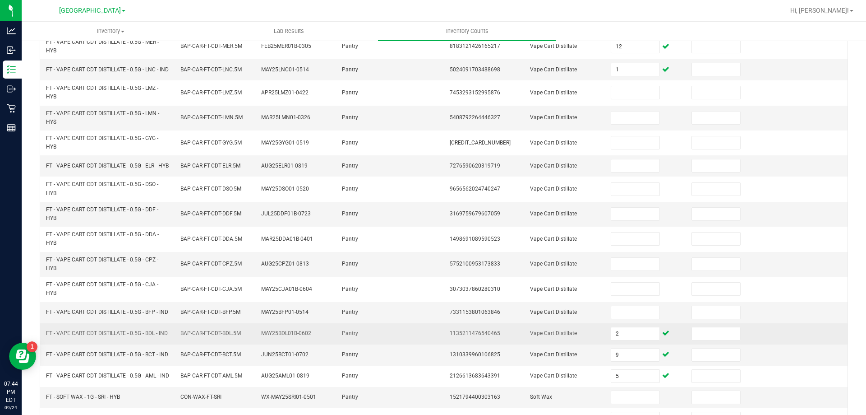
scroll to position [202, 0]
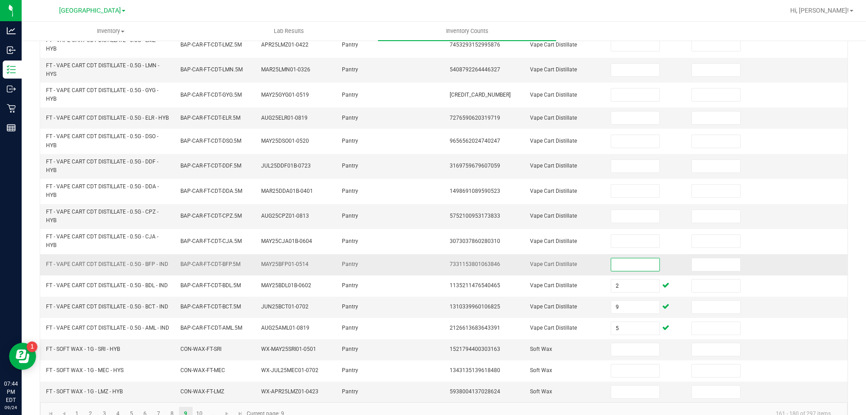
click at [626, 271] on input at bounding box center [635, 264] width 48 height 13
click at [776, 229] on td at bounding box center [807, 216] width 81 height 25
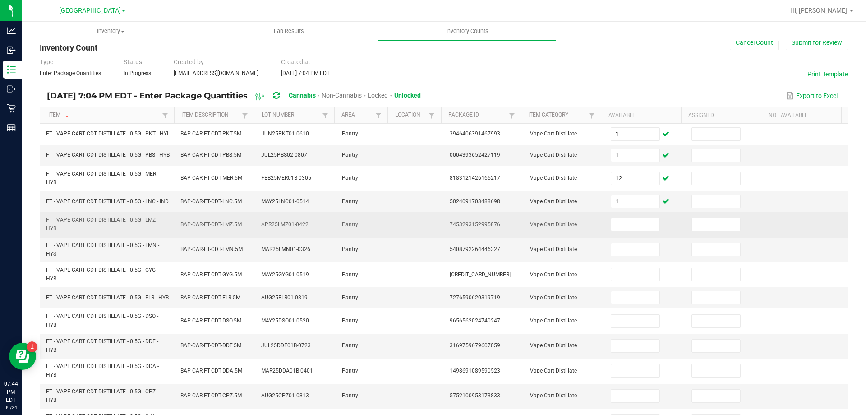
scroll to position [21, 0]
click at [617, 231] on input at bounding box center [635, 225] width 48 height 13
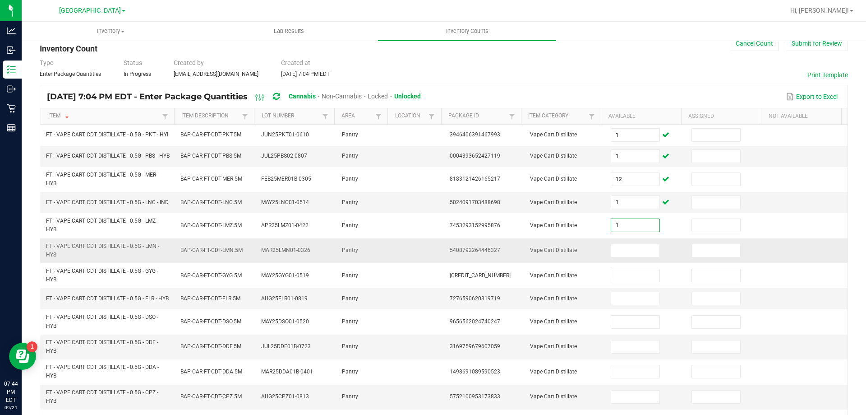
click at [767, 263] on td at bounding box center [807, 250] width 81 height 25
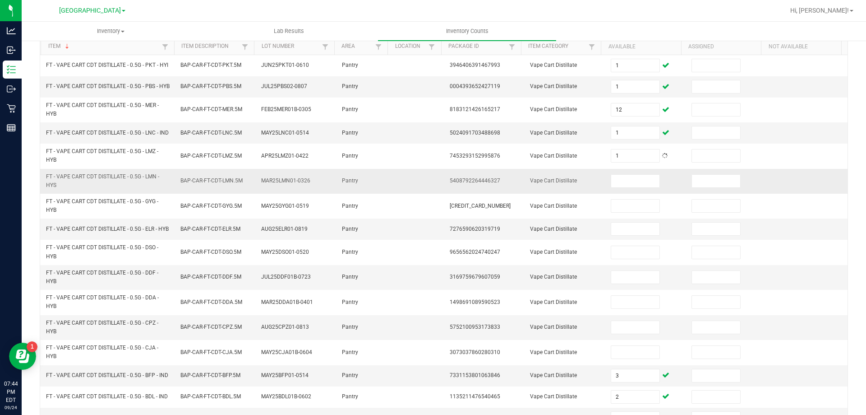
scroll to position [157, 0]
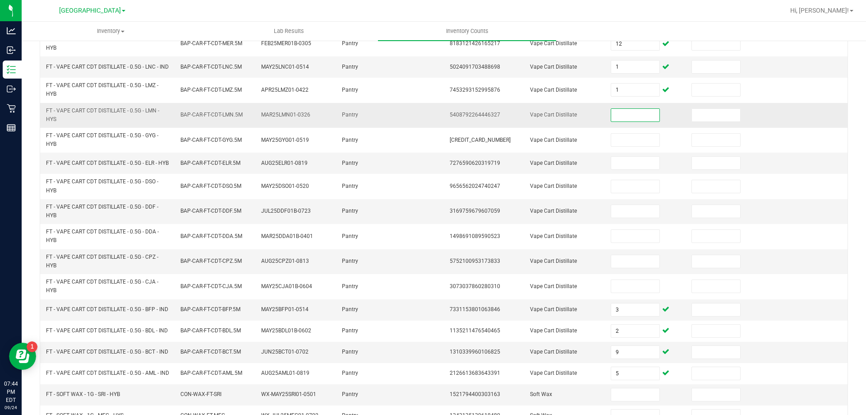
click at [625, 121] on input at bounding box center [635, 115] width 48 height 13
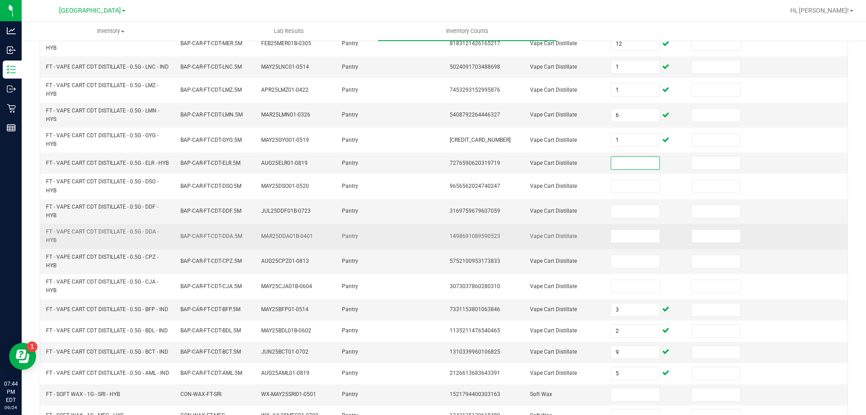
click at [620, 249] on td at bounding box center [646, 236] width 81 height 25
click at [620, 243] on span at bounding box center [635, 236] width 49 height 14
click at [620, 242] on input at bounding box center [635, 236] width 48 height 13
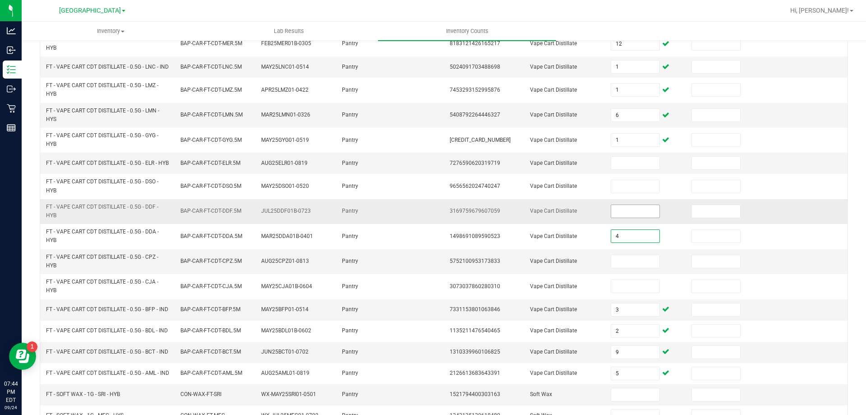
click at [625, 218] on input at bounding box center [635, 211] width 48 height 13
click at [630, 169] on input at bounding box center [635, 163] width 48 height 13
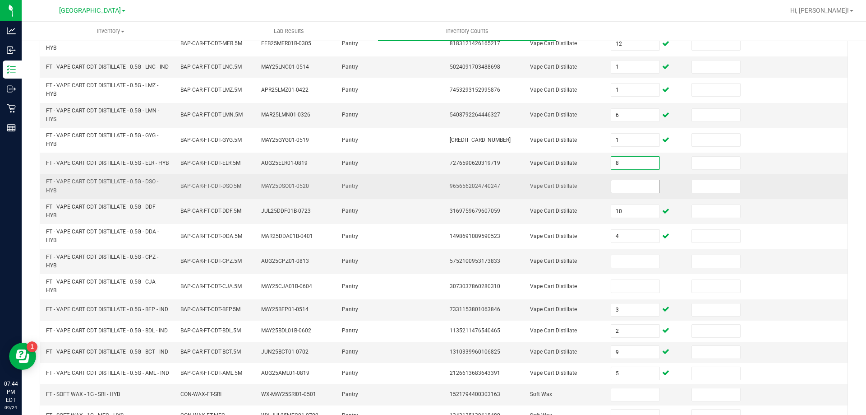
click at [628, 193] on input at bounding box center [635, 186] width 48 height 13
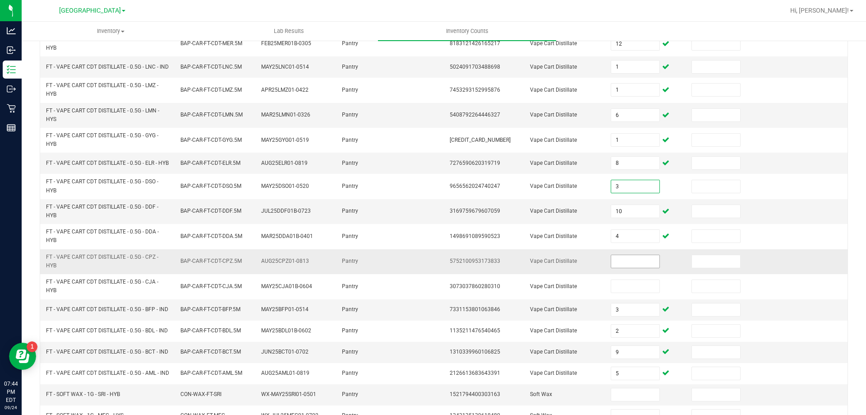
click at [632, 268] on input at bounding box center [635, 261] width 48 height 13
click at [792, 224] on td at bounding box center [807, 211] width 81 height 25
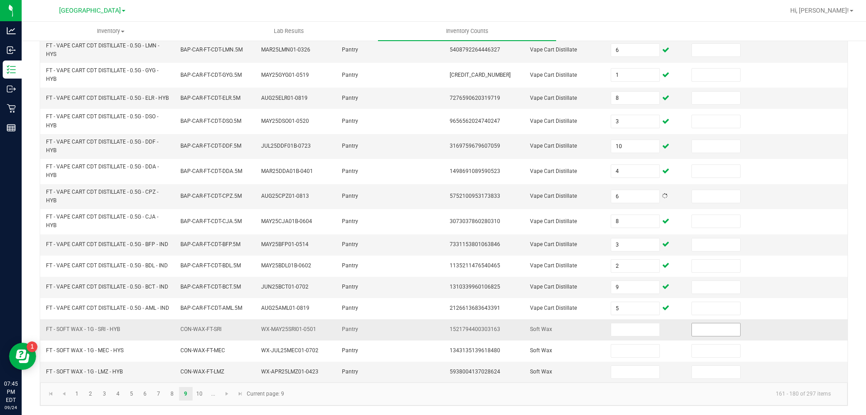
scroll to position [252, 0]
click at [630, 327] on input at bounding box center [635, 329] width 48 height 13
click at [193, 396] on link "10" at bounding box center [199, 394] width 13 height 14
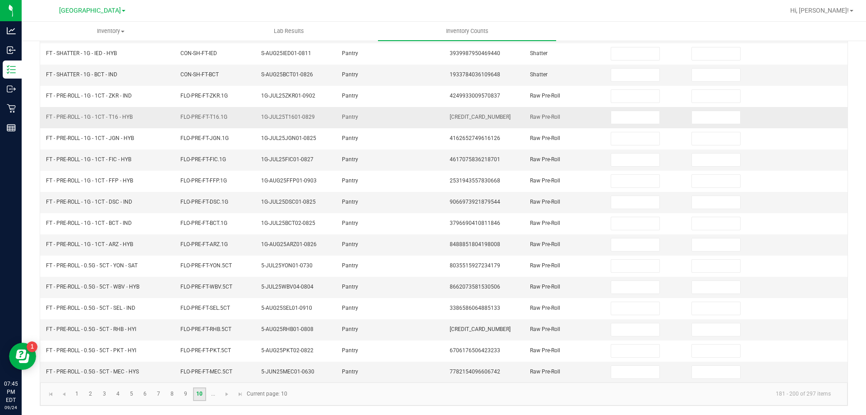
scroll to position [0, 0]
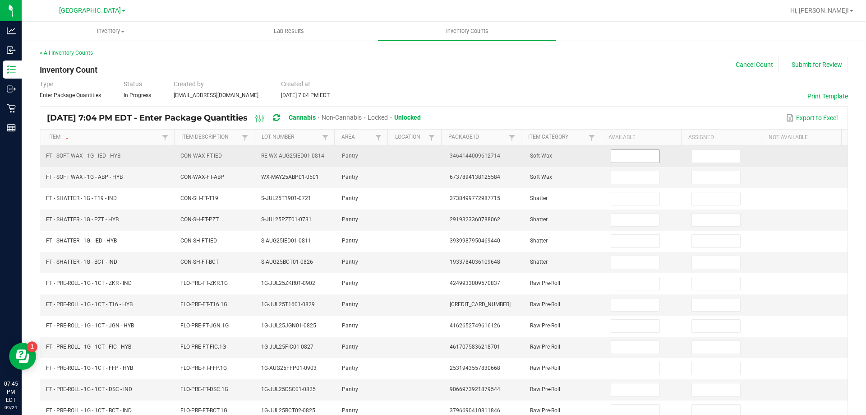
click at [622, 151] on input at bounding box center [635, 156] width 48 height 13
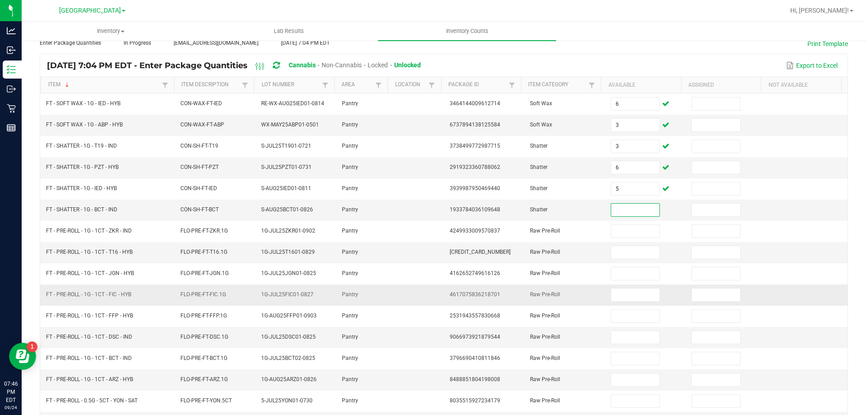
scroll to position [52, 0]
click at [609, 371] on td at bounding box center [646, 380] width 81 height 21
click at [611, 379] on input at bounding box center [635, 380] width 48 height 13
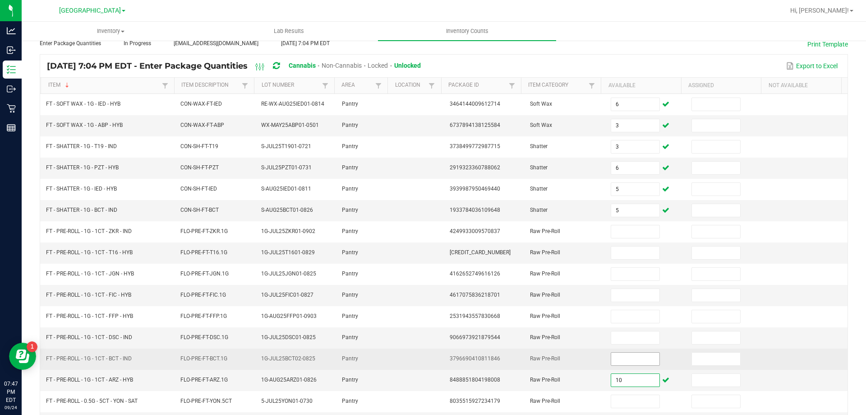
click at [645, 357] on input at bounding box center [635, 358] width 48 height 13
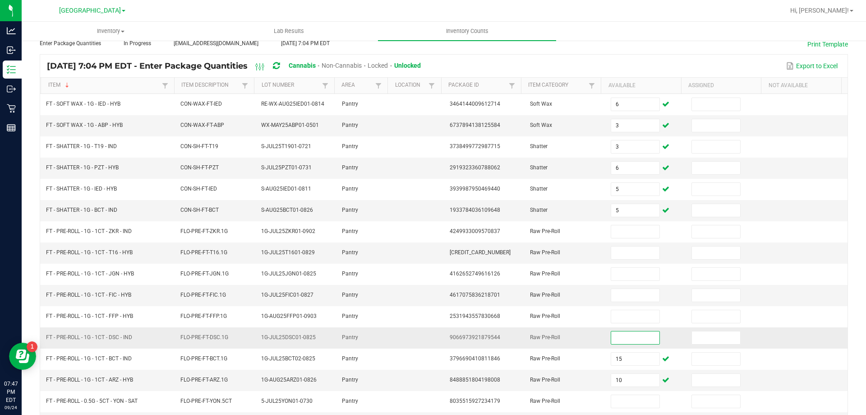
click at [617, 336] on input at bounding box center [635, 337] width 48 height 13
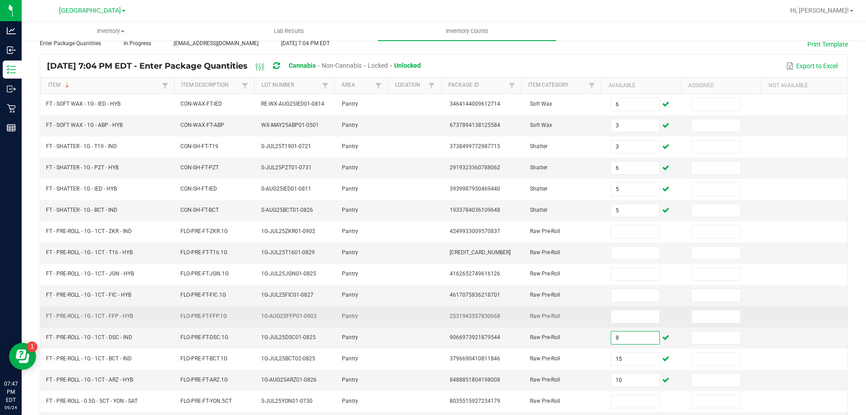
click at [629, 308] on td at bounding box center [646, 316] width 81 height 21
click at [614, 318] on input at bounding box center [635, 316] width 48 height 13
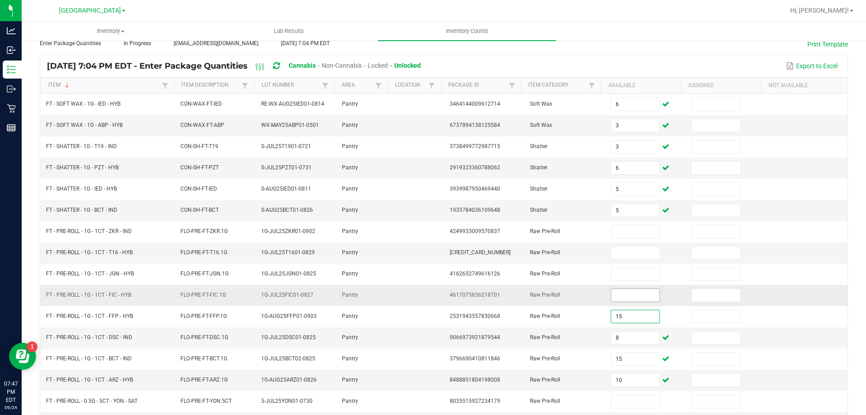
click at [616, 296] on input at bounding box center [635, 295] width 48 height 13
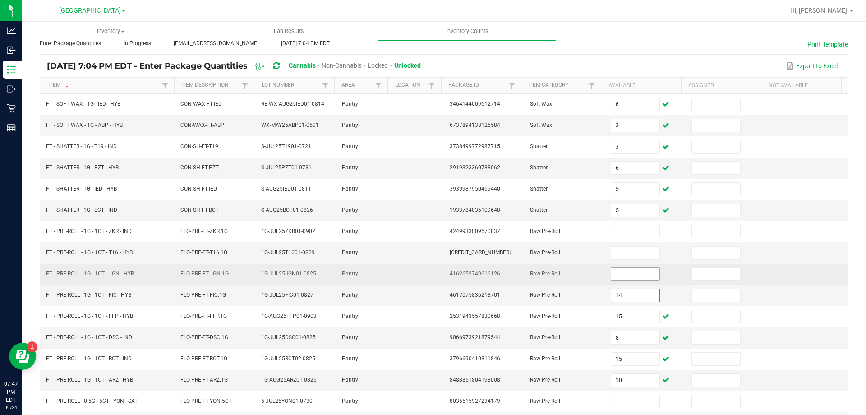
click at [625, 270] on input at bounding box center [635, 274] width 48 height 13
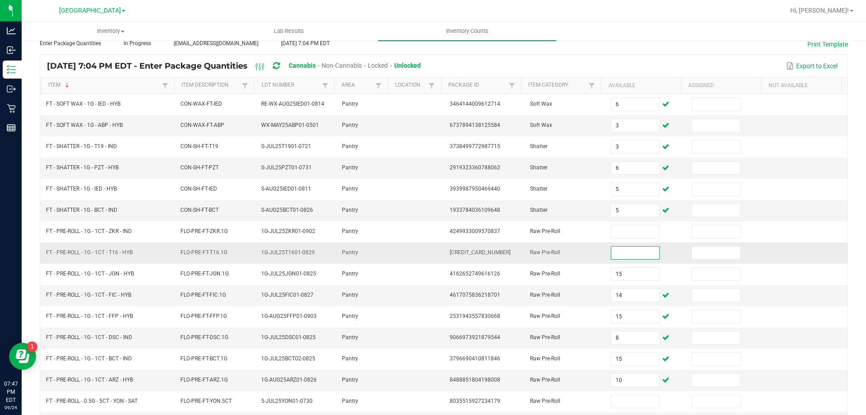
click at [618, 250] on input at bounding box center [635, 252] width 48 height 13
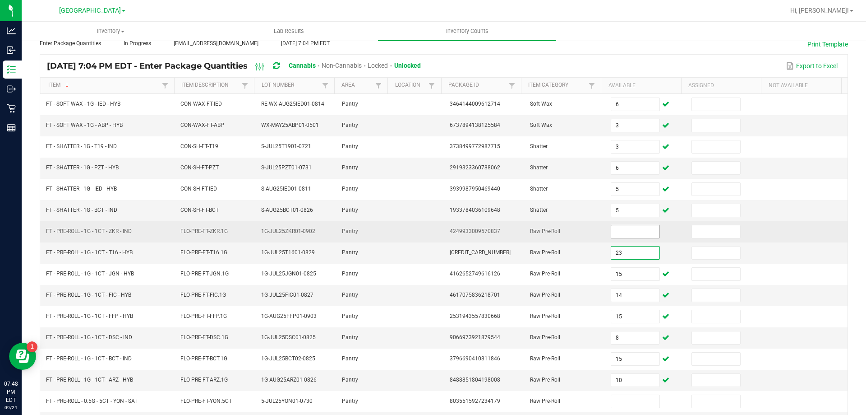
click at [618, 238] on span at bounding box center [635, 232] width 49 height 14
click at [625, 229] on input at bounding box center [635, 231] width 48 height 13
click at [782, 223] on td at bounding box center [807, 231] width 81 height 21
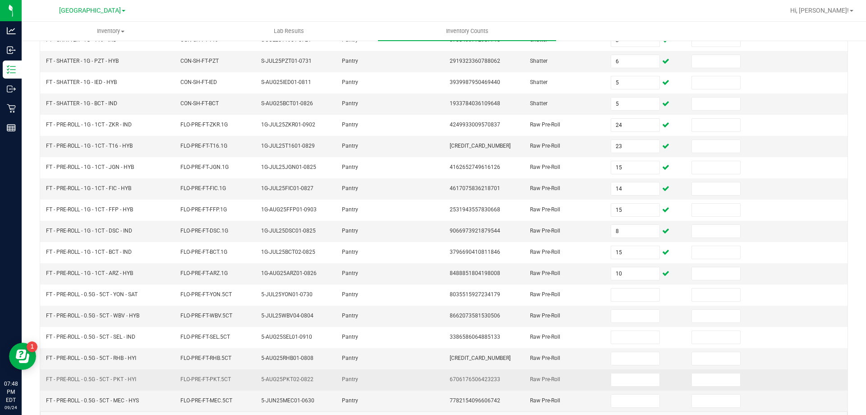
scroll to position [187, 0]
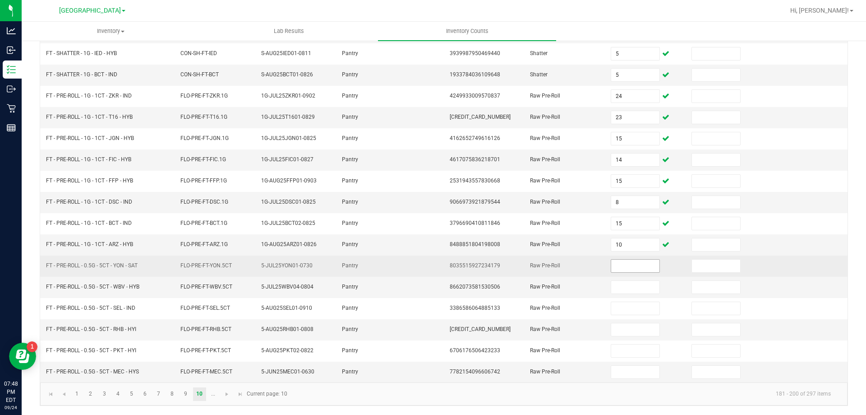
click at [627, 263] on input at bounding box center [635, 265] width 48 height 13
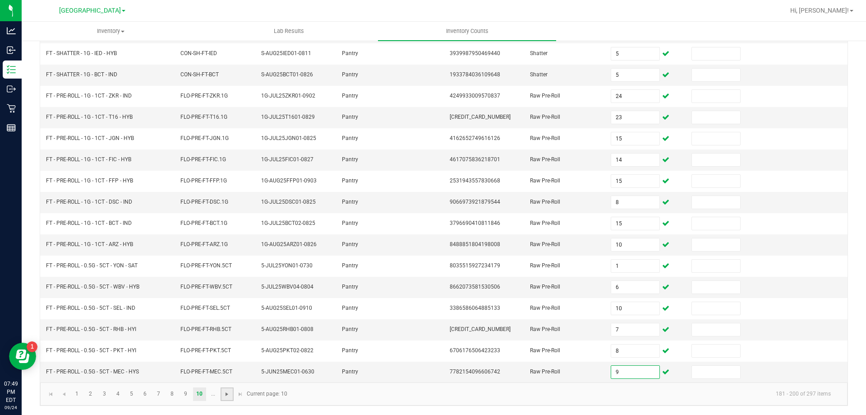
click at [226, 396] on span "Go to the next page" at bounding box center [226, 393] width 7 height 7
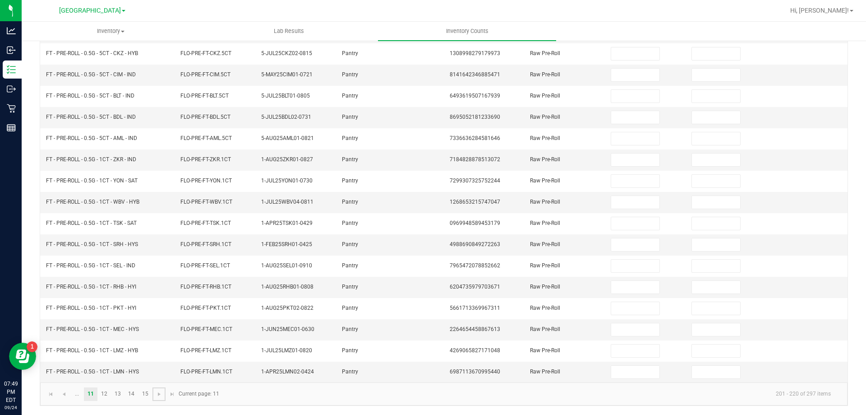
scroll to position [7, 0]
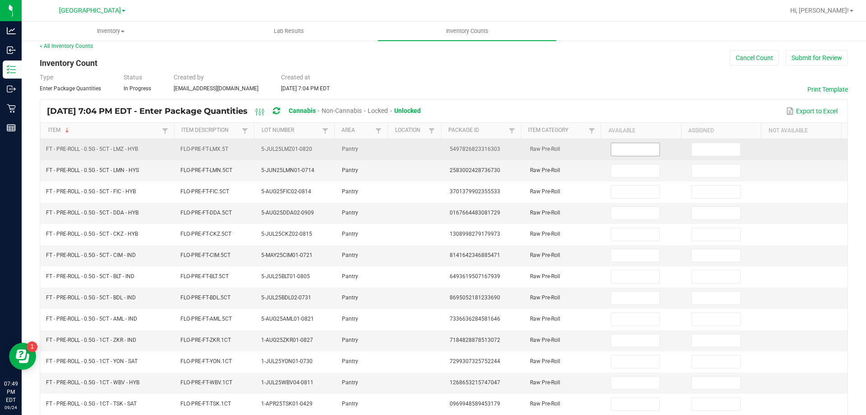
click at [620, 144] on input at bounding box center [635, 149] width 48 height 13
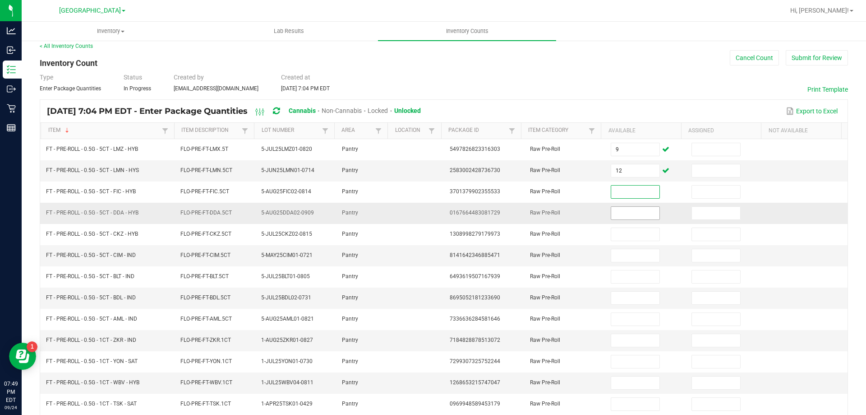
click at [621, 218] on input at bounding box center [635, 213] width 48 height 13
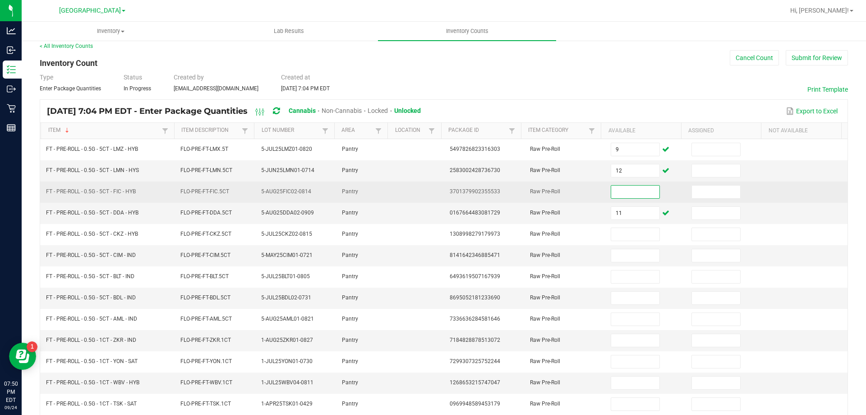
click at [612, 190] on input at bounding box center [635, 191] width 48 height 13
click at [614, 190] on input "41" at bounding box center [635, 191] width 48 height 13
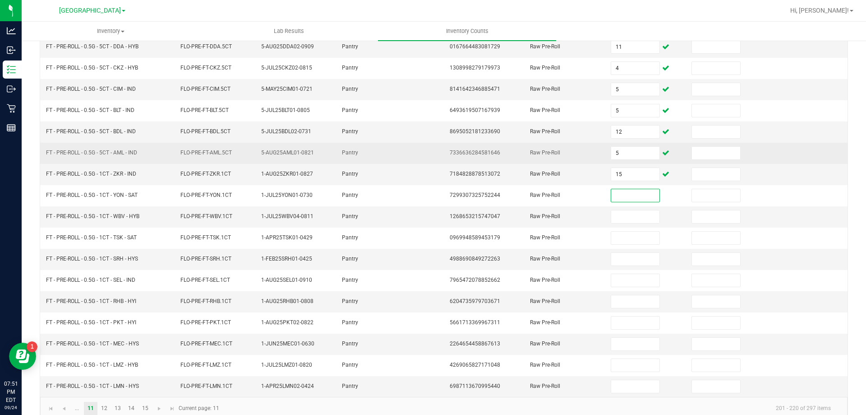
scroll to position [187, 0]
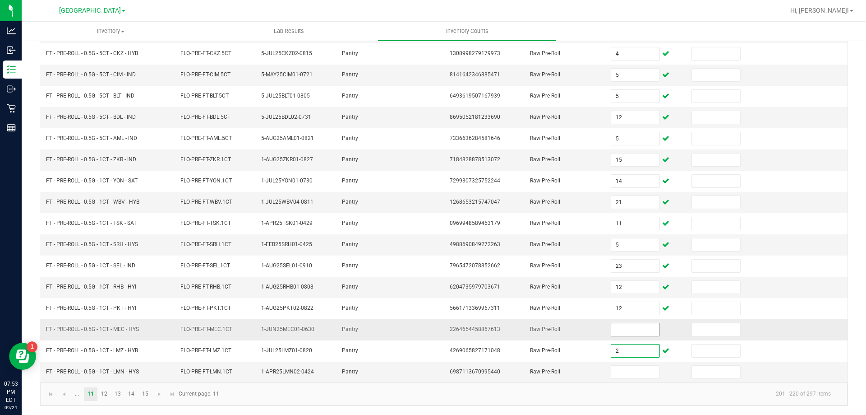
click at [623, 326] on input at bounding box center [635, 329] width 48 height 13
click at [105, 390] on link "12" at bounding box center [104, 394] width 13 height 14
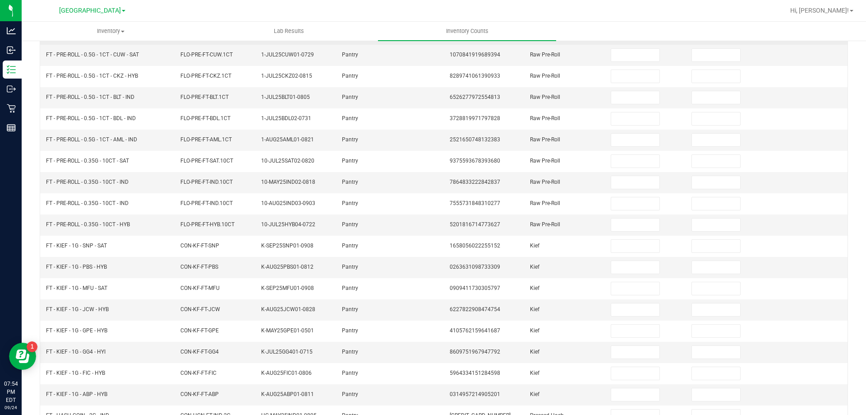
scroll to position [7, 0]
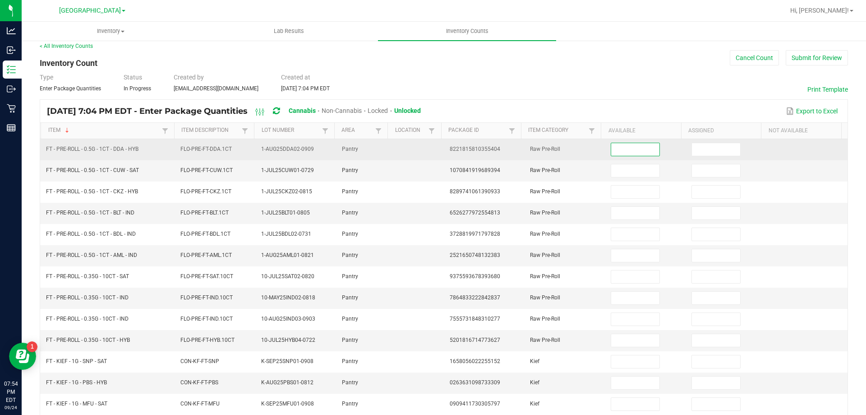
click at [626, 153] on input at bounding box center [635, 149] width 48 height 13
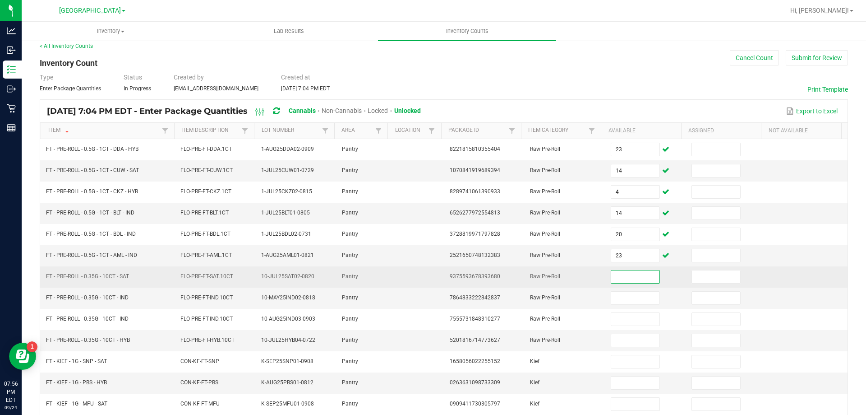
click at [630, 283] on input at bounding box center [635, 276] width 48 height 13
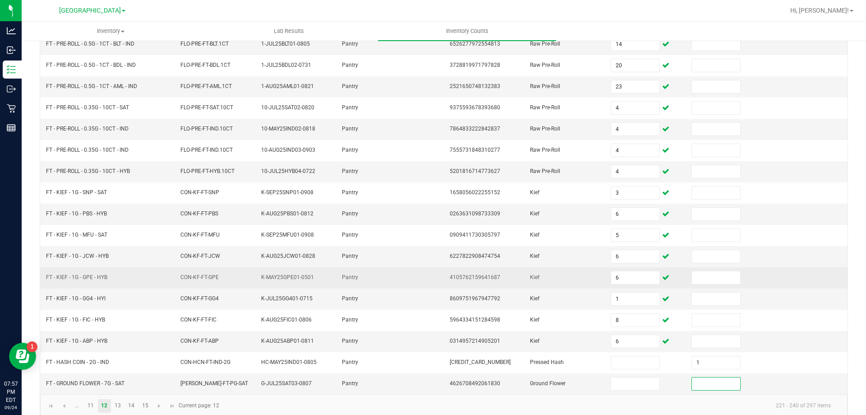
scroll to position [187, 0]
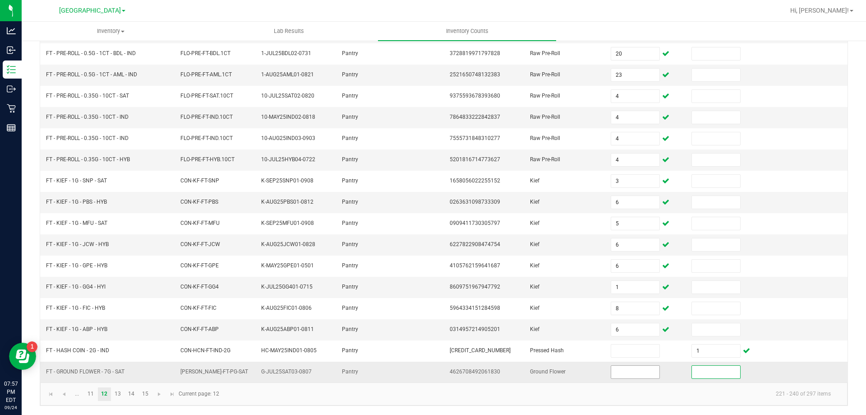
click at [623, 372] on input at bounding box center [635, 372] width 48 height 13
click at [116, 393] on link "13" at bounding box center [117, 394] width 13 height 14
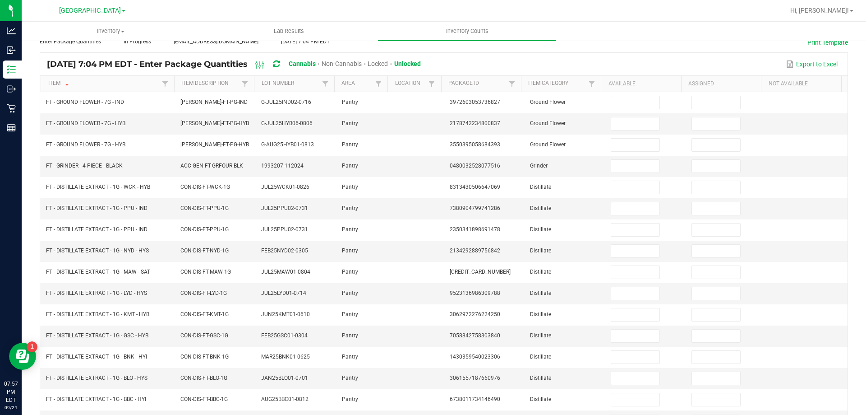
scroll to position [7, 0]
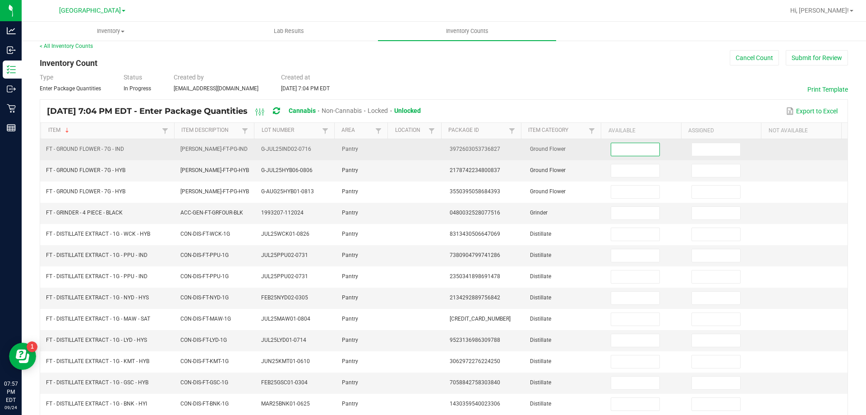
click at [611, 145] on input at bounding box center [635, 149] width 48 height 13
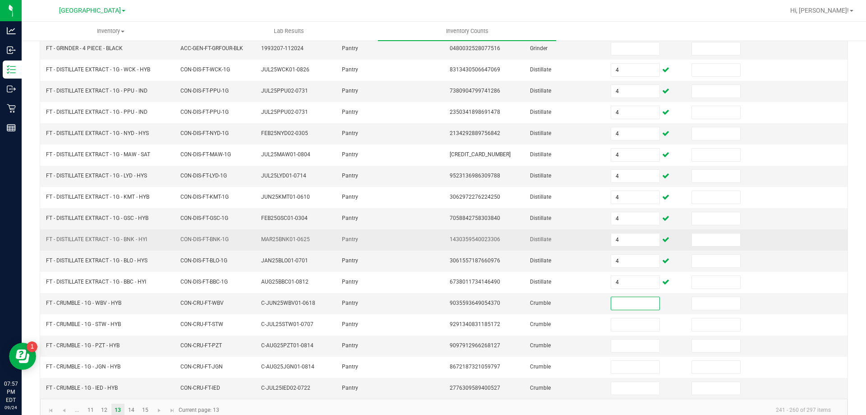
scroll to position [187, 0]
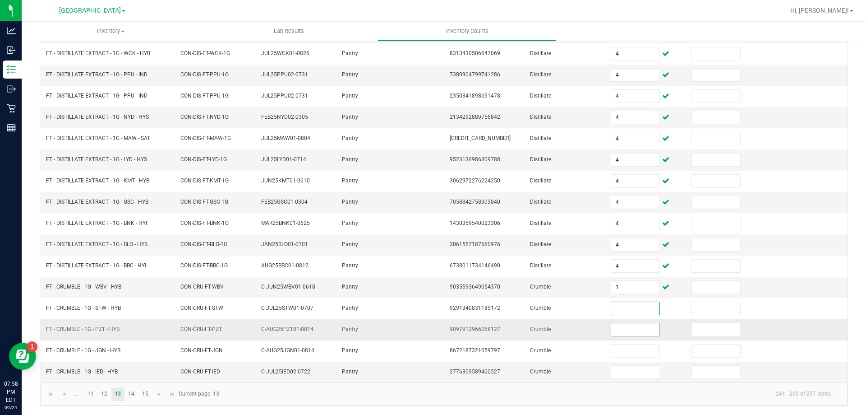
click at [635, 323] on input at bounding box center [635, 329] width 48 height 13
click at [644, 369] on input at bounding box center [635, 372] width 48 height 13
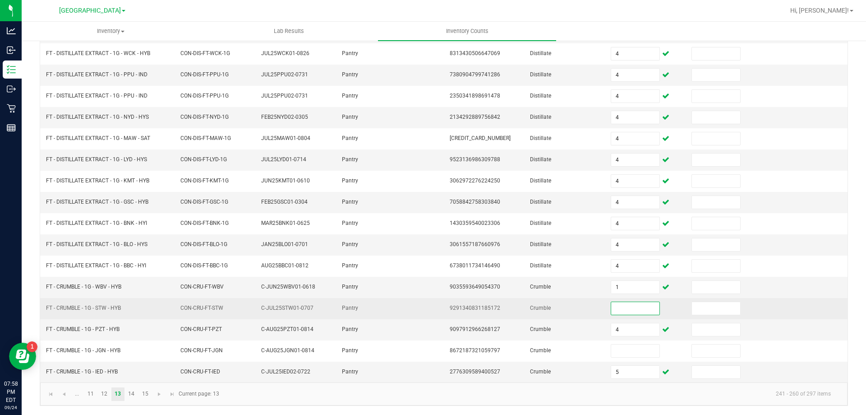
click at [619, 302] on input at bounding box center [635, 308] width 48 height 13
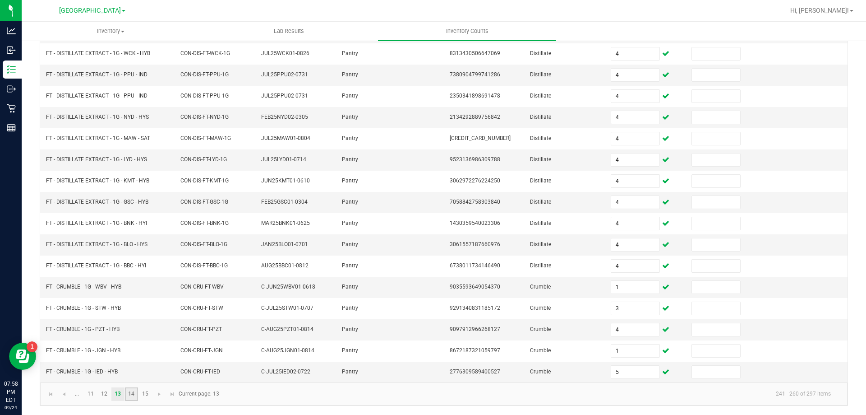
click at [134, 397] on link "14" at bounding box center [131, 394] width 13 height 14
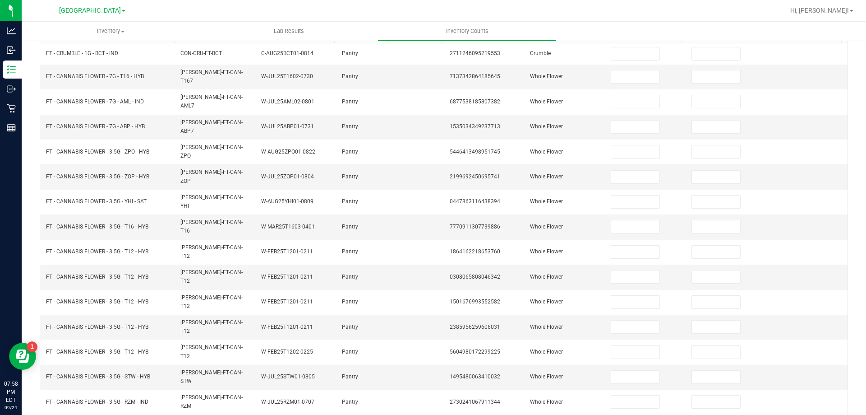
scroll to position [0, 0]
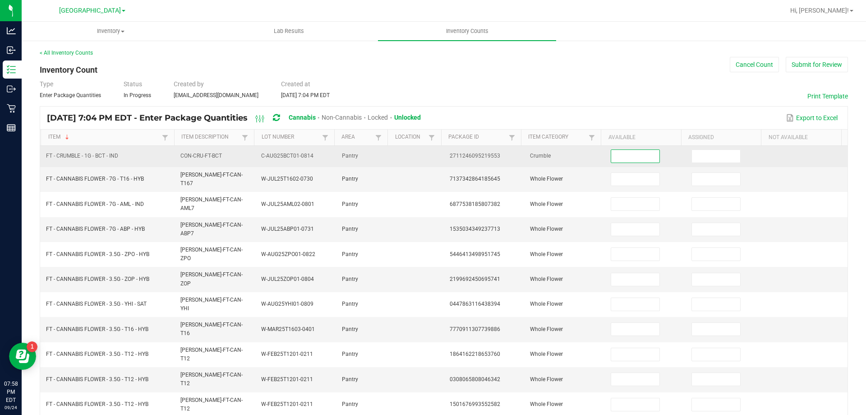
click at [613, 153] on input at bounding box center [635, 156] width 48 height 13
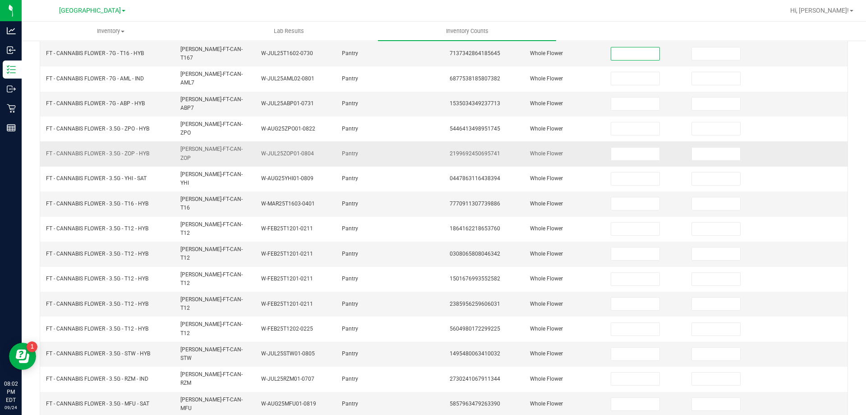
scroll to position [7, 0]
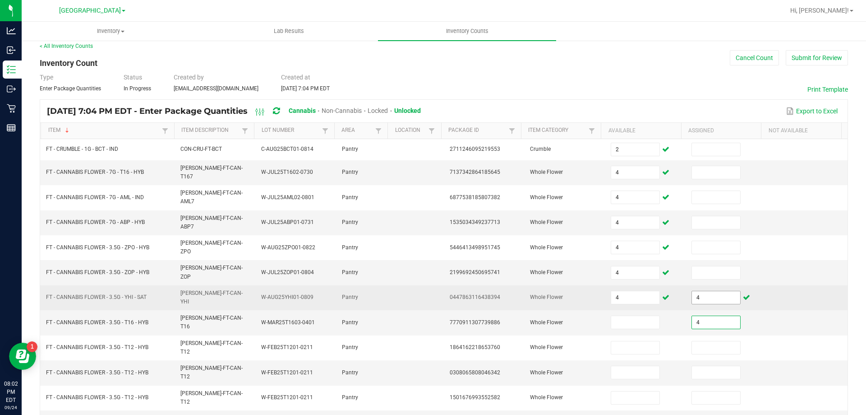
click at [711, 291] on input "4" at bounding box center [716, 297] width 48 height 13
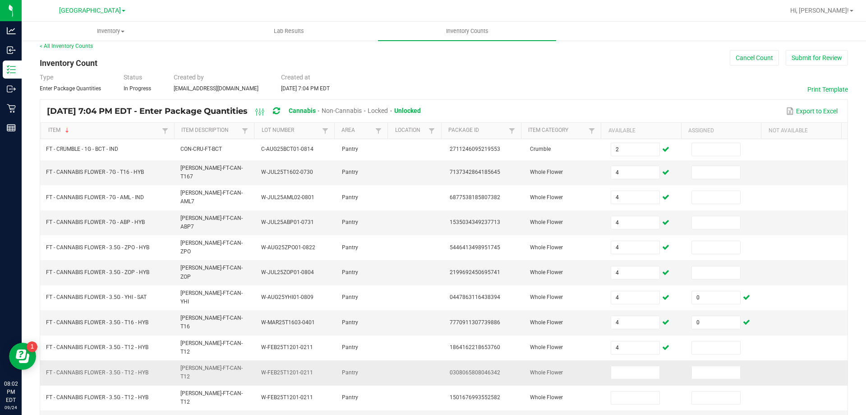
click at [642, 360] on td at bounding box center [646, 372] width 81 height 25
click at [627, 366] on input at bounding box center [635, 372] width 48 height 13
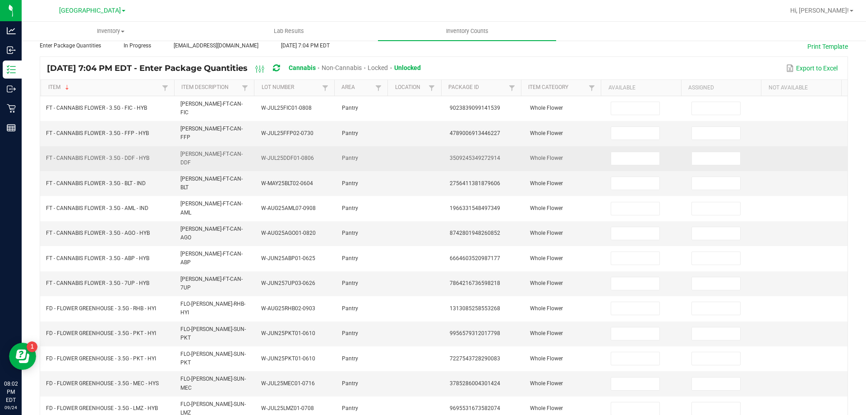
scroll to position [0, 0]
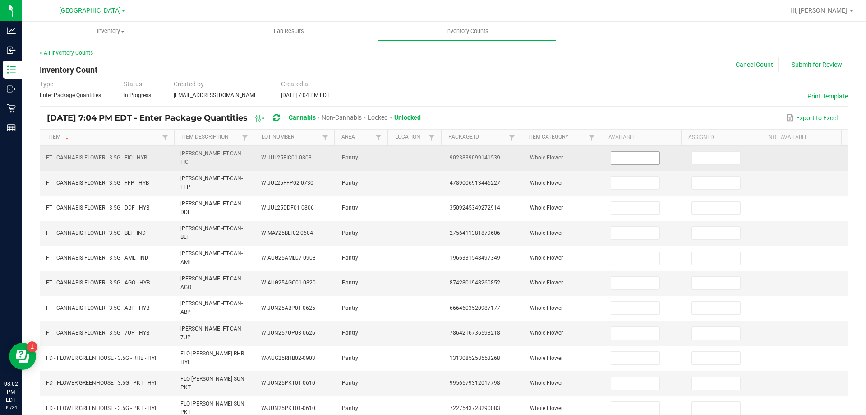
click at [627, 158] on input at bounding box center [635, 158] width 48 height 13
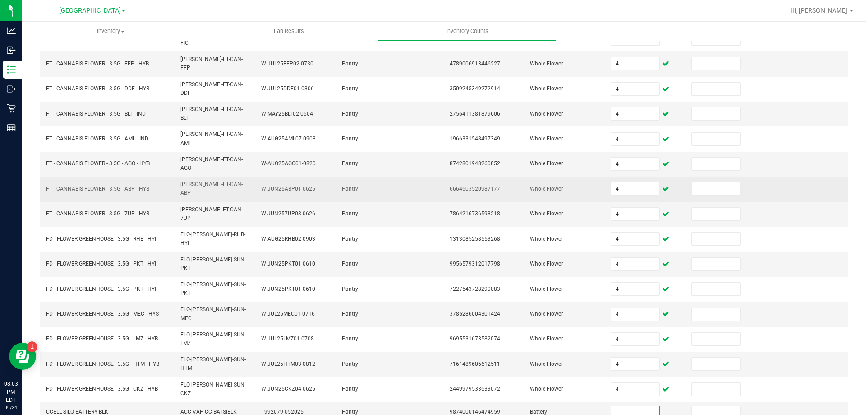
scroll to position [128, 0]
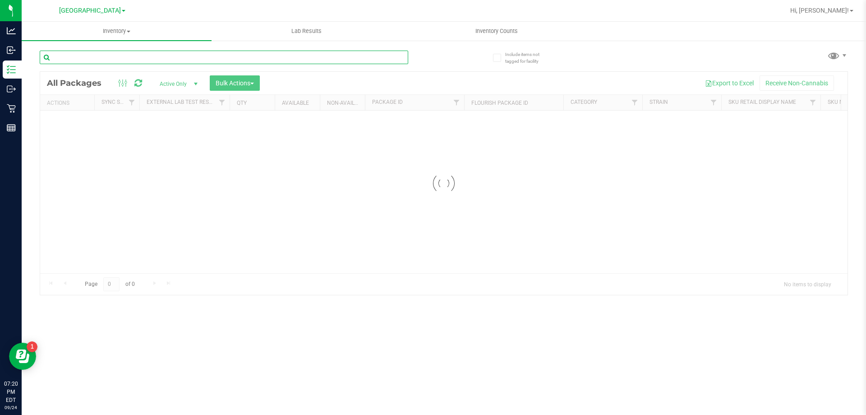
click at [330, 59] on input "text" at bounding box center [224, 58] width 369 height 14
paste input "SW - PATCH - 20MG - RLF - 1CBD-9THC"
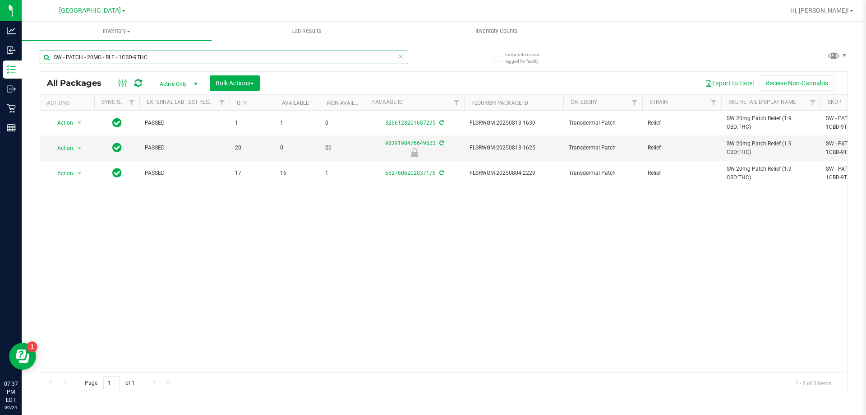
click at [162, 55] on input "SW - PATCH - 20MG - RLF - 1CBD-9THC" at bounding box center [224, 58] width 369 height 14
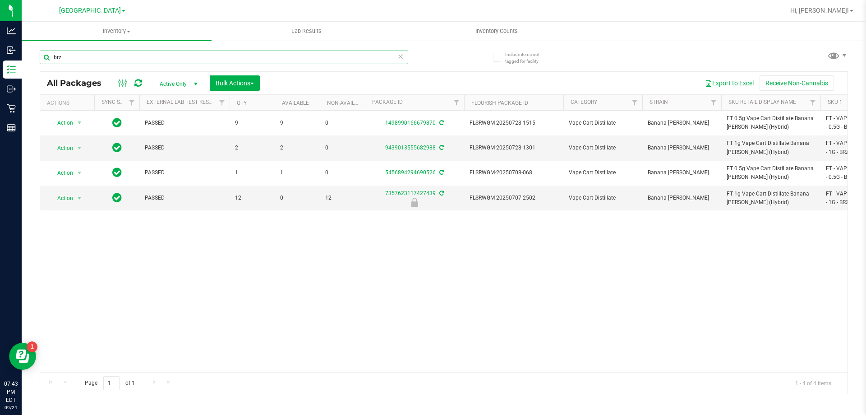
click at [112, 54] on input "brz" at bounding box center [224, 58] width 369 height 14
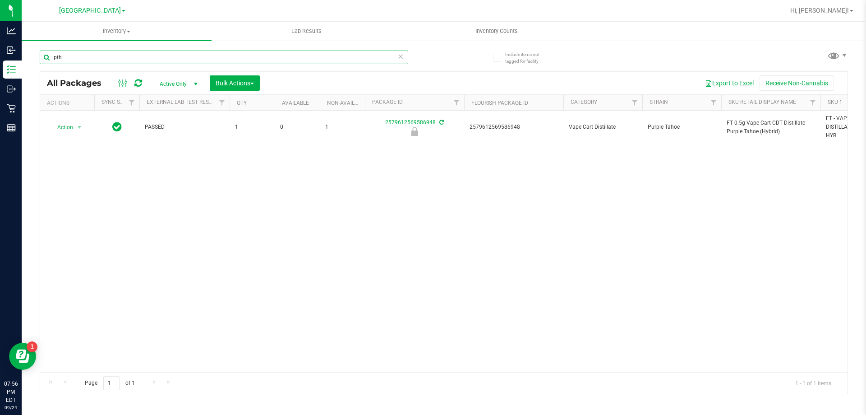
click at [123, 51] on input "pth" at bounding box center [224, 58] width 369 height 14
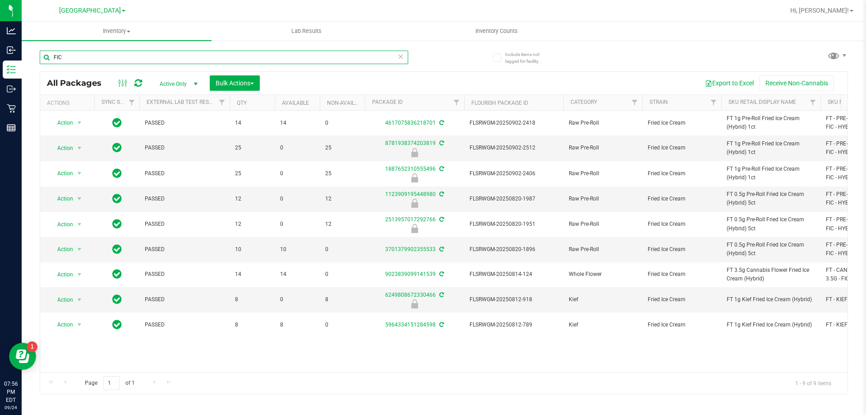
type input "FIC"
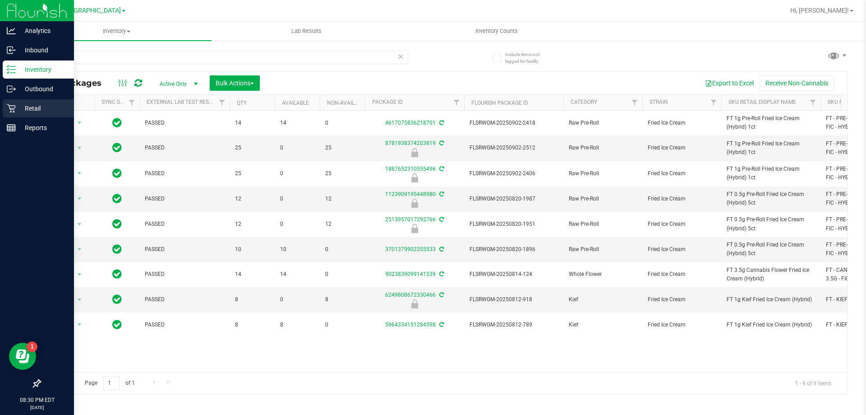
click at [28, 114] on div "Retail" at bounding box center [38, 108] width 71 height 18
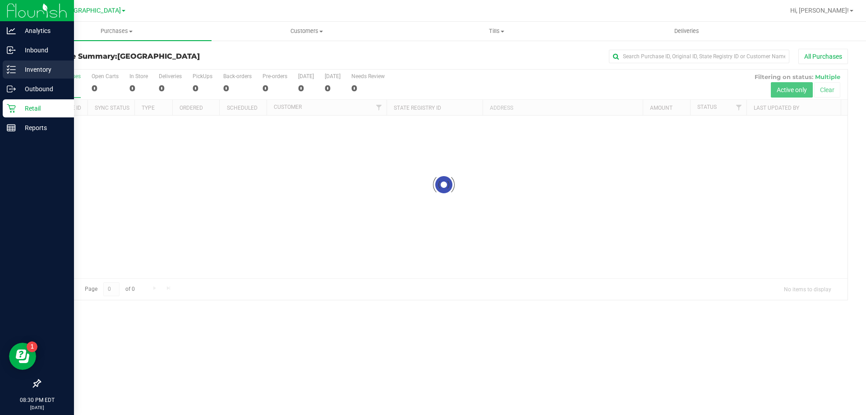
click at [26, 67] on p "Inventory" at bounding box center [43, 69] width 54 height 11
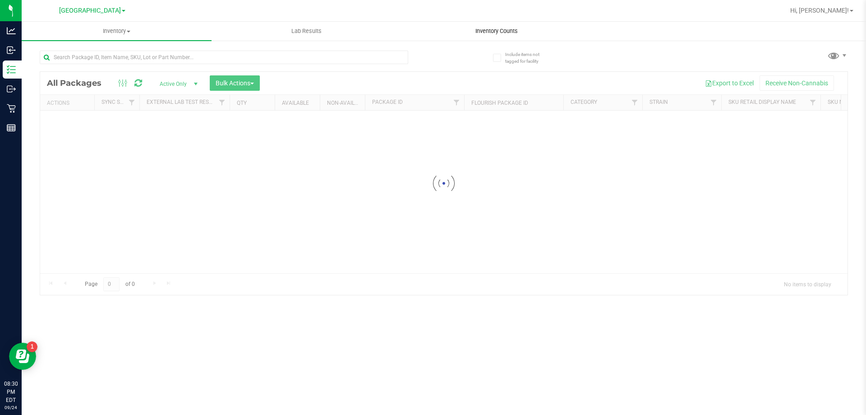
click at [480, 27] on div "Inventory All packages All inventory Waste log Create inventory Lab Results Inv…" at bounding box center [444, 218] width 845 height 393
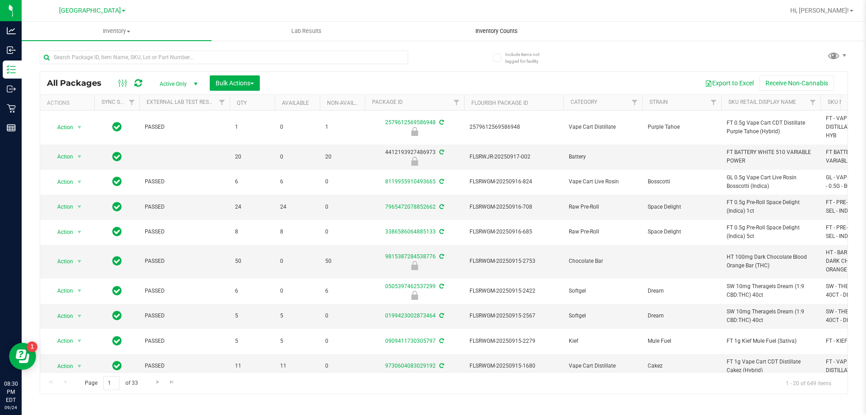
click at [480, 27] on uib-tab-heading "Inventory Counts" at bounding box center [496, 31] width 189 height 18
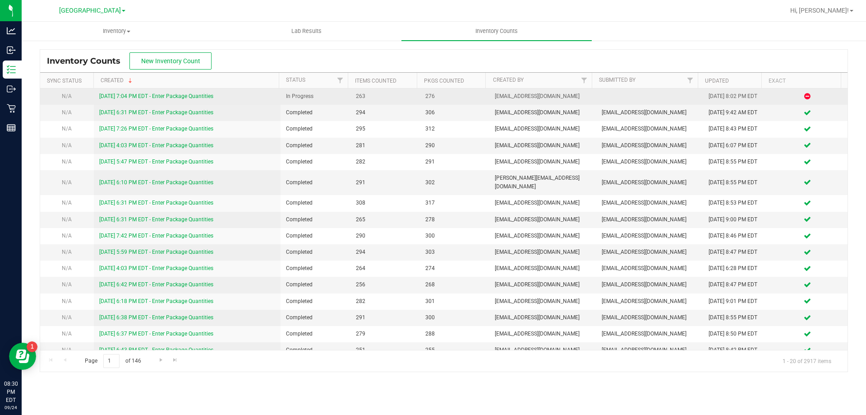
click at [190, 94] on link "9/24/25 7:04 PM EDT - Enter Package Quantities" at bounding box center [156, 96] width 114 height 6
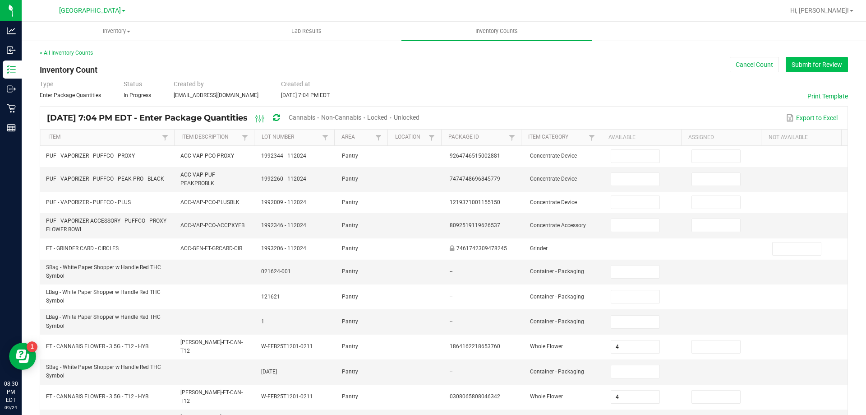
click at [789, 63] on button "Submit for Review" at bounding box center [817, 64] width 62 height 15
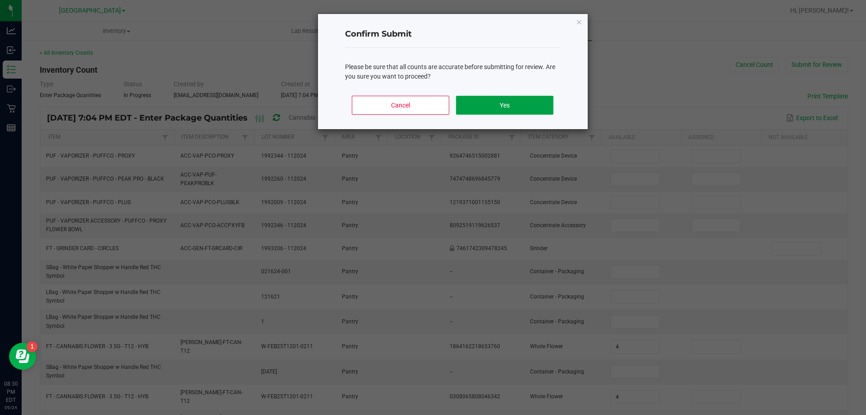
click at [513, 107] on button "Yes" at bounding box center [504, 105] width 97 height 19
